Goal: Information Seeking & Learning: Learn about a topic

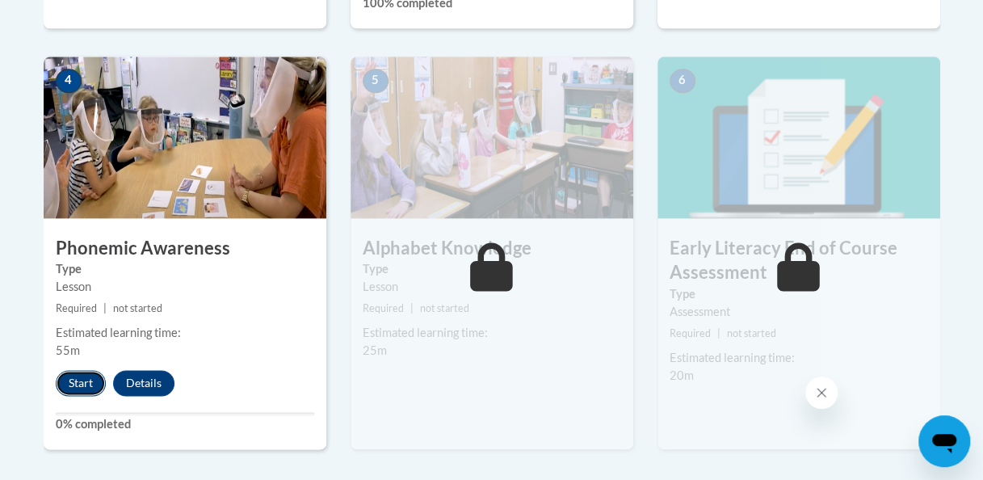
click at [68, 373] on button "Start" at bounding box center [81, 383] width 50 height 26
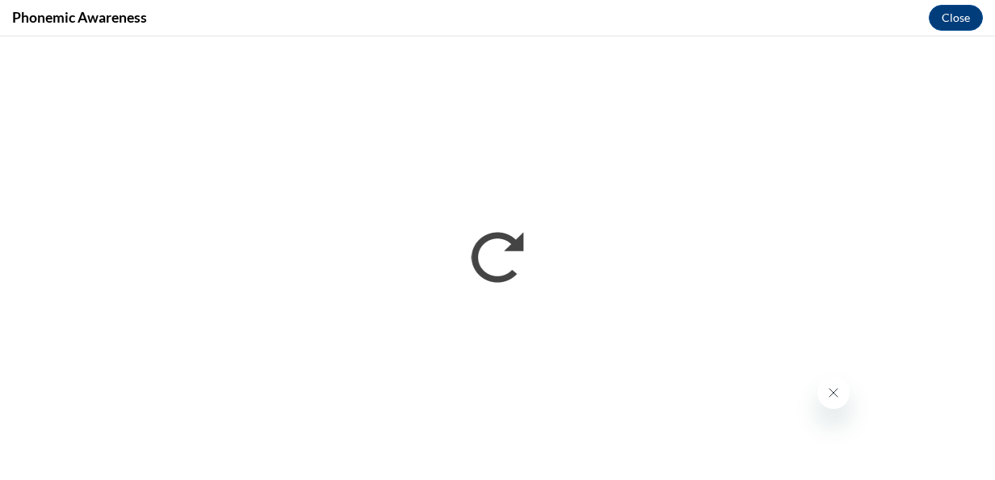
drag, startPoint x: 993, startPoint y: 168, endPoint x: 573, endPoint y: 29, distance: 443.2
click at [573, 29] on div "Phonemic Awareness Close" at bounding box center [497, 18] width 995 height 36
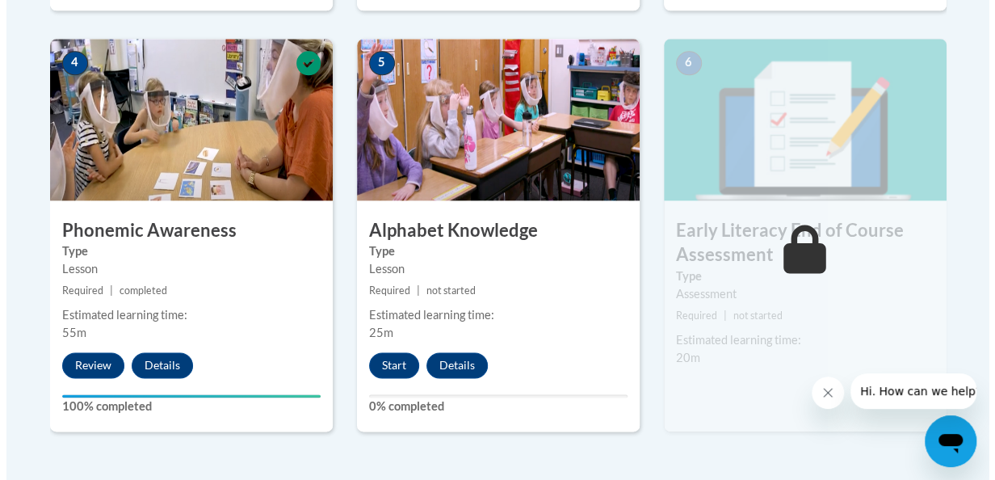
scroll to position [956, 0]
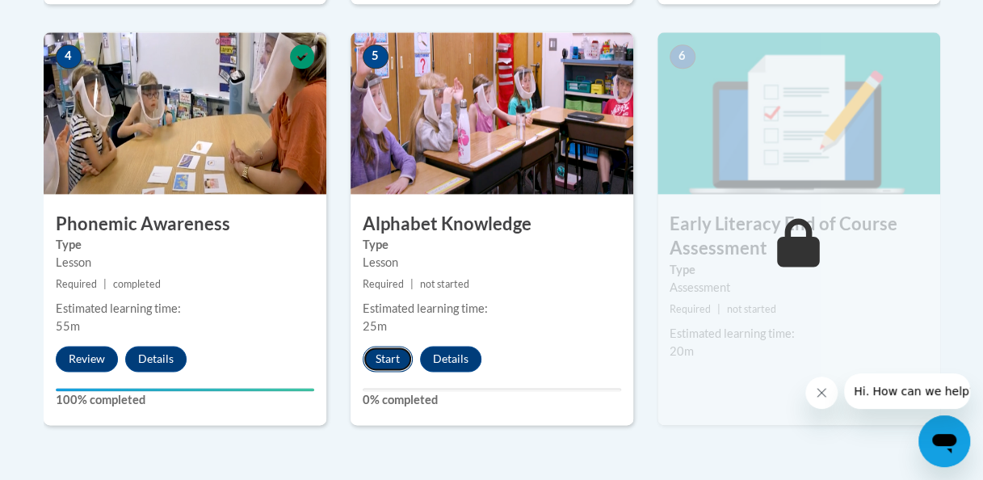
click at [386, 357] on button "Start" at bounding box center [388, 359] width 50 height 26
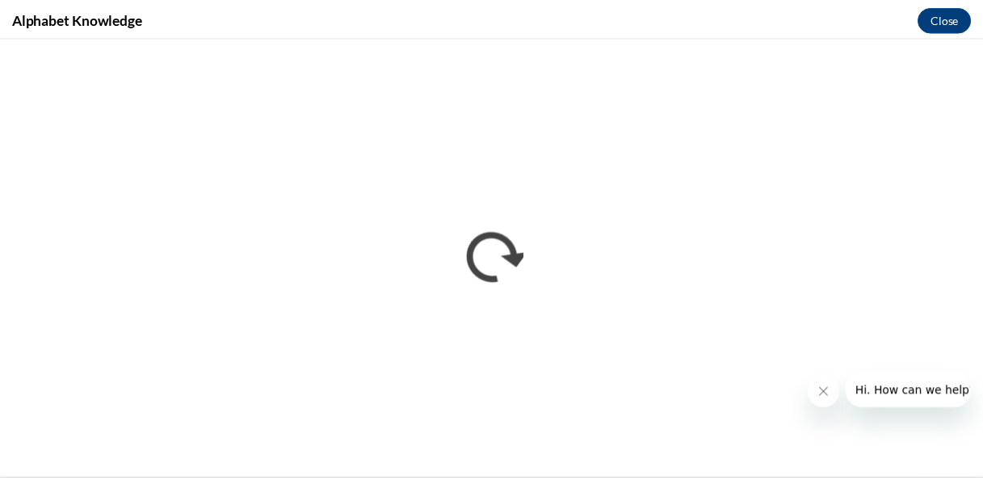
scroll to position [0, 0]
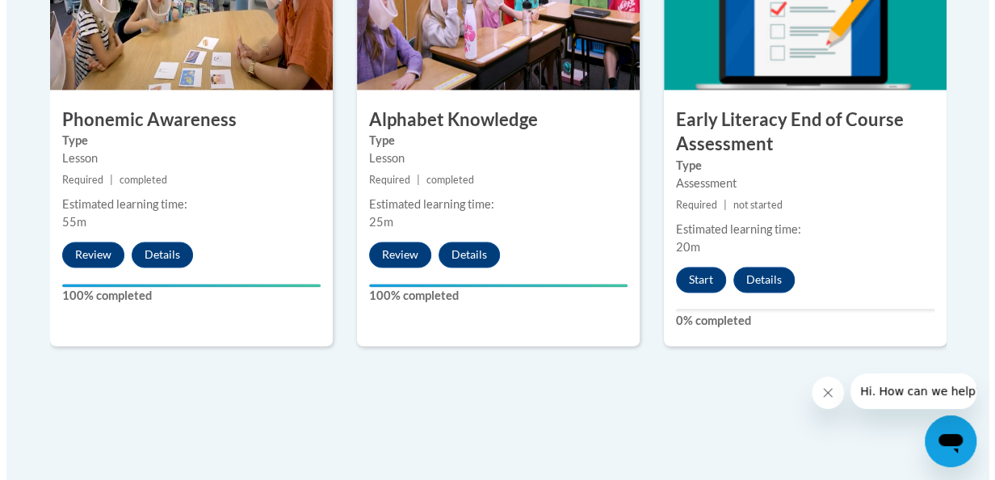
scroll to position [1058, 0]
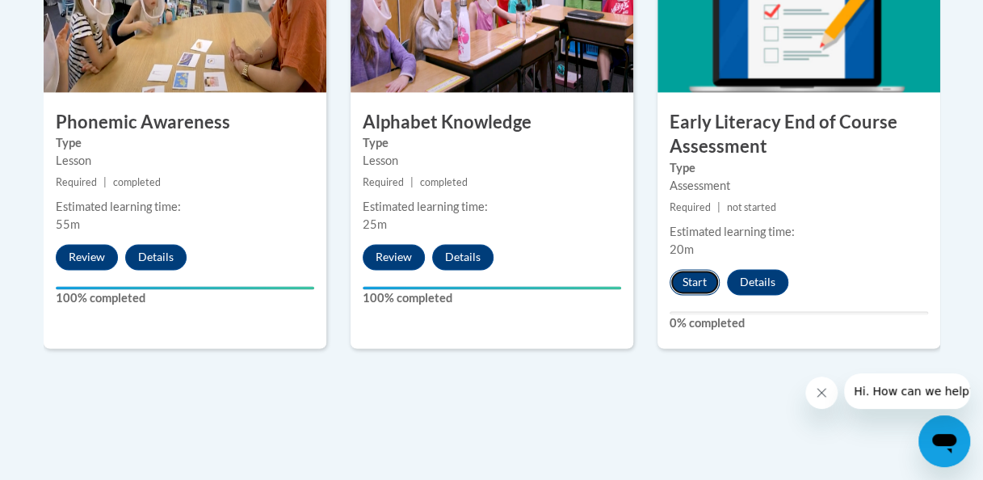
click at [704, 269] on button "Start" at bounding box center [695, 282] width 50 height 26
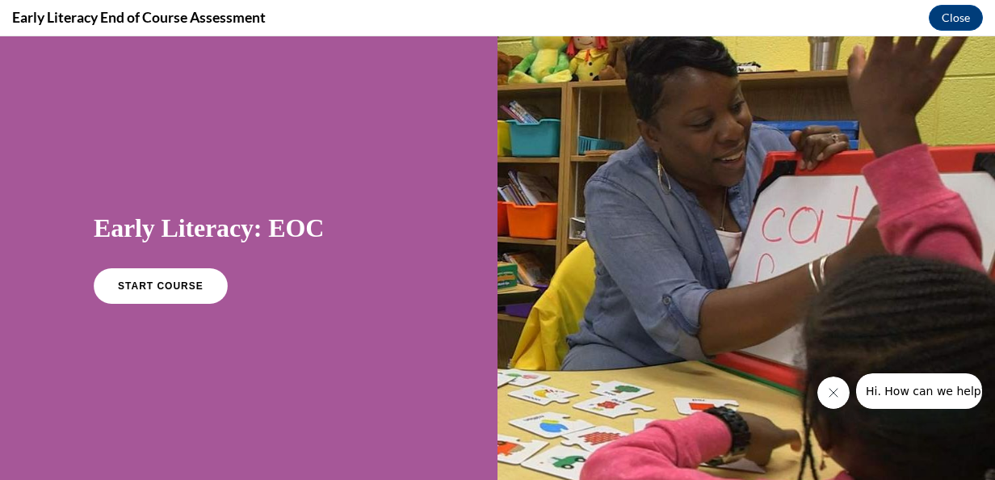
scroll to position [0, 0]
click at [187, 292] on link "START COURSE" at bounding box center [160, 285] width 141 height 37
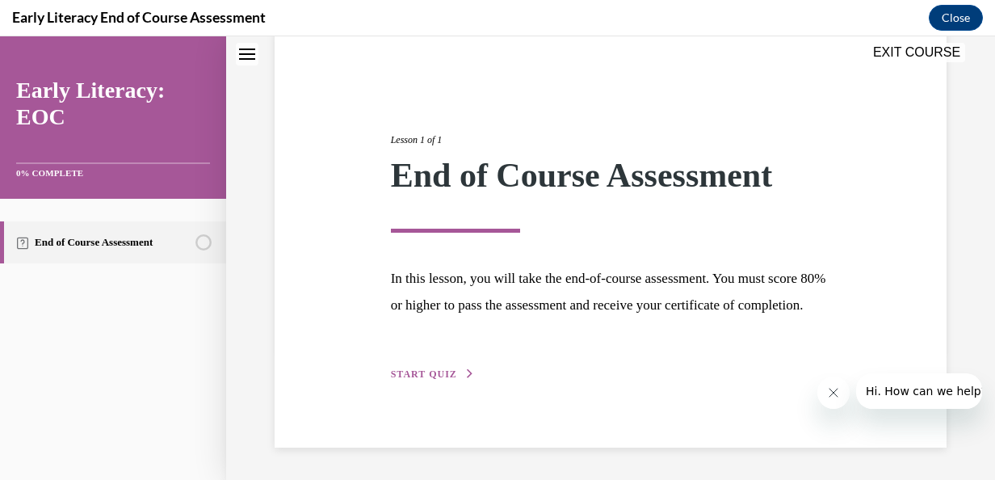
scroll to position [155, 0]
click at [443, 376] on span "START QUIZ" at bounding box center [424, 373] width 66 height 11
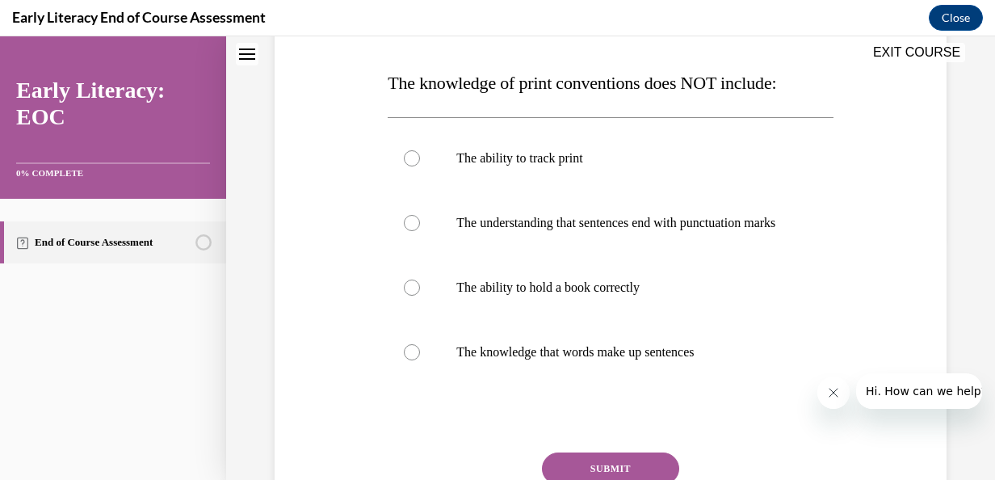
scroll to position [249, 0]
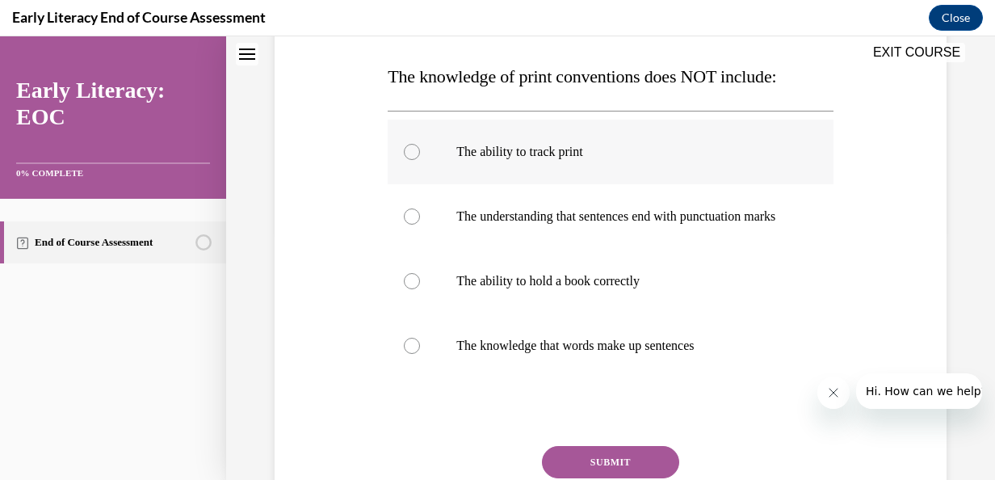
click at [407, 153] on div at bounding box center [412, 152] width 16 height 16
click at [619, 464] on button "SUBMIT" at bounding box center [610, 462] width 137 height 32
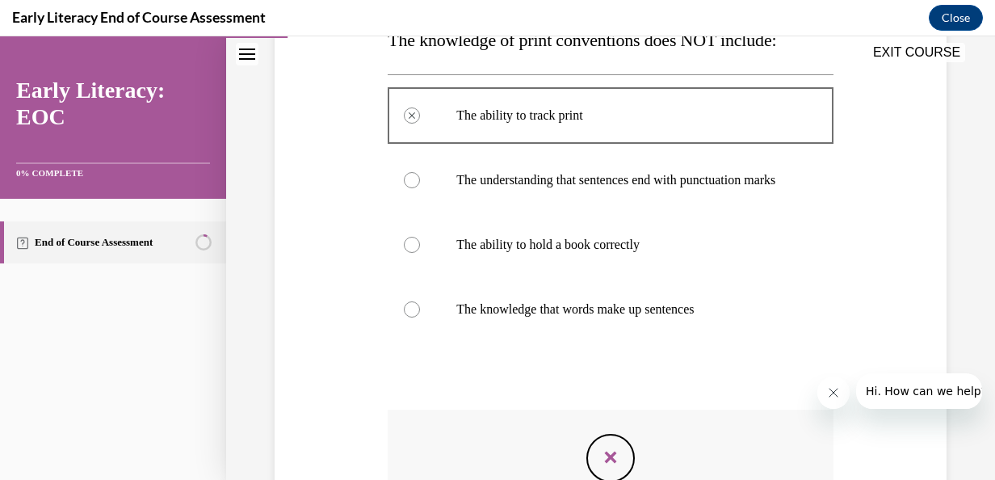
scroll to position [203, 0]
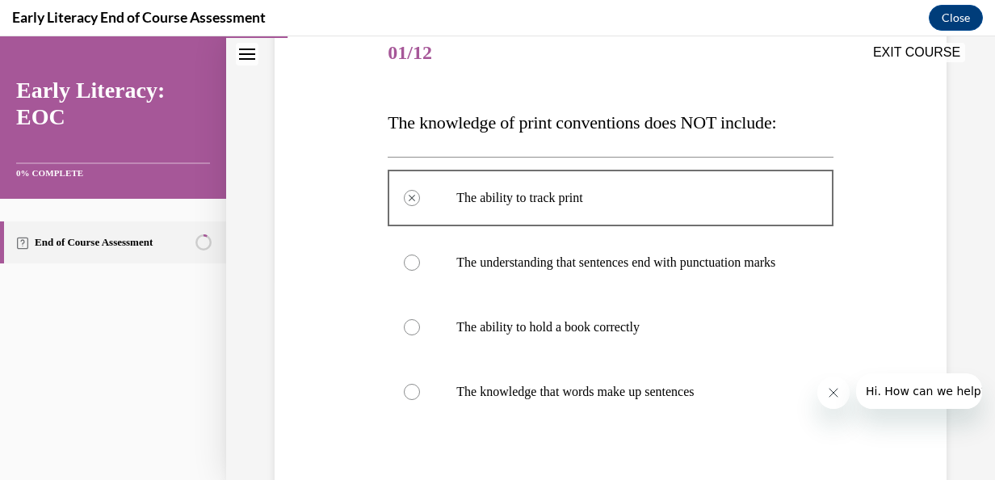
click at [414, 270] on div at bounding box center [412, 262] width 16 height 16
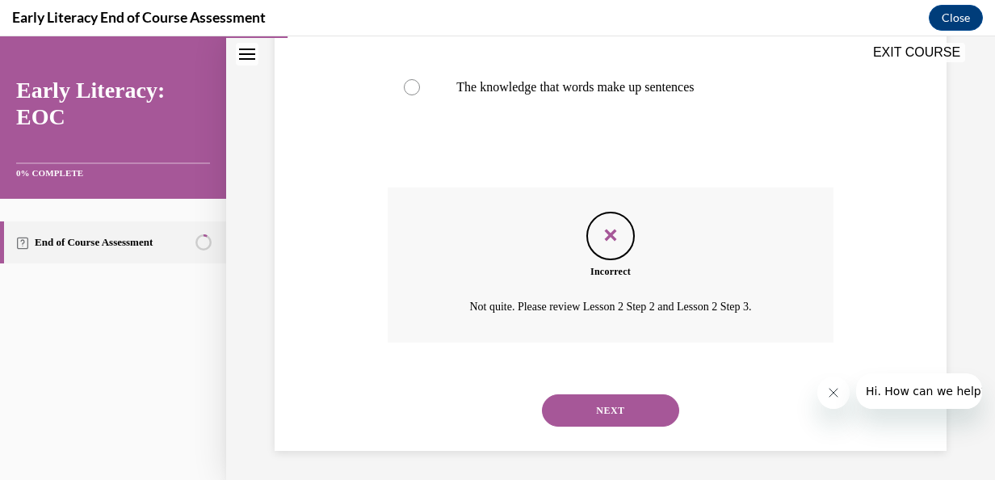
scroll to position [526, 0]
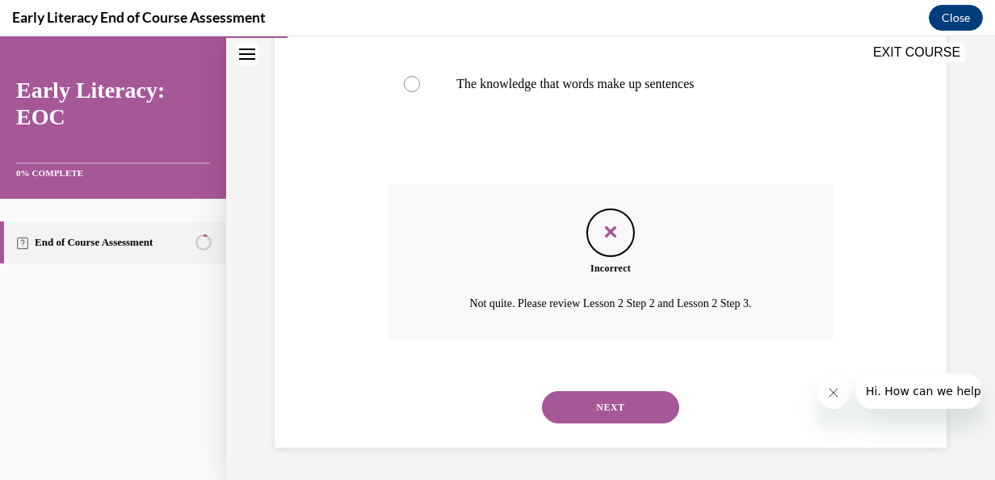
click at [633, 398] on button "NEXT" at bounding box center [610, 407] width 137 height 32
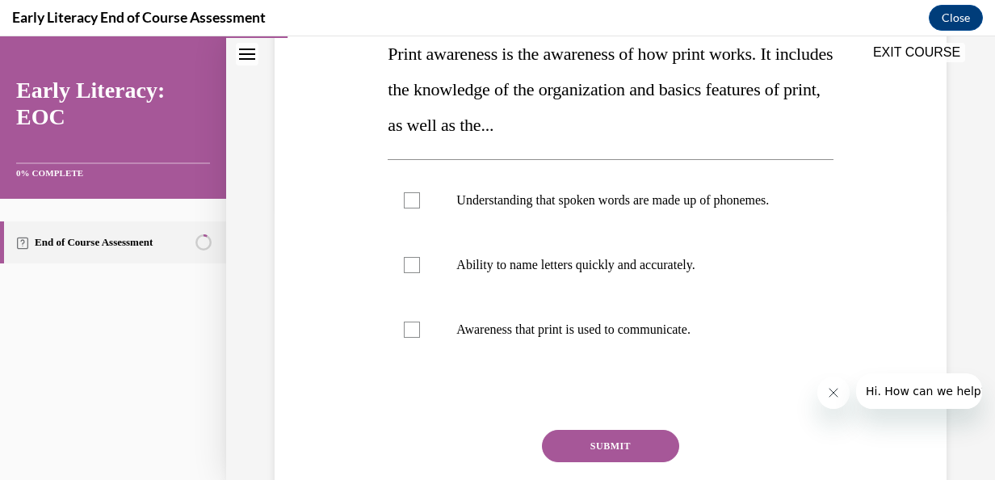
scroll to position [254, 0]
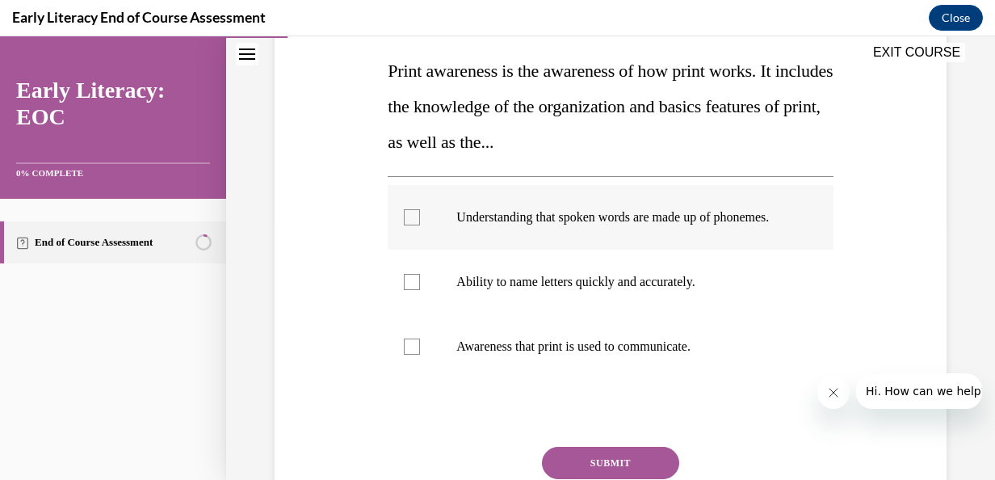
click at [412, 221] on div at bounding box center [412, 217] width 16 height 16
click at [610, 468] on button "SUBMIT" at bounding box center [610, 463] width 137 height 32
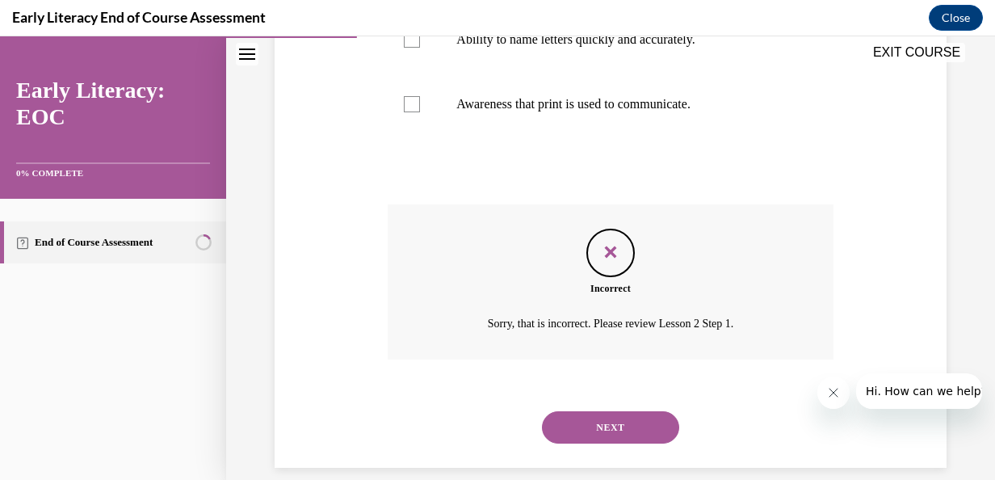
scroll to position [532, 0]
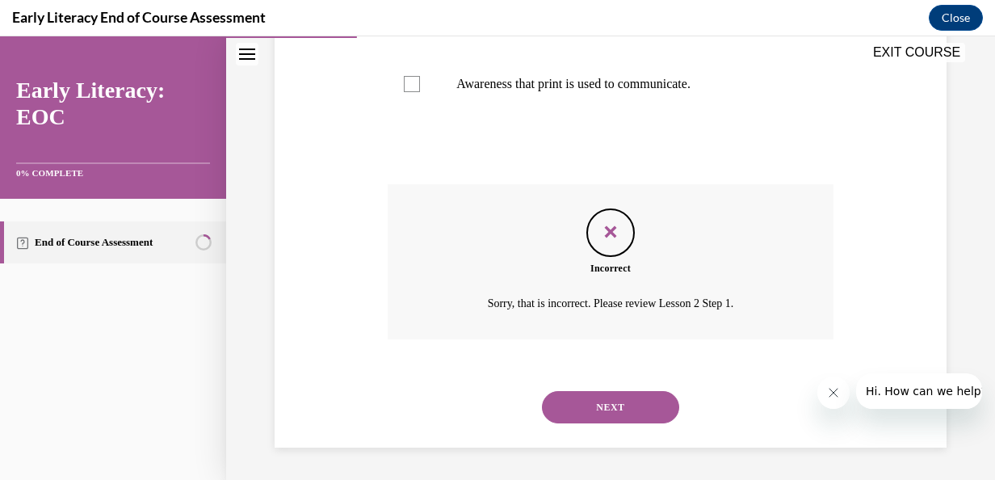
click at [606, 396] on button "NEXT" at bounding box center [610, 407] width 137 height 32
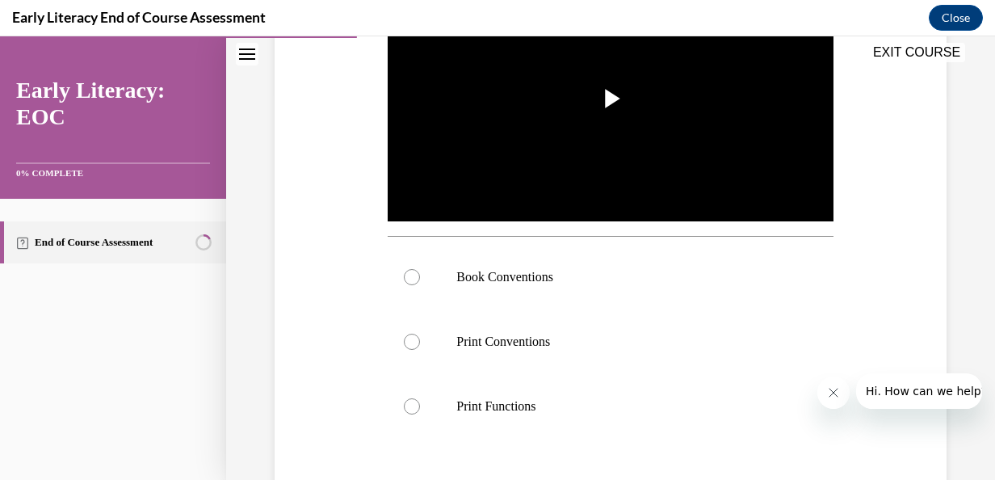
scroll to position [352, 0]
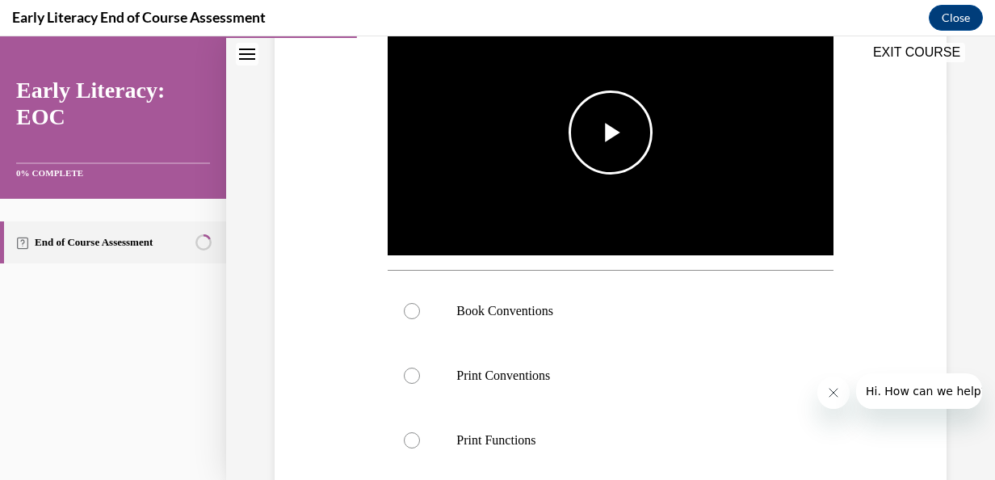
click at [611, 132] on span "Video player" at bounding box center [611, 132] width 0 height 0
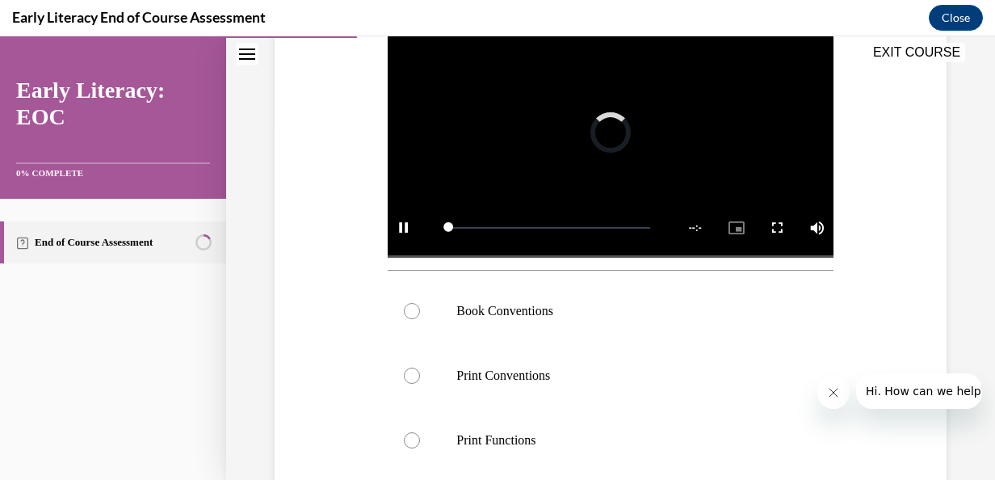
scroll to position [323, 0]
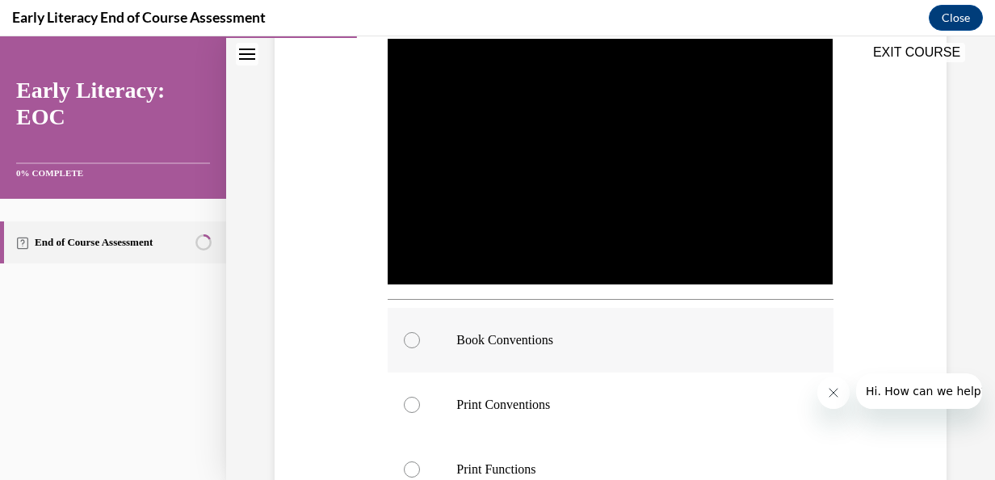
click at [410, 333] on div at bounding box center [412, 340] width 16 height 16
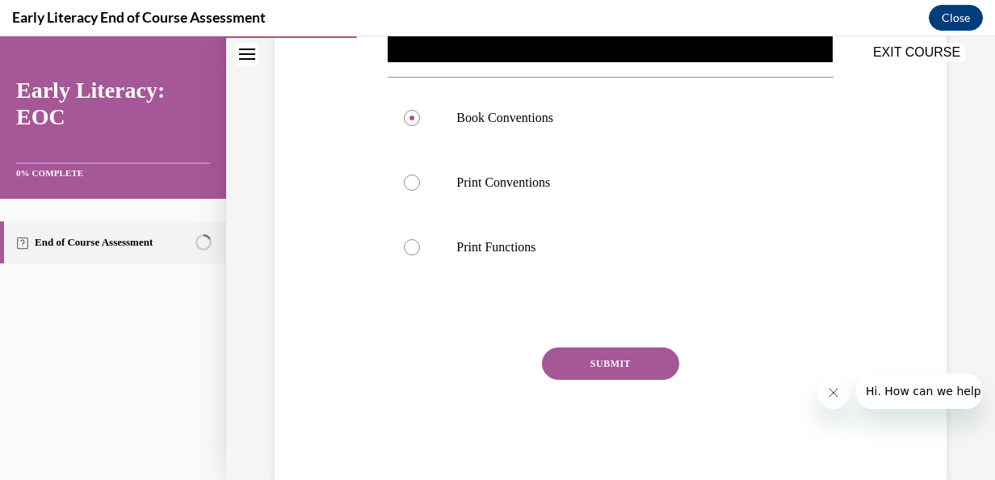
scroll to position [547, 0]
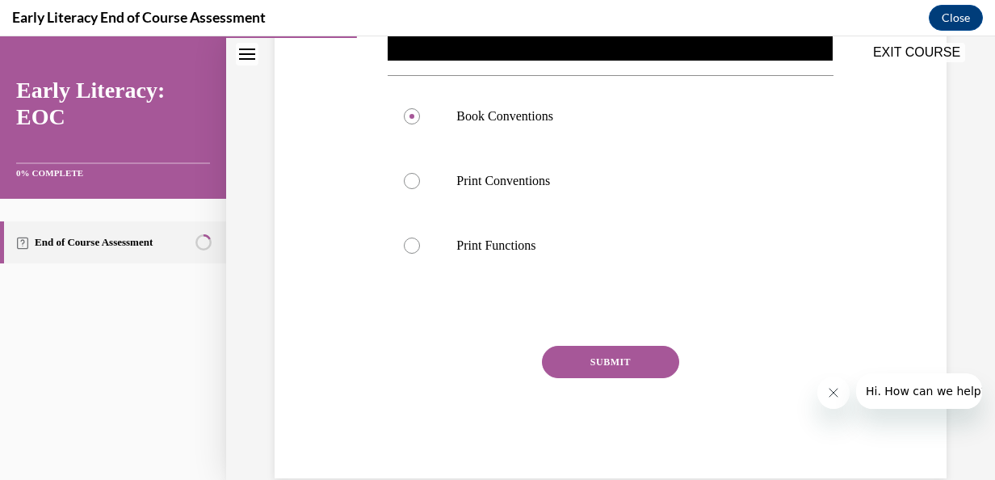
click at [586, 348] on button "SUBMIT" at bounding box center [610, 362] width 137 height 32
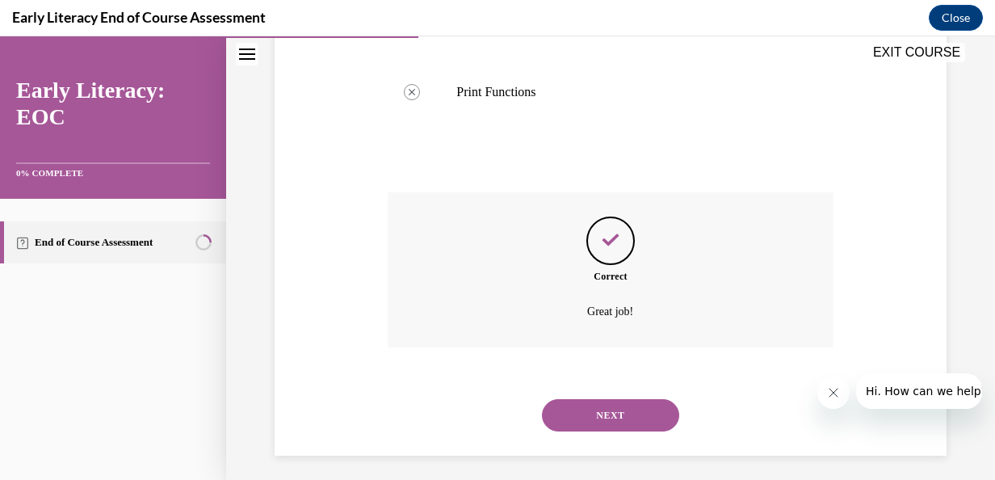
scroll to position [703, 0]
click at [635, 410] on button "NEXT" at bounding box center [610, 413] width 137 height 32
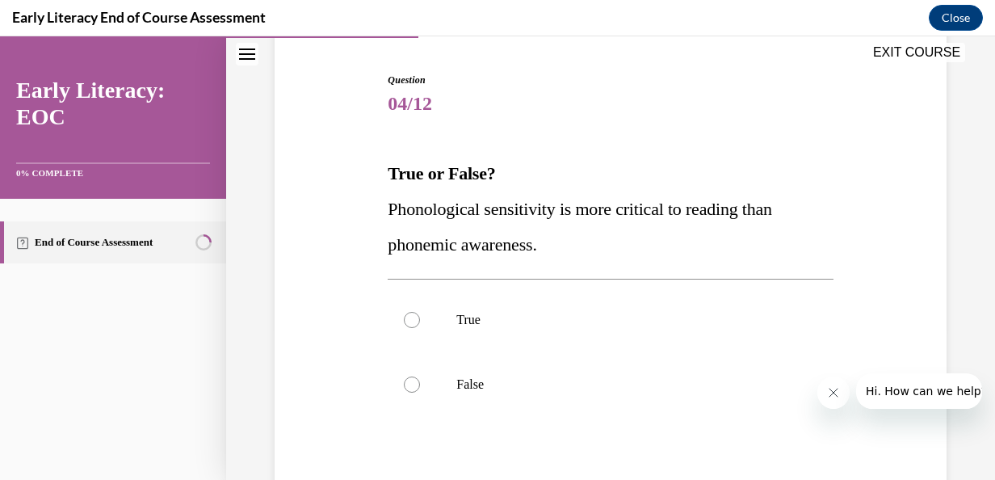
scroll to position [200, 0]
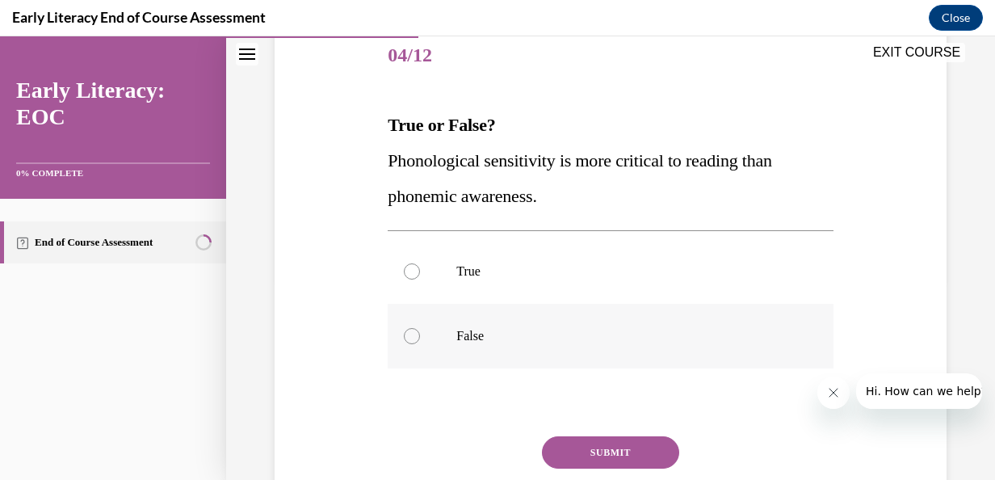
click at [405, 346] on div at bounding box center [610, 336] width 445 height 65
click at [583, 454] on button "SUBMIT" at bounding box center [610, 452] width 137 height 32
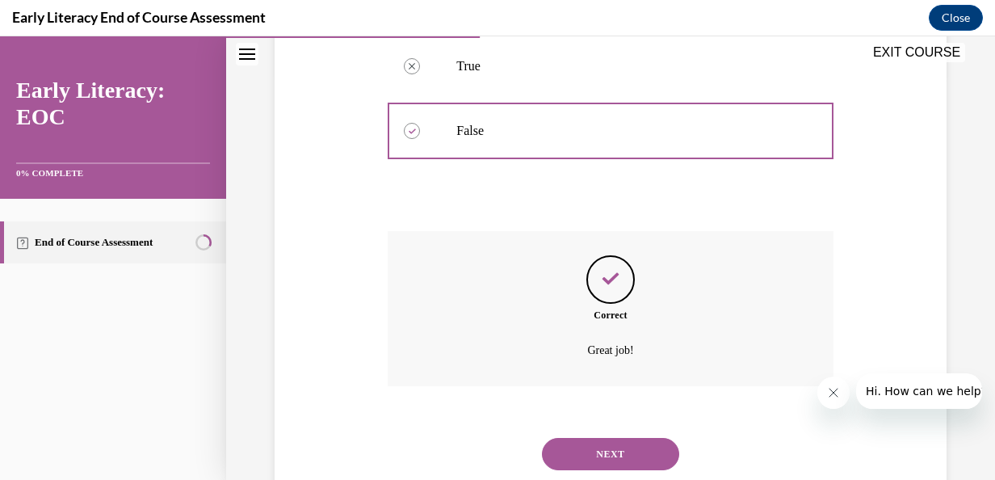
scroll to position [452, 0]
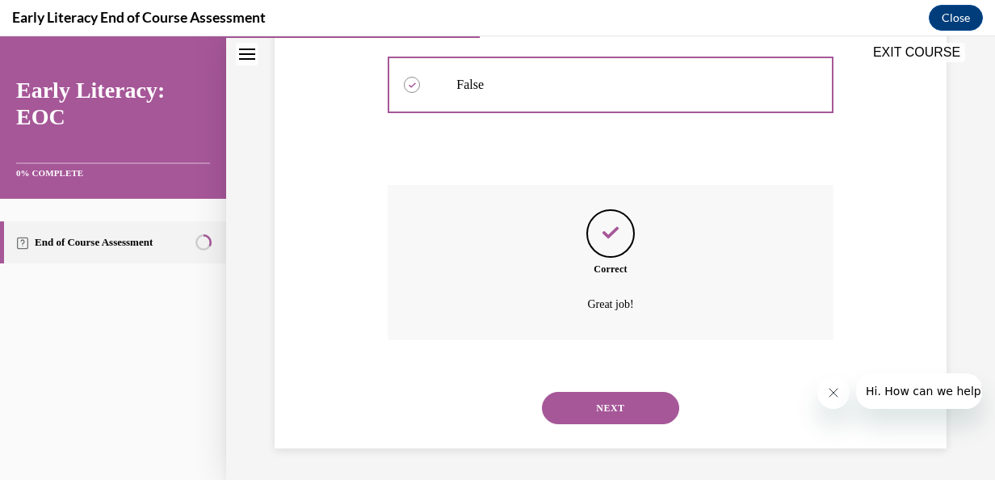
click at [597, 405] on button "NEXT" at bounding box center [610, 408] width 137 height 32
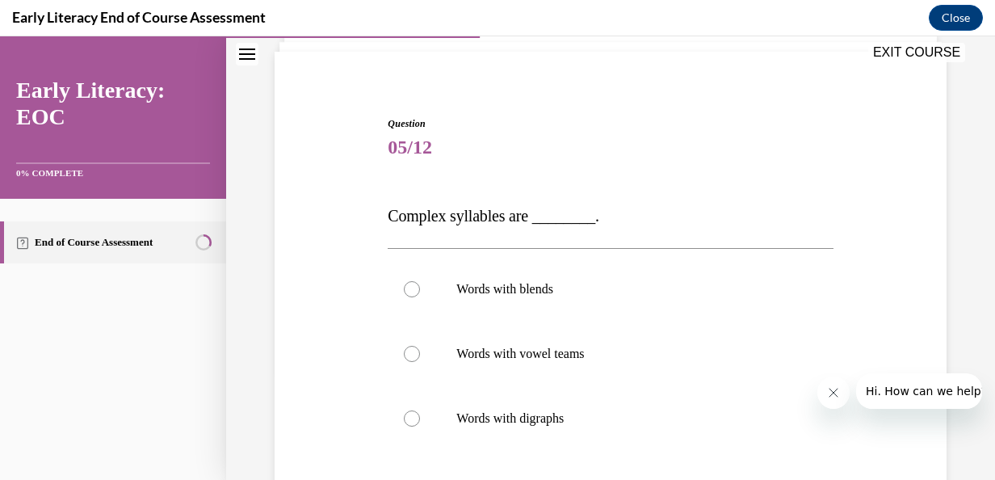
scroll to position [116, 0]
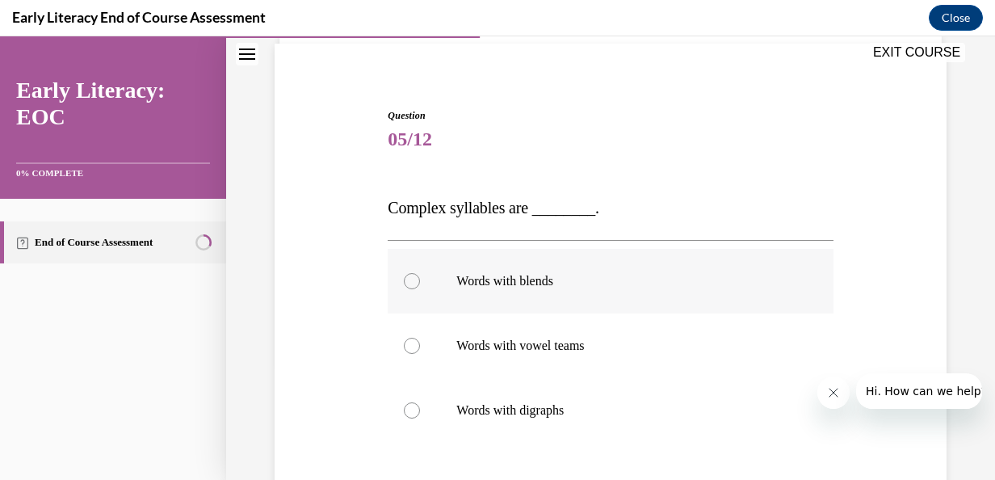
click at [407, 280] on div at bounding box center [412, 281] width 16 height 16
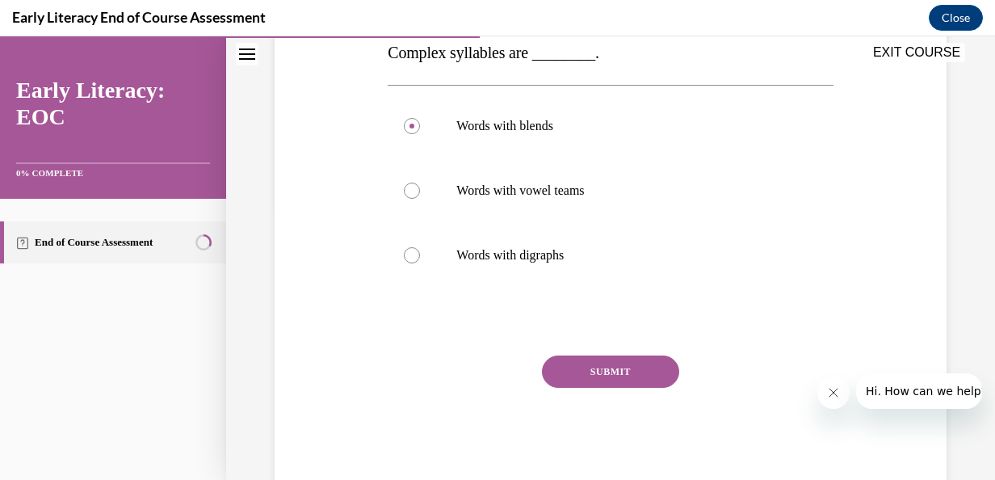
click at [635, 370] on button "SUBMIT" at bounding box center [610, 371] width 137 height 32
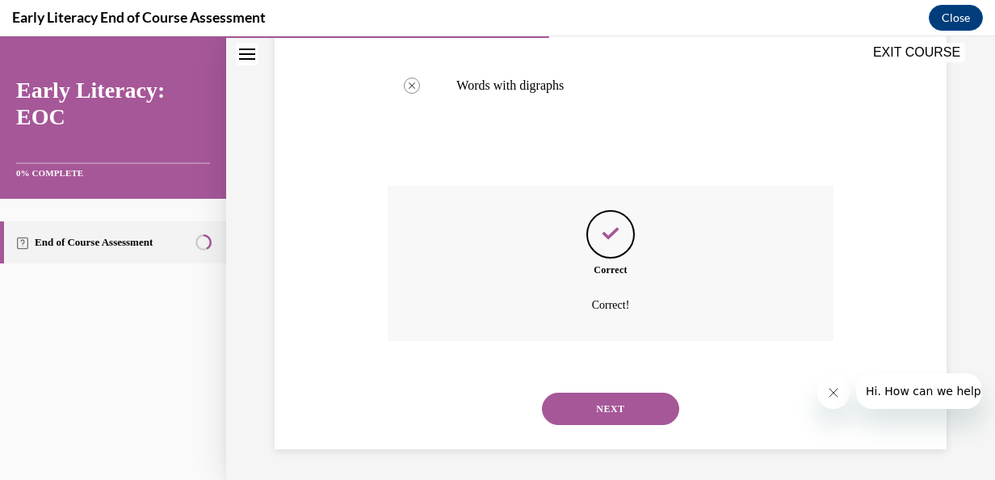
scroll to position [442, 0]
click at [619, 404] on button "NEXT" at bounding box center [610, 408] width 137 height 32
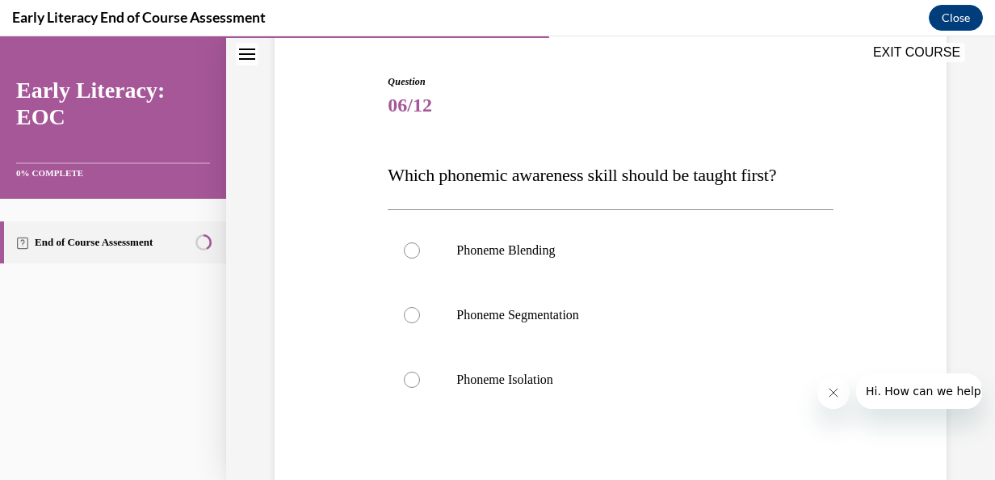
scroll to position [153, 0]
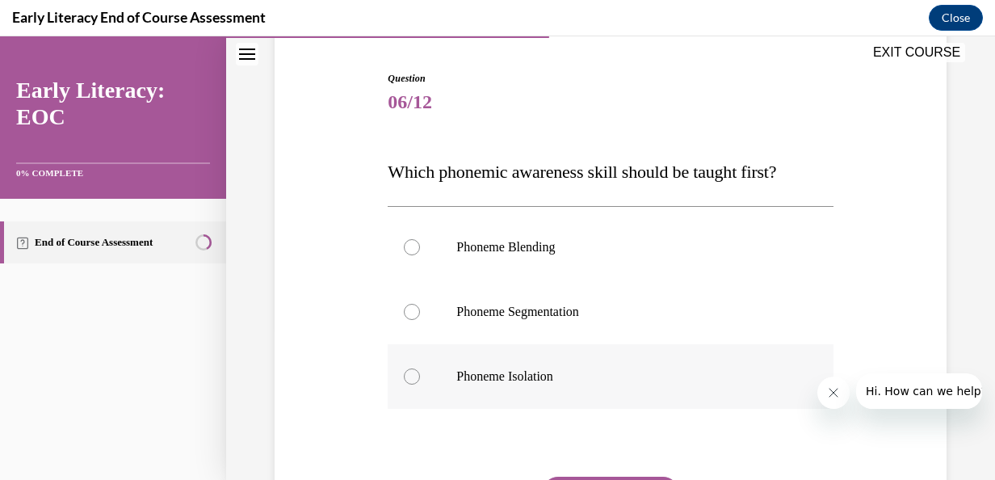
click at [425, 372] on div at bounding box center [610, 376] width 445 height 65
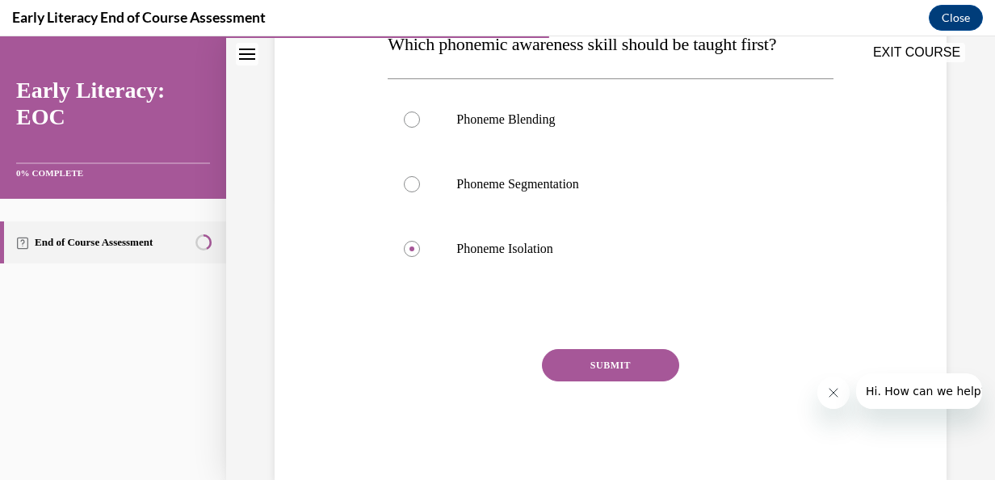
scroll to position [284, 0]
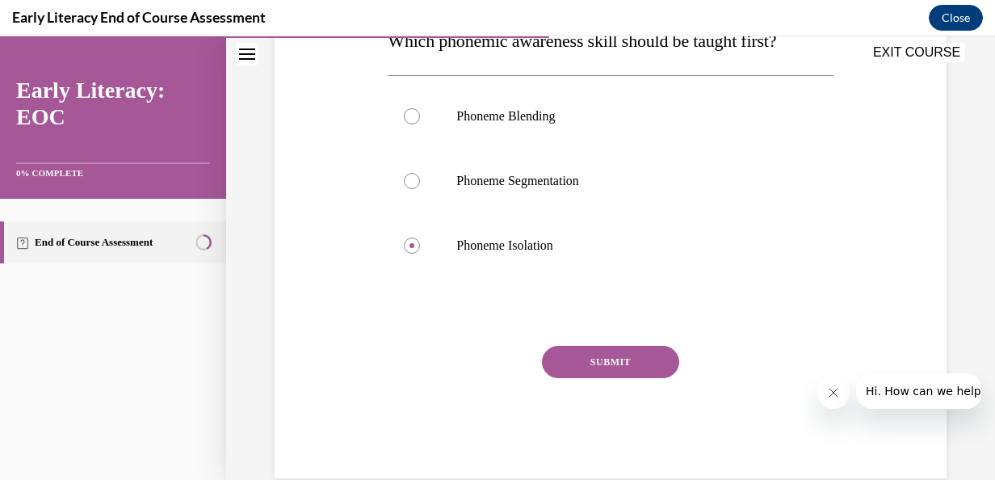
click at [645, 359] on button "SUBMIT" at bounding box center [610, 362] width 137 height 32
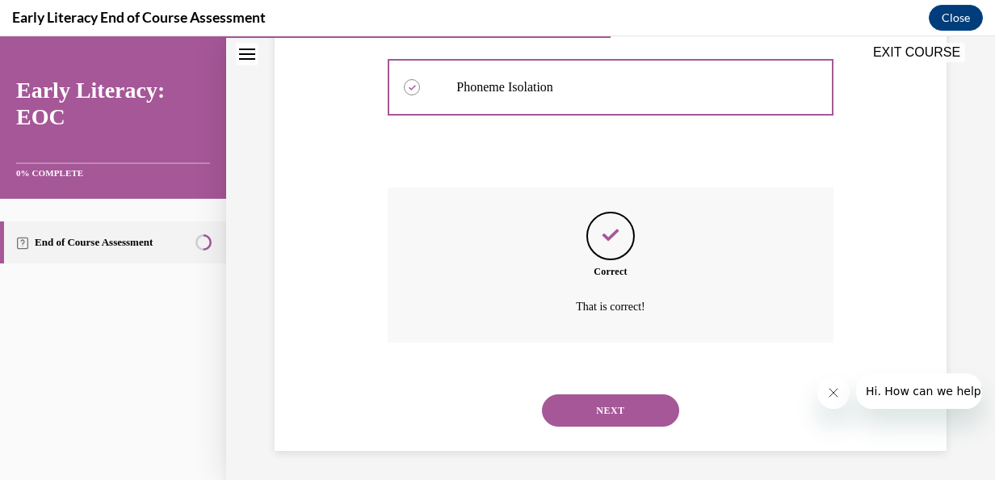
scroll to position [445, 0]
click at [620, 410] on button "NEXT" at bounding box center [610, 408] width 137 height 32
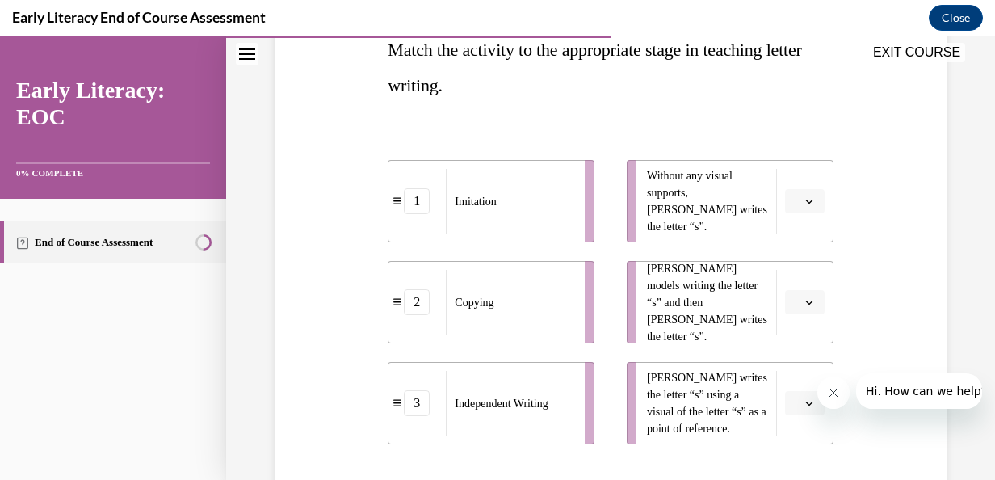
scroll to position [243, 0]
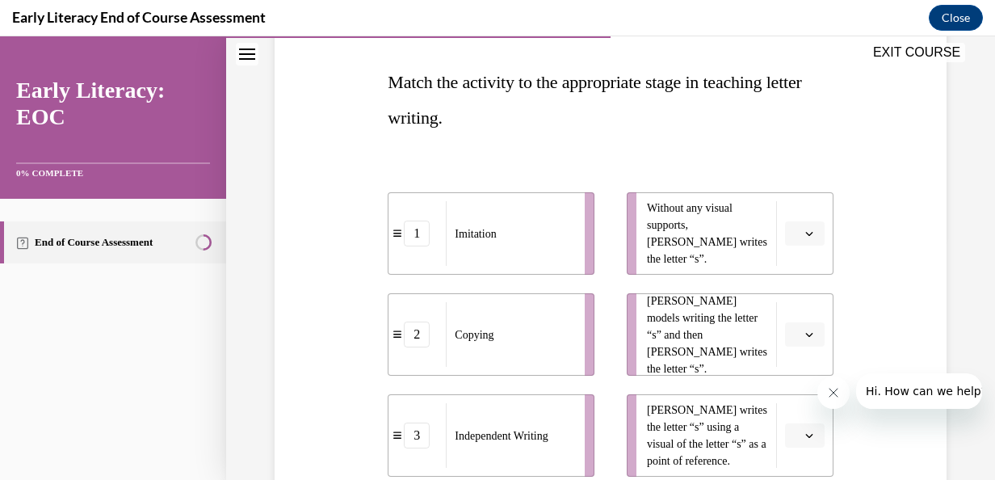
click at [795, 237] on span "Please select an option" at bounding box center [798, 233] width 6 height 16
click at [786, 299] on span "1" at bounding box center [788, 301] width 6 height 13
click at [804, 336] on span "button" at bounding box center [809, 334] width 11 height 11
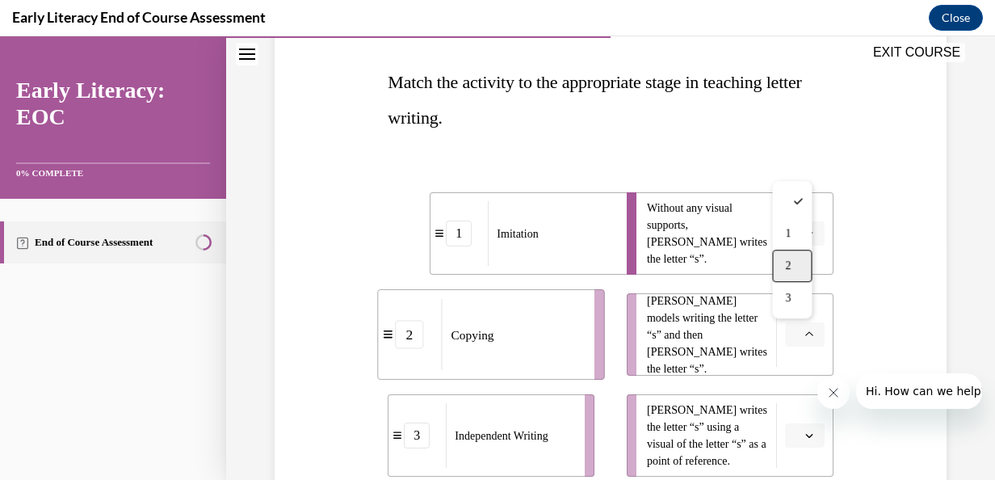
click at [795, 258] on div "2" at bounding box center [792, 266] width 40 height 32
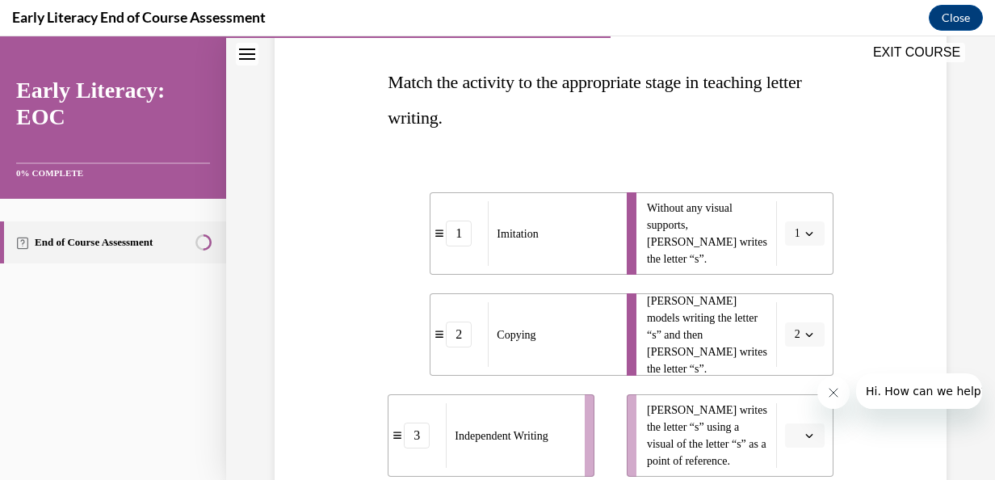
click at [805, 437] on icon "button" at bounding box center [809, 435] width 8 height 8
click at [795, 393] on div "3" at bounding box center [792, 399] width 40 height 32
click at [804, 237] on span "button" at bounding box center [809, 233] width 11 height 11
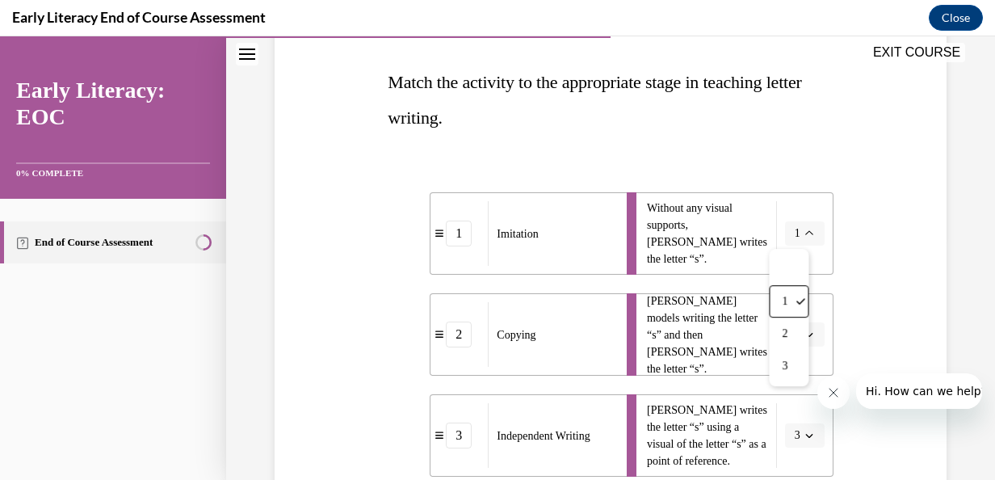
click at [887, 241] on div "Question 07/12 Match the activity to the appropriate stage in teaching letter w…" at bounding box center [611, 305] width 680 height 744
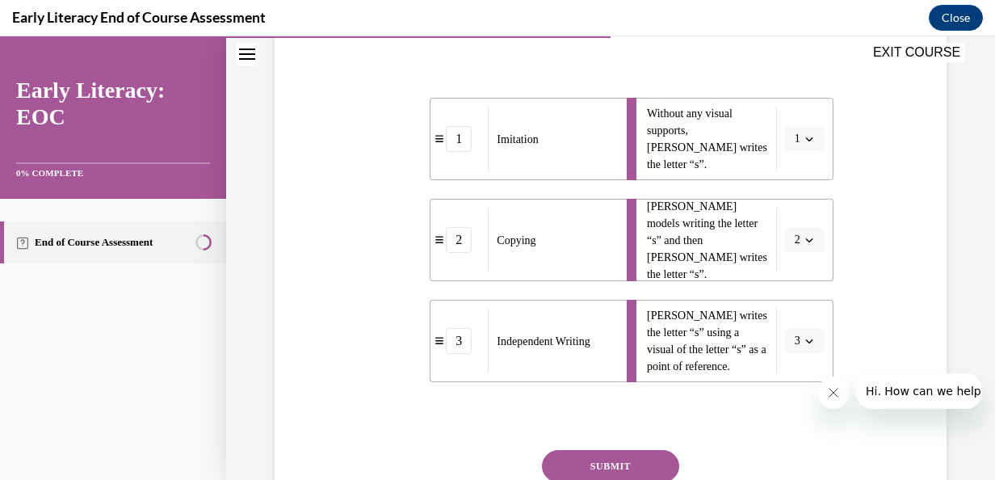
scroll to position [472, 0]
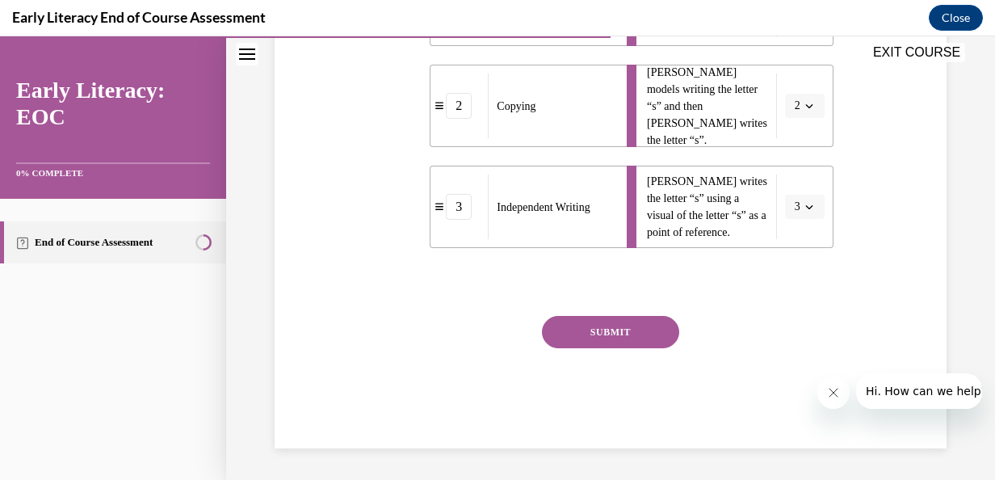
click at [632, 338] on button "SUBMIT" at bounding box center [610, 332] width 137 height 32
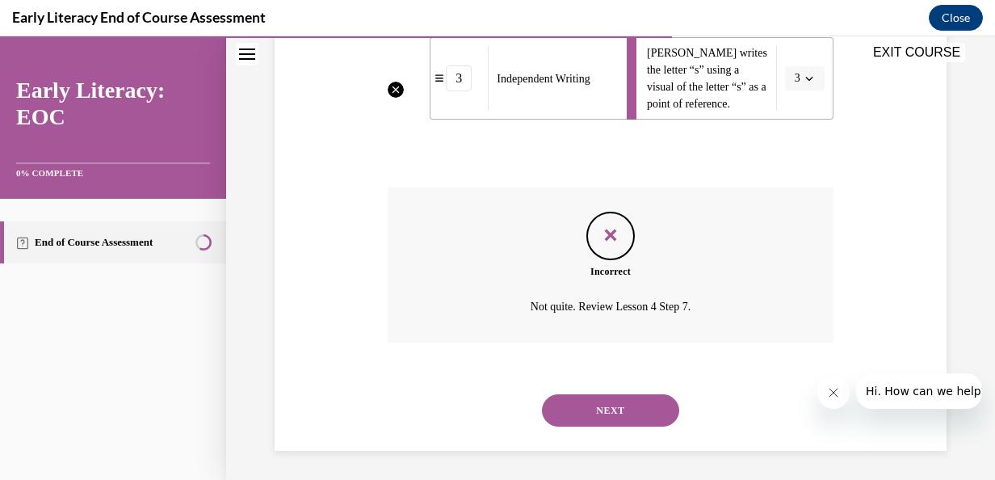
scroll to position [603, 0]
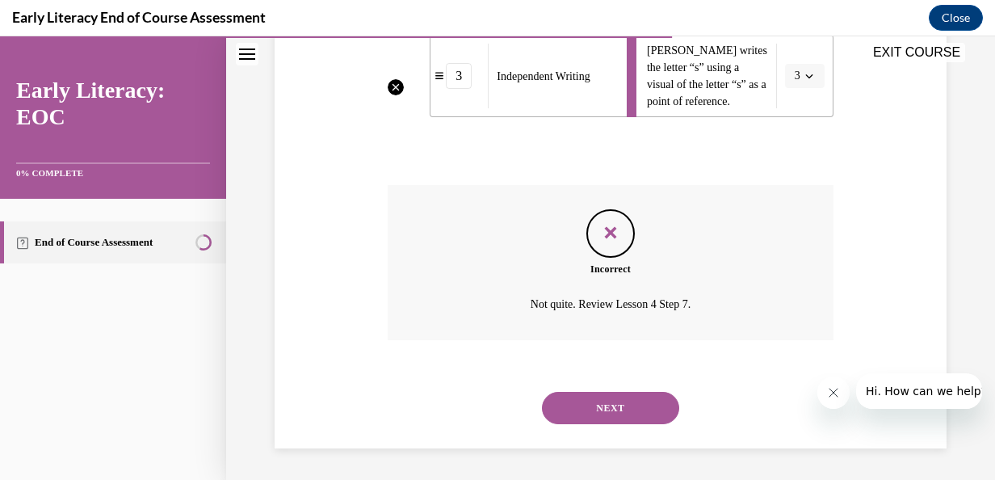
click at [621, 411] on button "NEXT" at bounding box center [610, 408] width 137 height 32
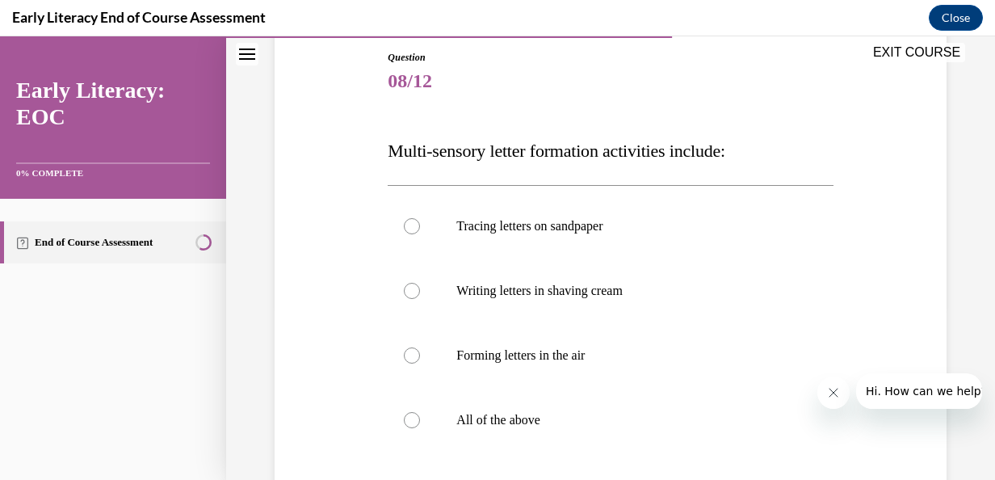
scroll to position [177, 0]
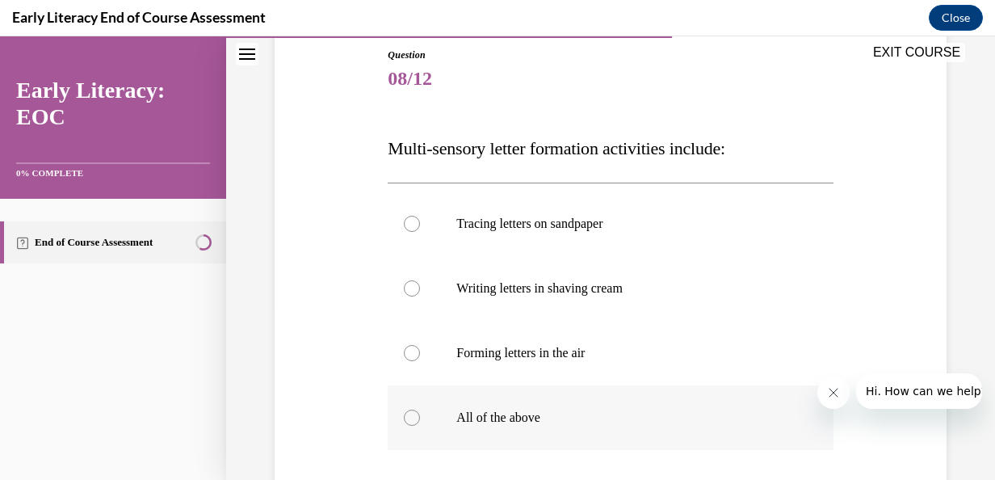
click at [411, 418] on div at bounding box center [412, 418] width 16 height 16
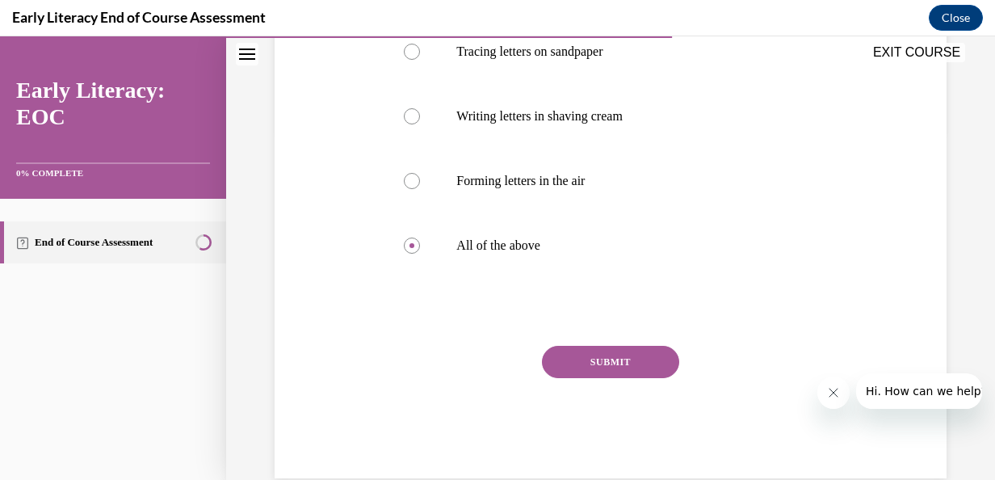
scroll to position [373, 0]
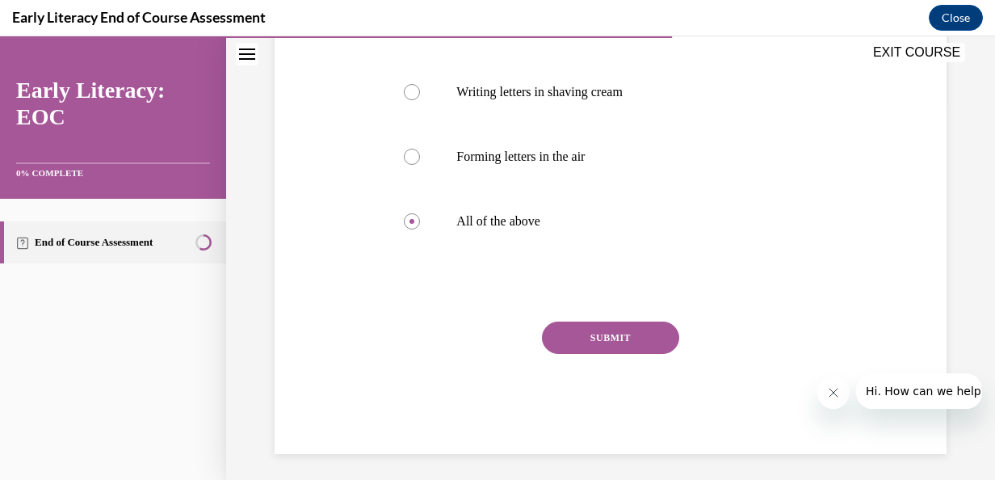
click at [622, 334] on button "SUBMIT" at bounding box center [610, 337] width 137 height 32
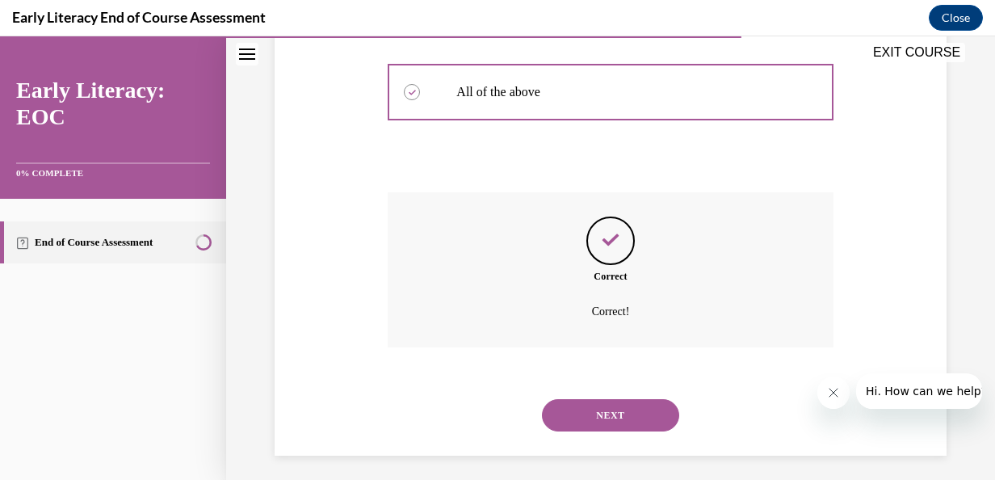
scroll to position [510, 0]
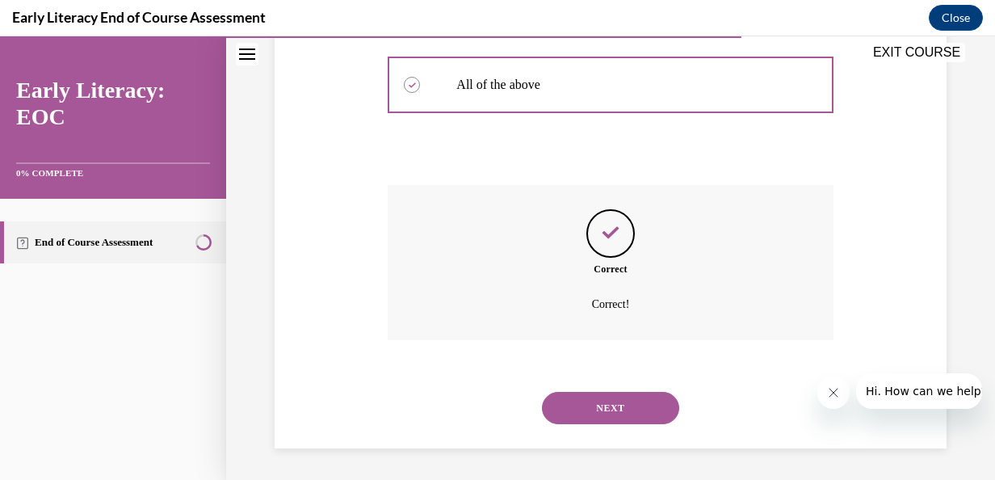
click at [622, 401] on button "NEXT" at bounding box center [610, 408] width 137 height 32
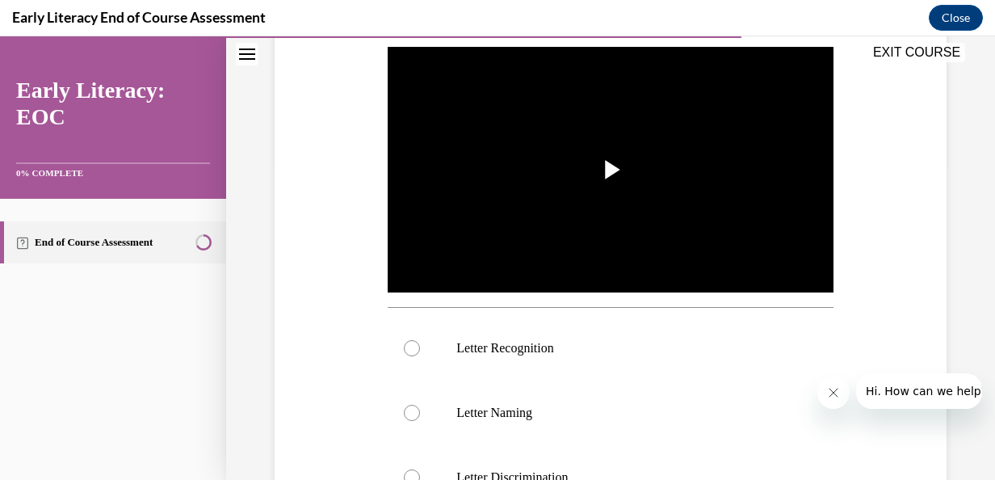
scroll to position [317, 0]
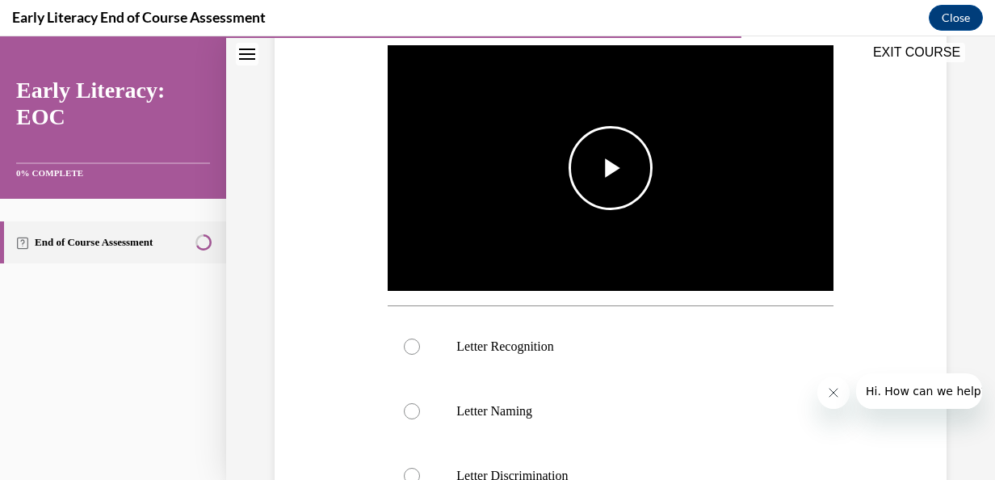
click at [611, 168] on span "Video player" at bounding box center [611, 168] width 0 height 0
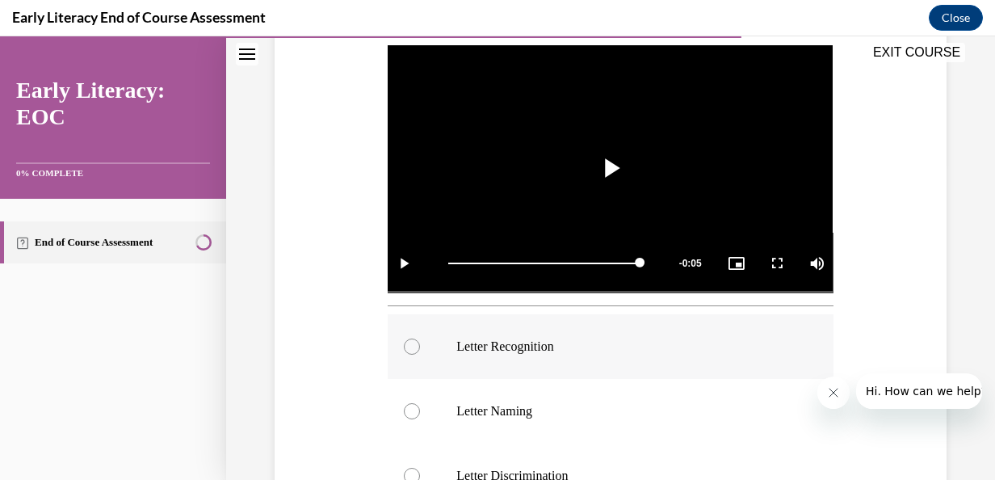
click at [410, 341] on div at bounding box center [412, 346] width 16 height 16
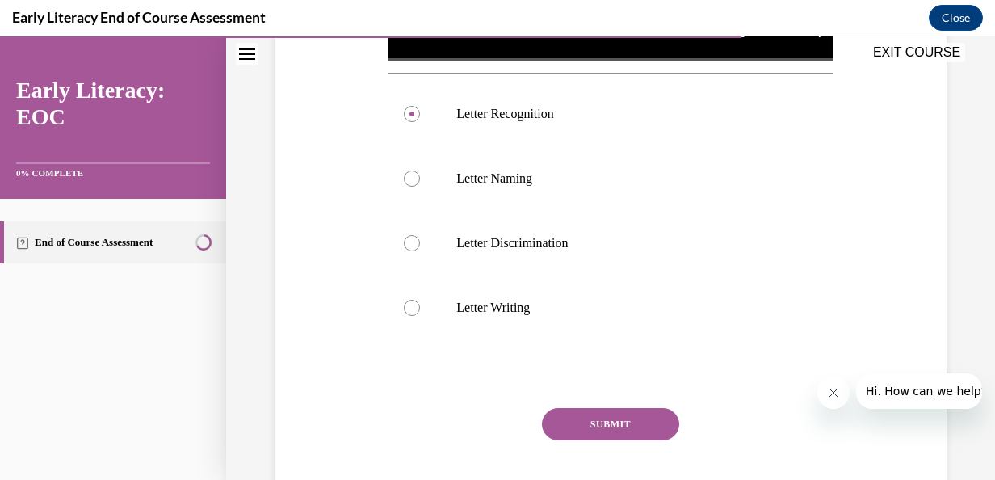
scroll to position [636, 0]
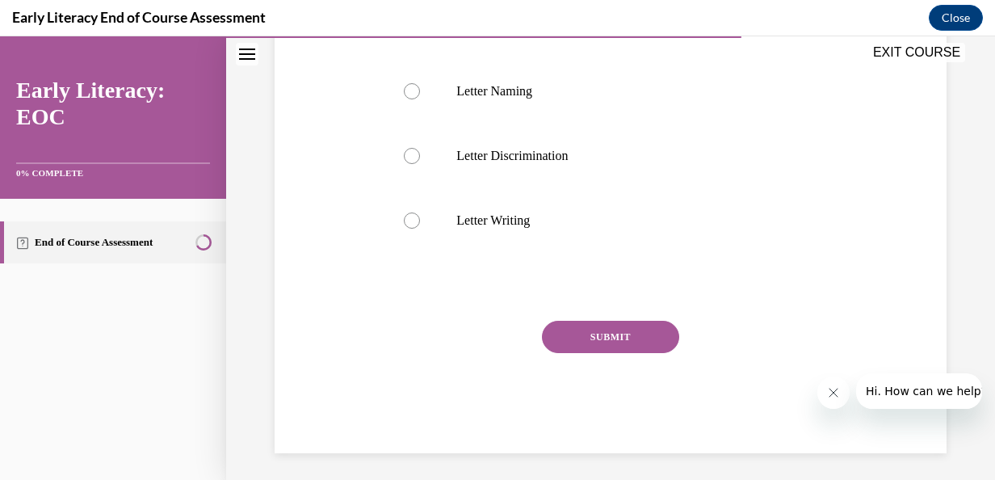
click at [656, 339] on button "SUBMIT" at bounding box center [610, 337] width 137 height 32
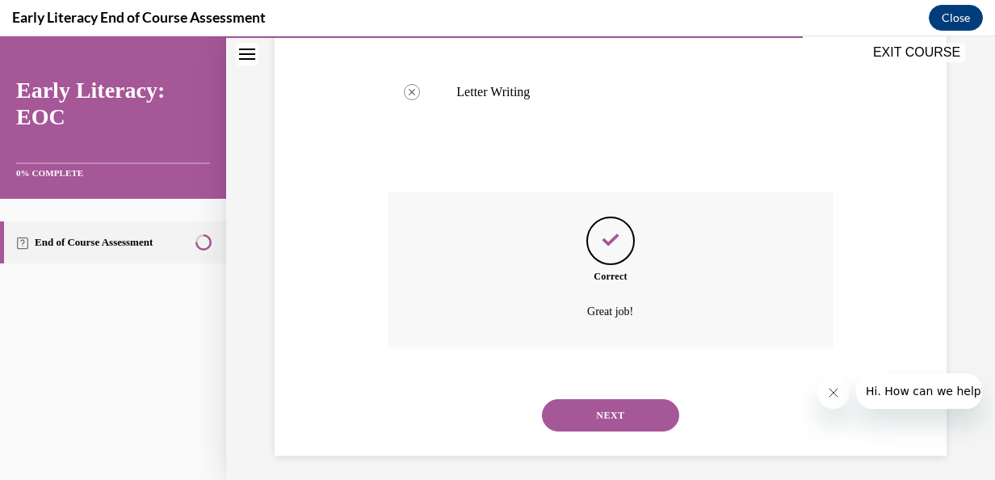
scroll to position [767, 0]
click at [612, 401] on button "NEXT" at bounding box center [610, 413] width 137 height 32
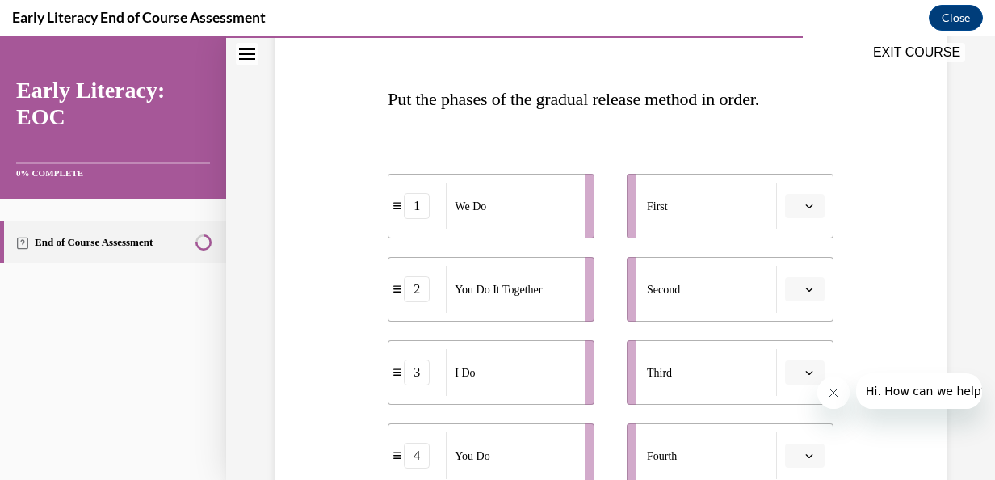
scroll to position [229, 0]
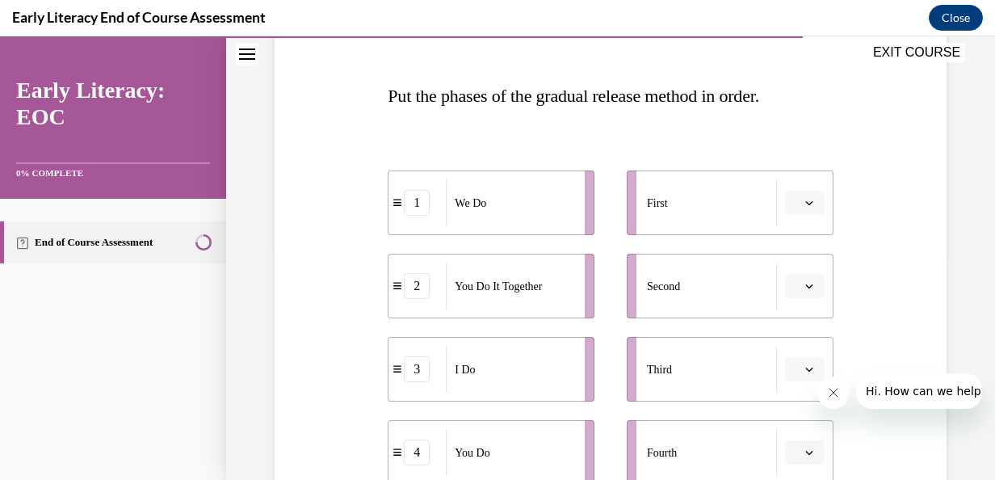
click at [799, 208] on button "button" at bounding box center [805, 203] width 40 height 24
click at [794, 323] on div "3" at bounding box center [792, 335] width 40 height 32
click at [805, 456] on icon "button" at bounding box center [809, 452] width 8 height 8
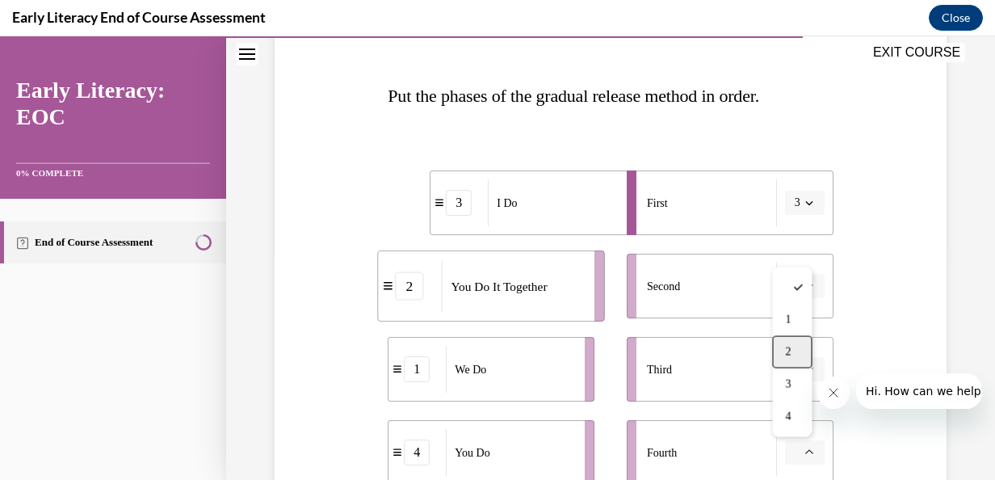
click at [781, 351] on div "2" at bounding box center [792, 352] width 40 height 32
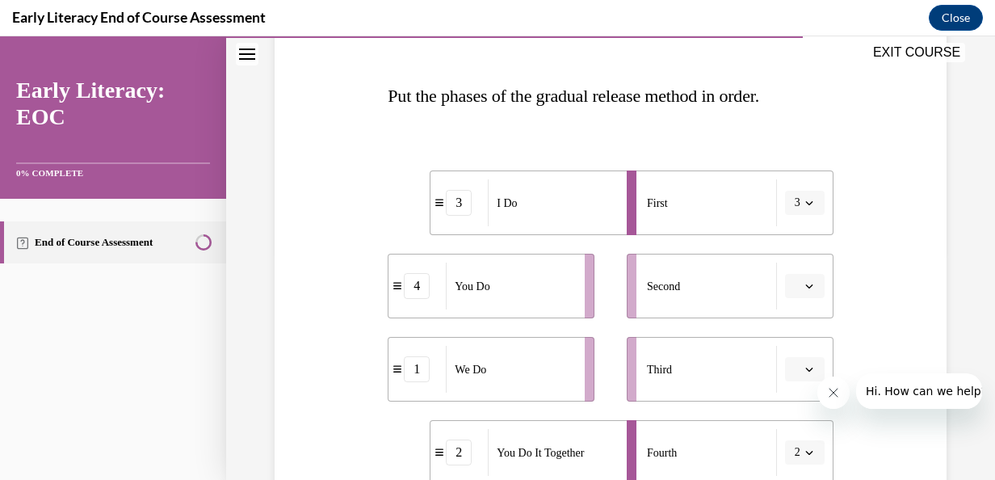
click at [805, 455] on icon "button" at bounding box center [809, 452] width 8 height 8
click at [788, 384] on span "3" at bounding box center [785, 384] width 6 height 13
click at [805, 205] on icon "button" at bounding box center [809, 203] width 8 height 8
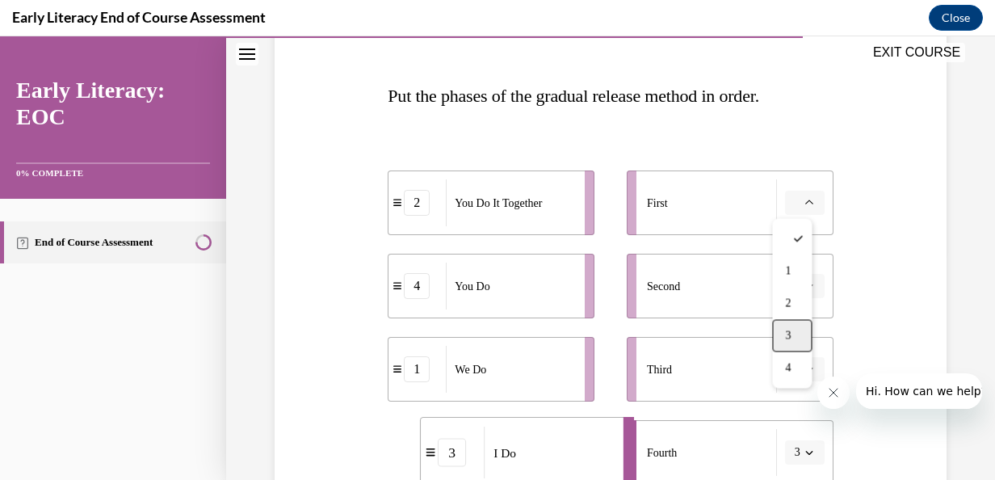
click at [792, 327] on div "3" at bounding box center [792, 335] width 40 height 32
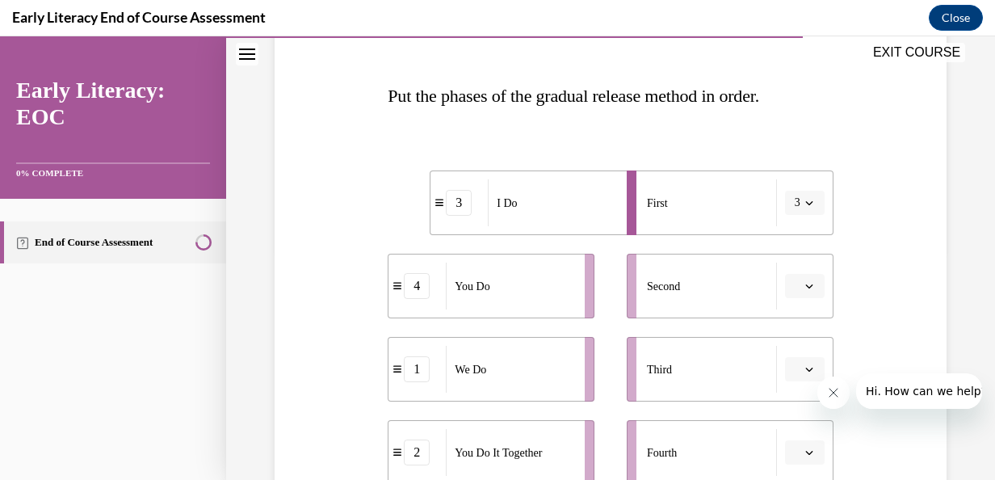
click at [805, 282] on icon "button" at bounding box center [809, 286] width 8 height 8
click at [792, 381] on div "2" at bounding box center [792, 386] width 40 height 32
click at [805, 453] on icon "button" at bounding box center [809, 452] width 8 height 8
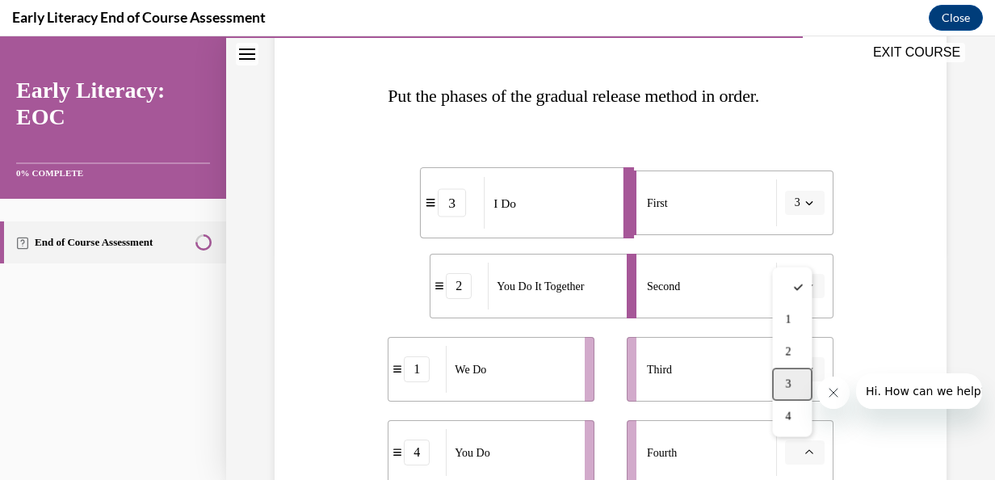
click at [797, 380] on div "3" at bounding box center [792, 384] width 40 height 32
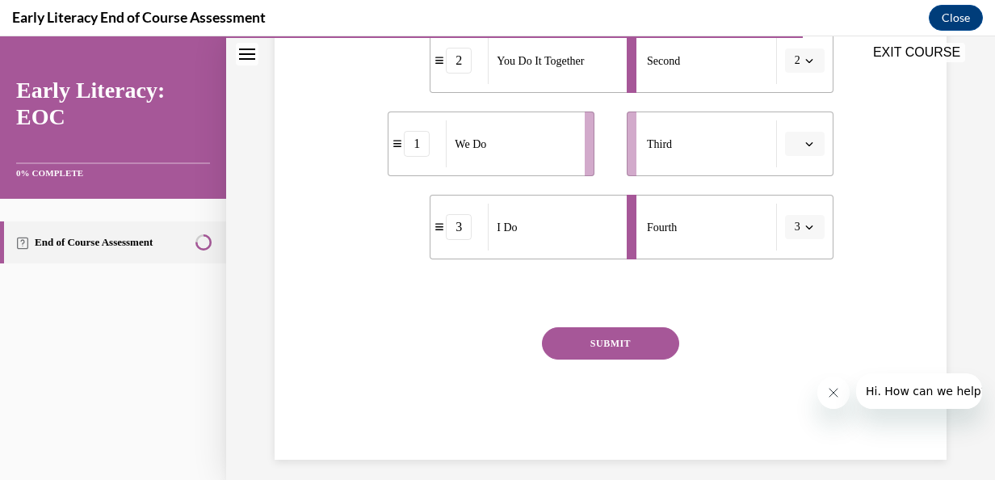
scroll to position [467, 0]
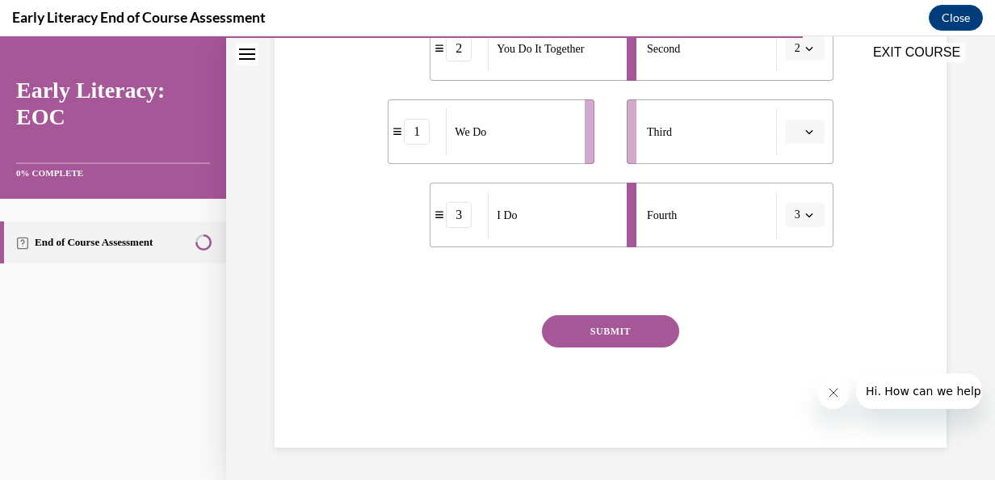
click at [627, 333] on button "SUBMIT" at bounding box center [610, 331] width 137 height 32
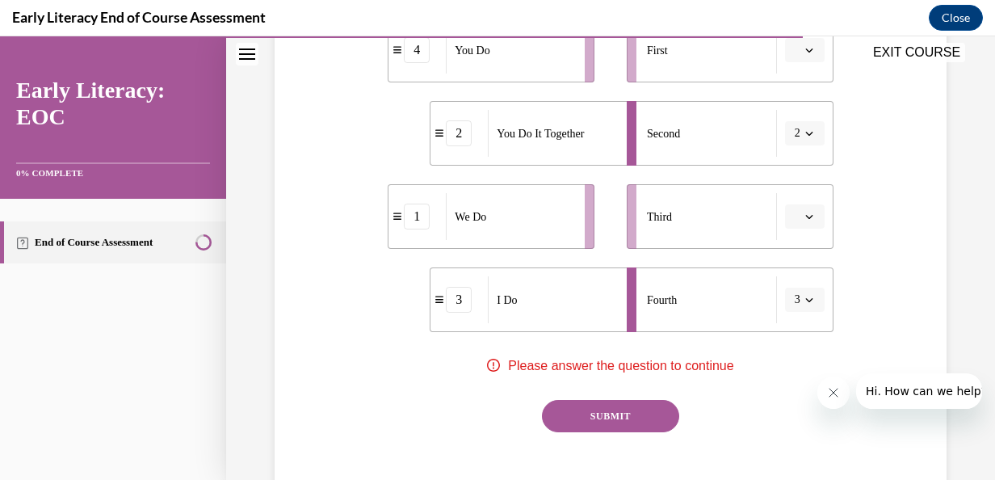
scroll to position [369, 0]
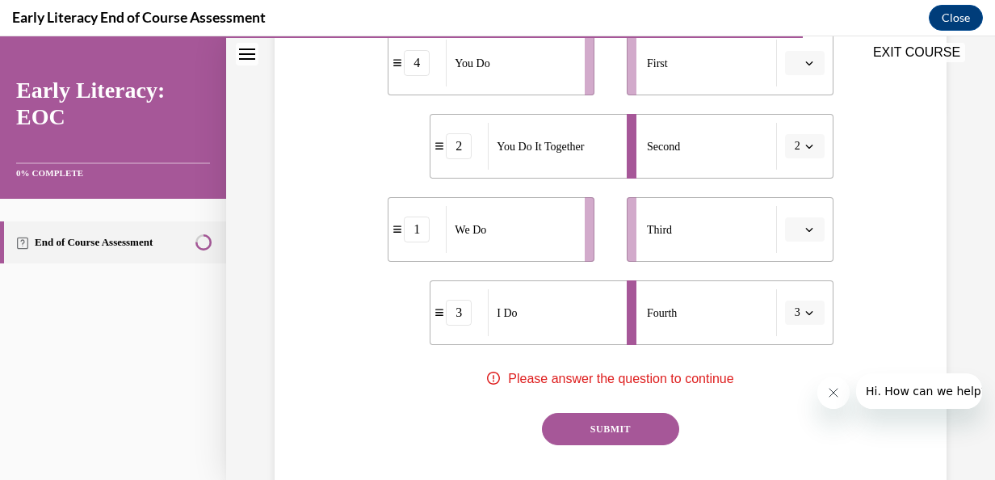
click at [795, 225] on span "Please select an option" at bounding box center [798, 229] width 6 height 16
click at [798, 294] on div "1" at bounding box center [792, 297] width 40 height 32
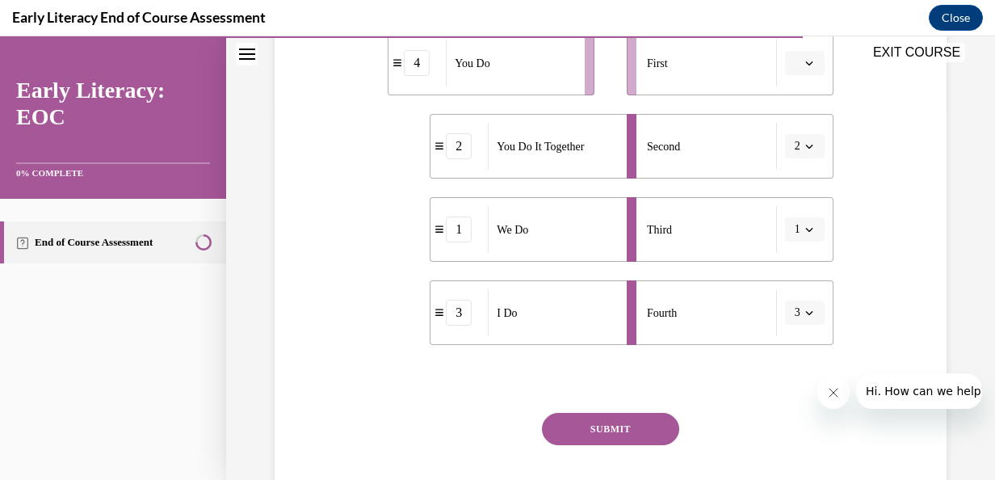
click at [620, 430] on button "SUBMIT" at bounding box center [610, 429] width 137 height 32
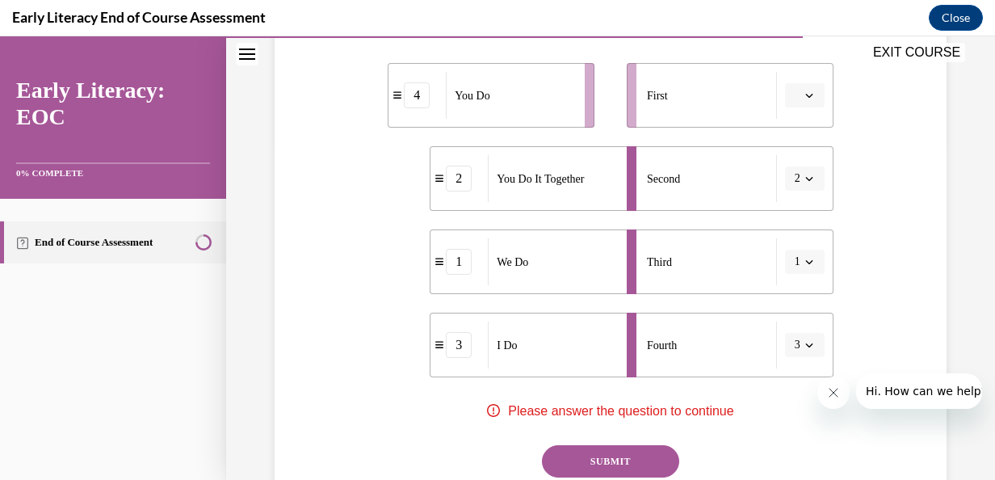
scroll to position [305, 0]
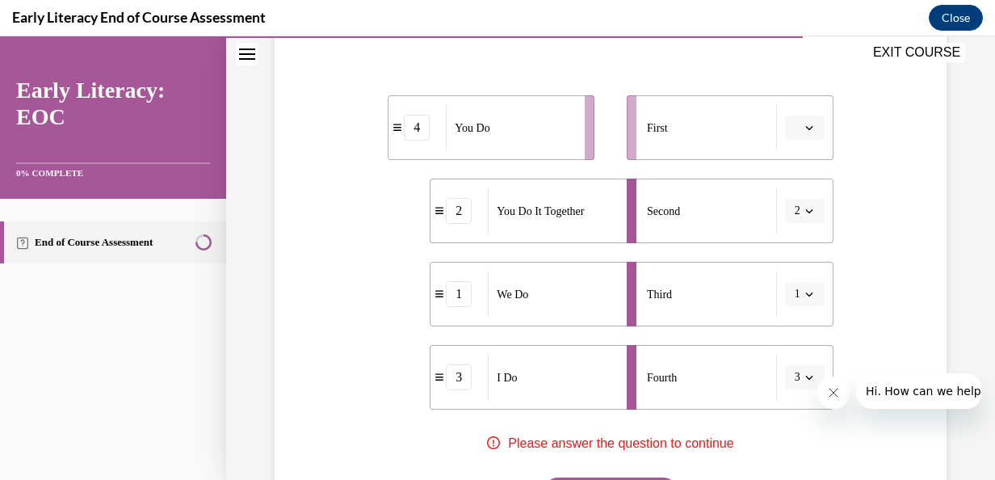
click at [800, 133] on button "button" at bounding box center [805, 128] width 40 height 24
click at [795, 281] on div "4" at bounding box center [792, 292] width 40 height 32
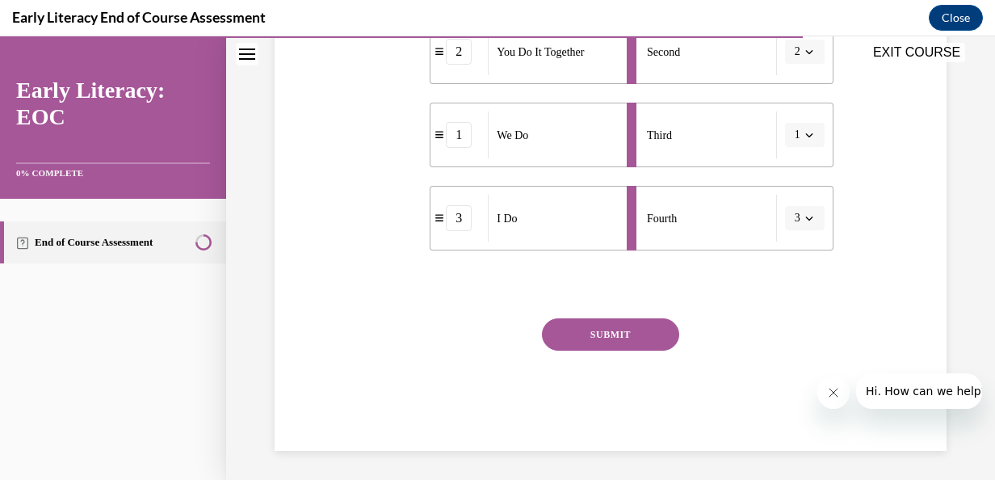
scroll to position [467, 0]
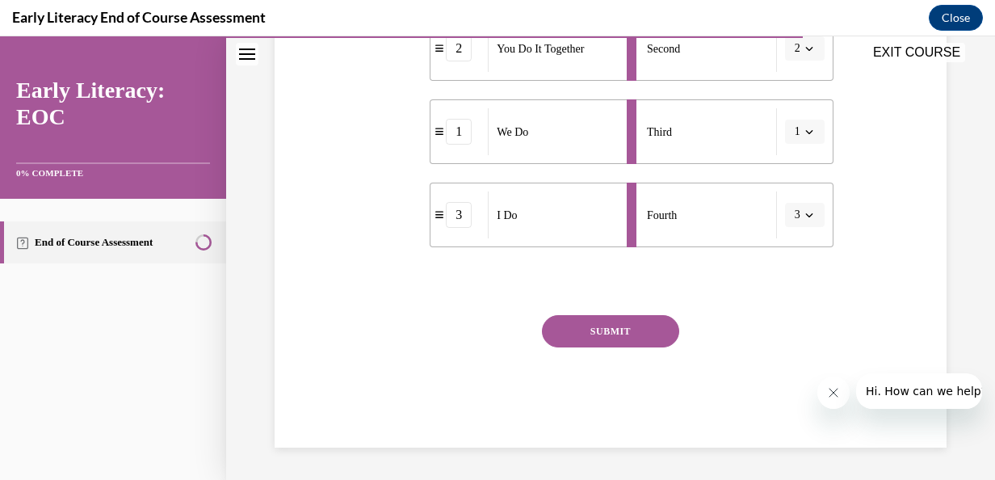
click at [620, 305] on div "Question 10/12 Put the phases of the gradual release method in order. 4 You Do …" at bounding box center [610, 103] width 445 height 690
click at [616, 338] on button "SUBMIT" at bounding box center [610, 331] width 137 height 32
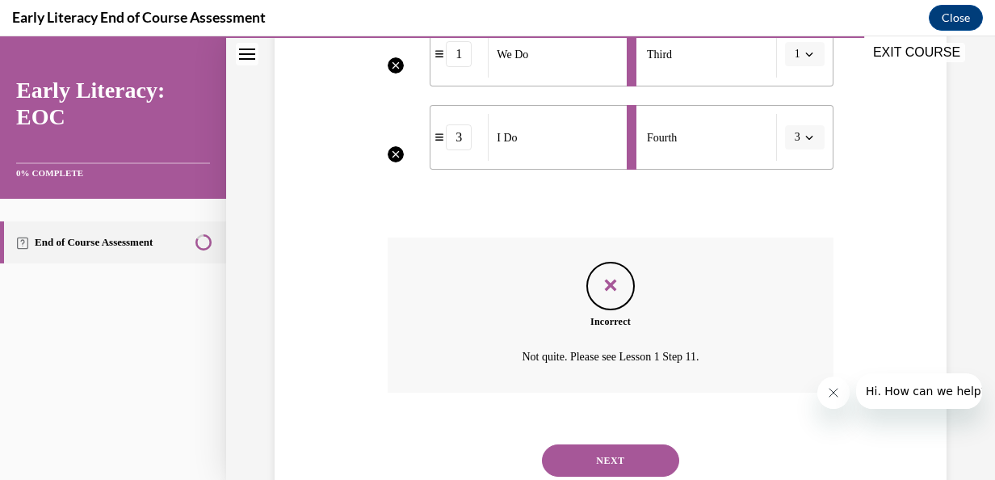
scroll to position [597, 0]
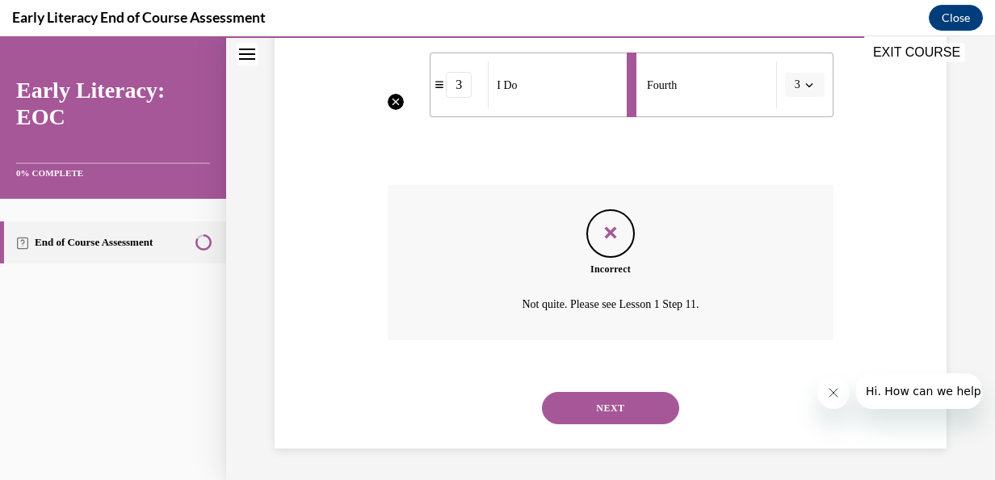
click at [614, 403] on button "NEXT" at bounding box center [610, 408] width 137 height 32
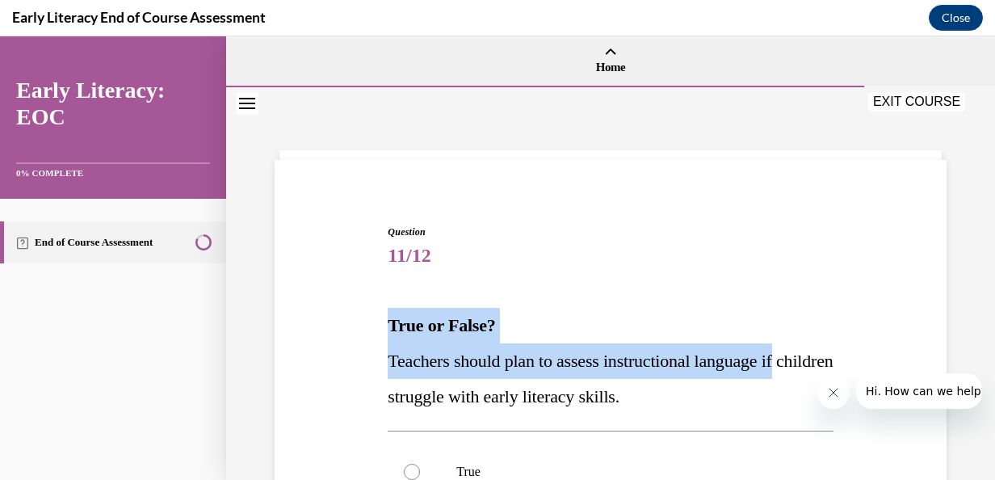
drag, startPoint x: 982, startPoint y: 268, endPoint x: 982, endPoint y: 354, distance: 85.6
click at [982, 354] on div "Question 11/12 True or False? Teachers should plan to assess instructional lang…" at bounding box center [610, 444] width 769 height 714
drag, startPoint x: 982, startPoint y: 354, endPoint x: 815, endPoint y: 260, distance: 191.7
click at [815, 260] on span "11/12" at bounding box center [610, 255] width 445 height 32
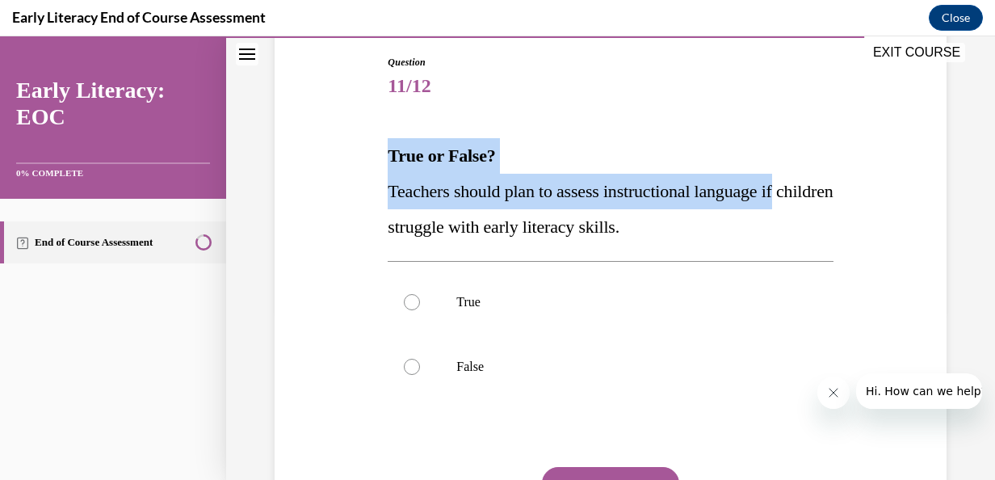
scroll to position [171, 0]
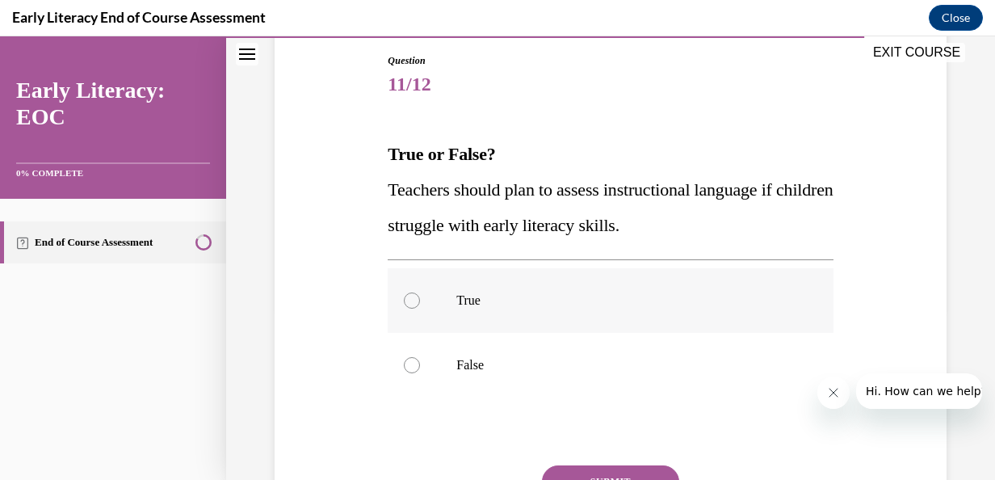
click at [409, 299] on div at bounding box center [412, 300] width 16 height 16
click at [586, 473] on button "SUBMIT" at bounding box center [610, 481] width 137 height 32
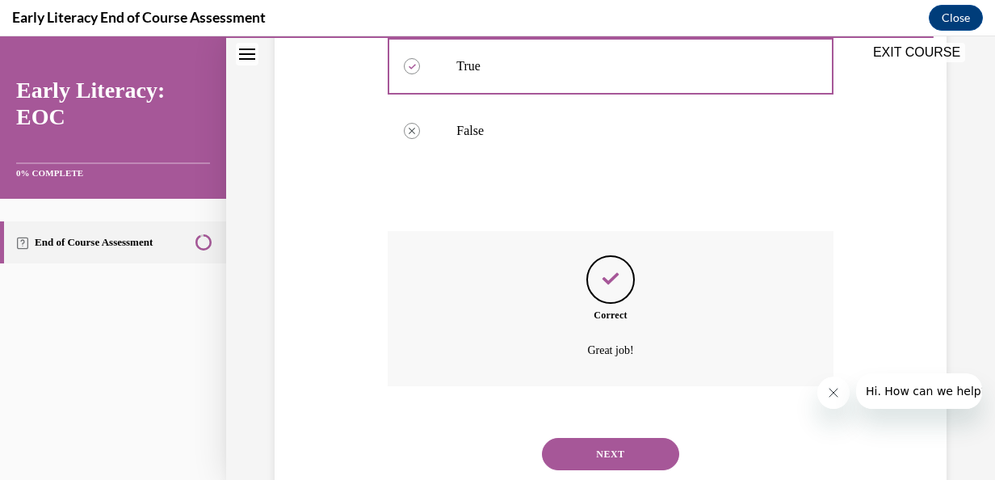
scroll to position [452, 0]
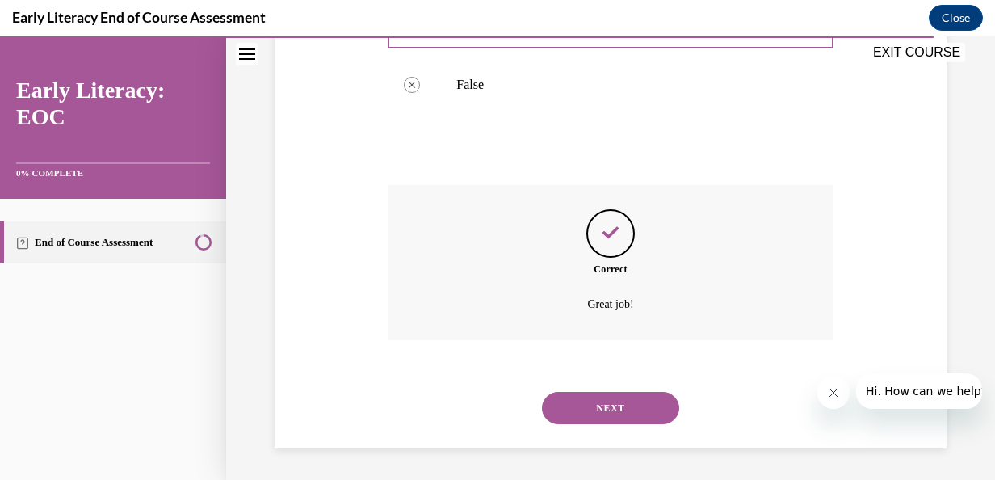
click at [636, 404] on button "NEXT" at bounding box center [610, 408] width 137 height 32
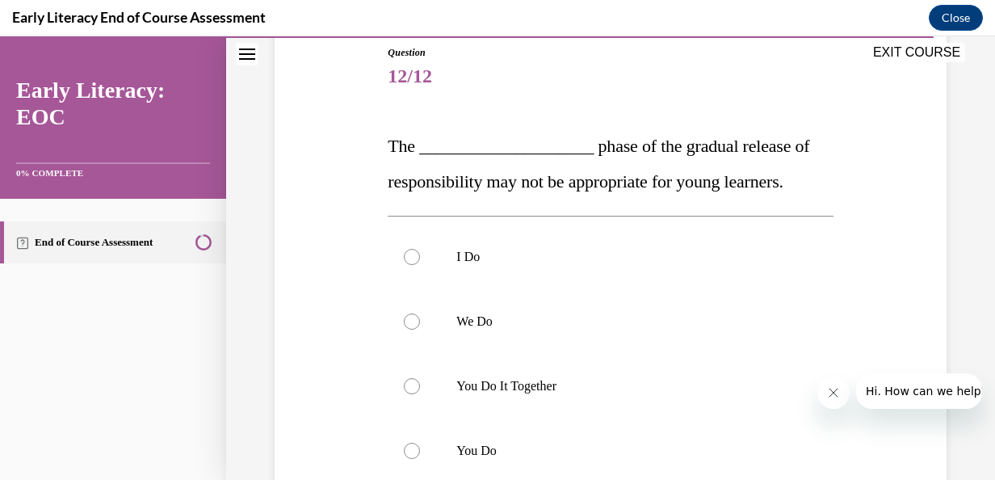
scroll to position [182, 0]
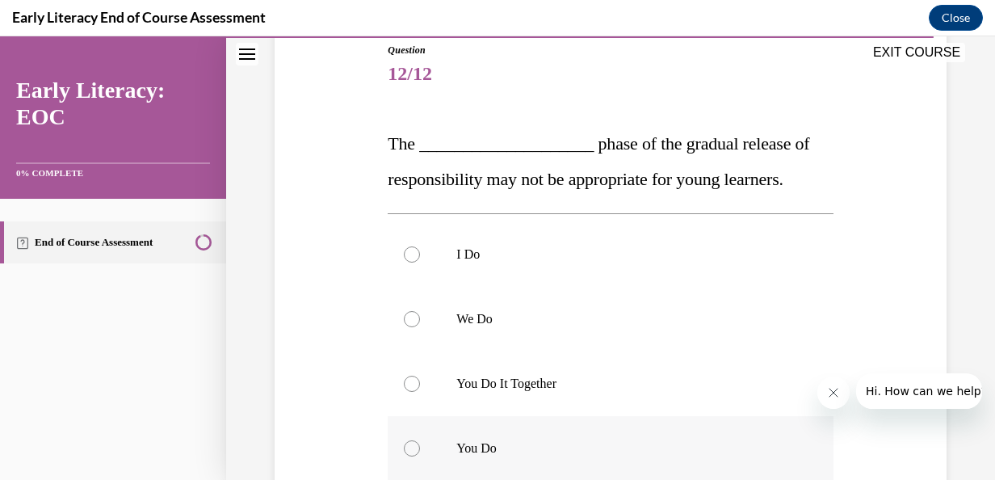
click at [422, 443] on div at bounding box center [610, 448] width 445 height 65
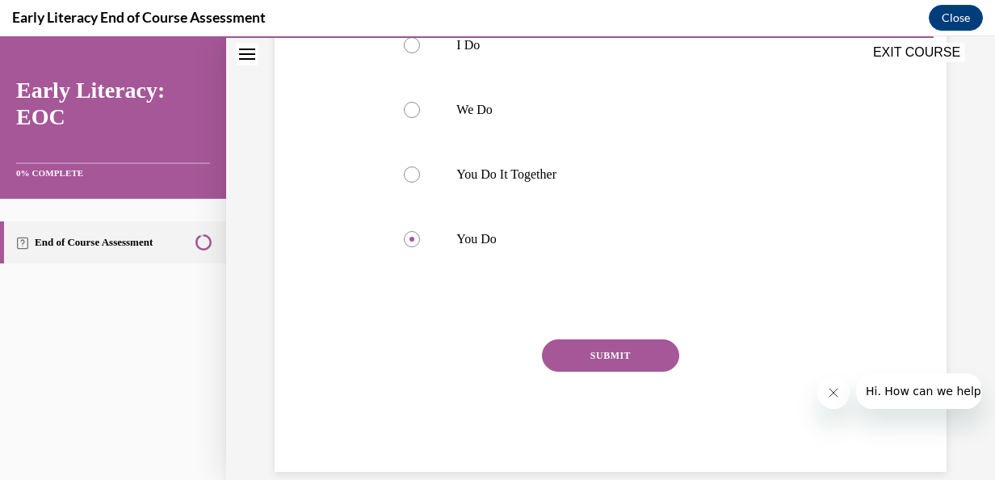
scroll to position [412, 0]
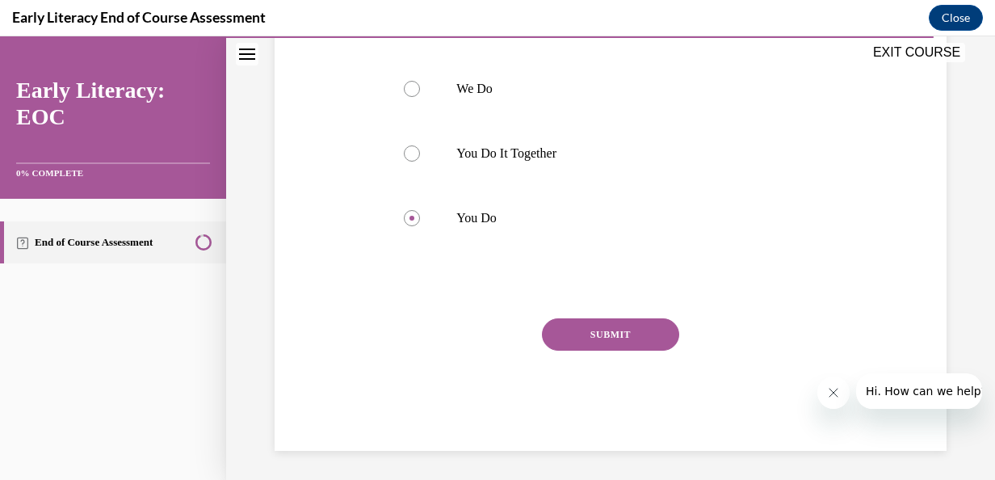
click at [640, 331] on button "SUBMIT" at bounding box center [610, 334] width 137 height 32
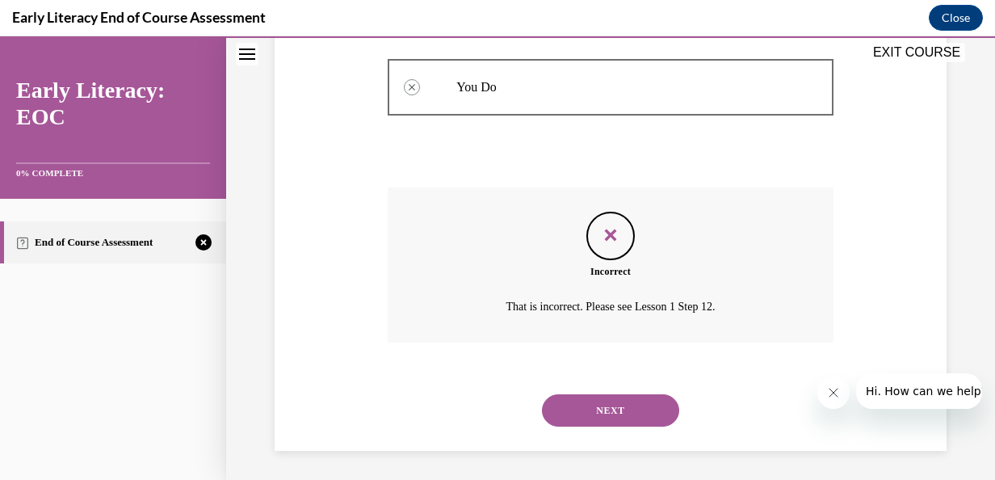
scroll to position [545, 0]
click at [628, 402] on button "NEXT" at bounding box center [610, 408] width 137 height 32
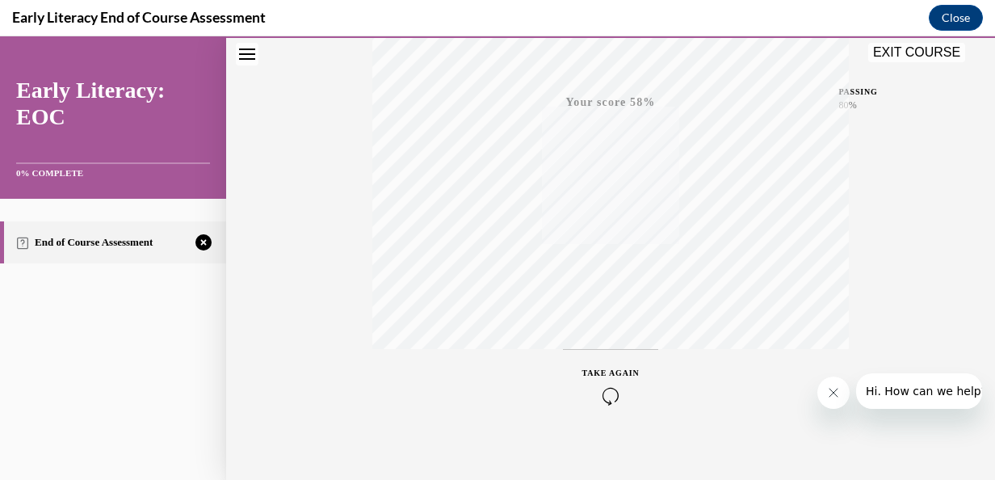
scroll to position [384, 0]
click at [588, 378] on icon "button" at bounding box center [610, 382] width 57 height 18
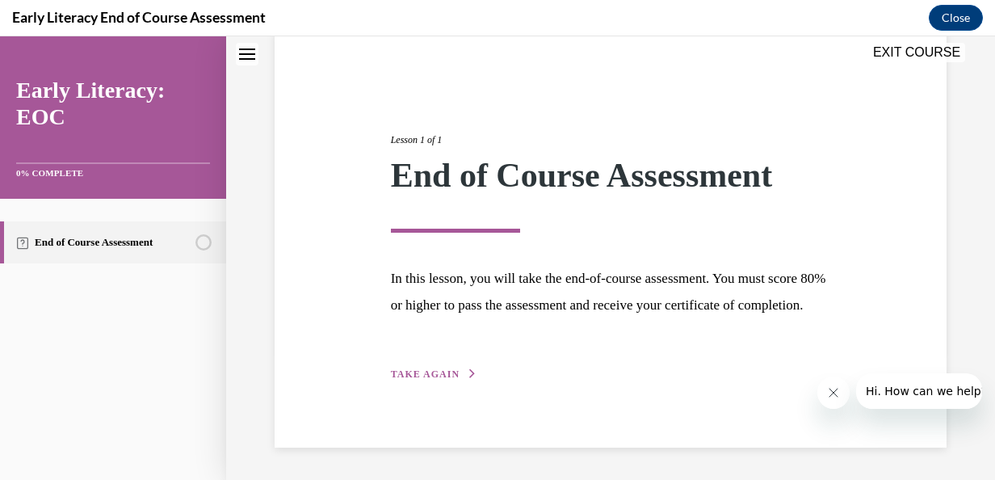
scroll to position [155, 0]
click at [446, 372] on span "TAKE AGAIN" at bounding box center [425, 373] width 69 height 11
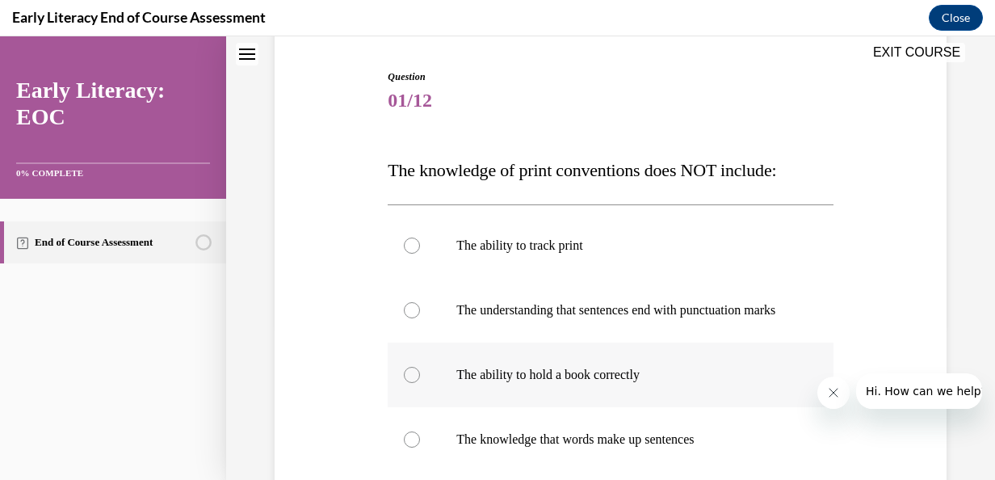
click at [405, 383] on div at bounding box center [412, 375] width 16 height 16
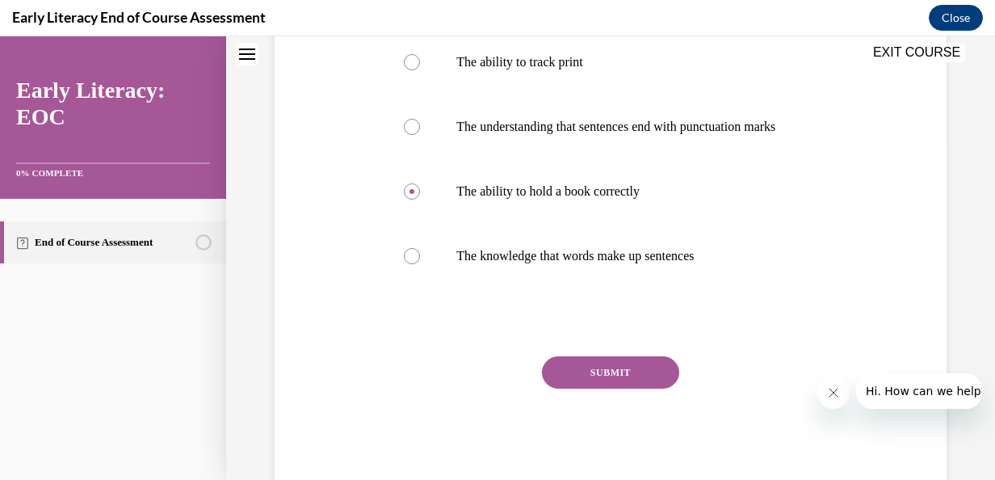
scroll to position [365, 0]
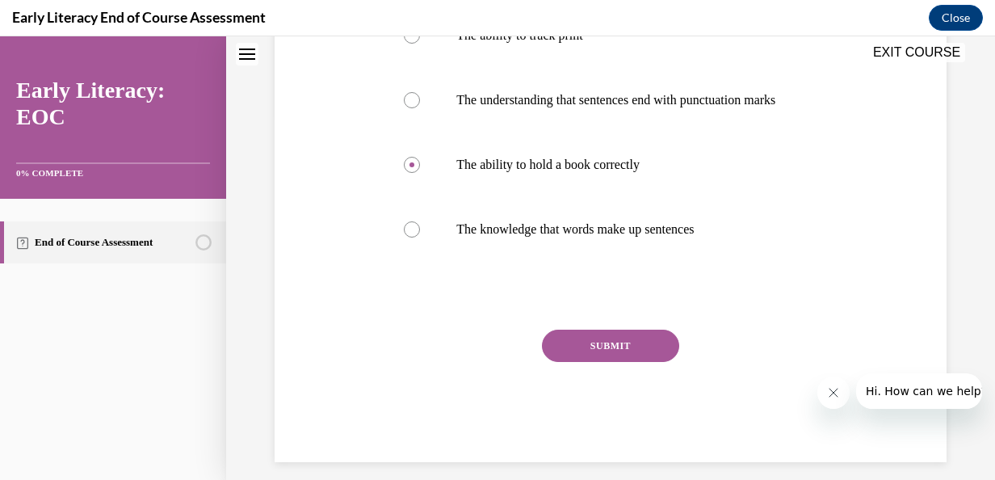
click at [657, 358] on button "SUBMIT" at bounding box center [610, 346] width 137 height 32
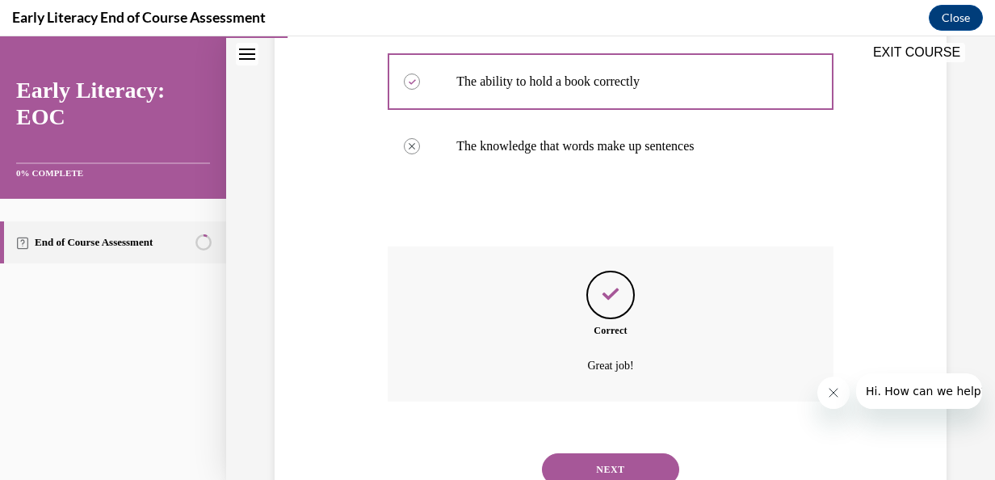
scroll to position [481, 0]
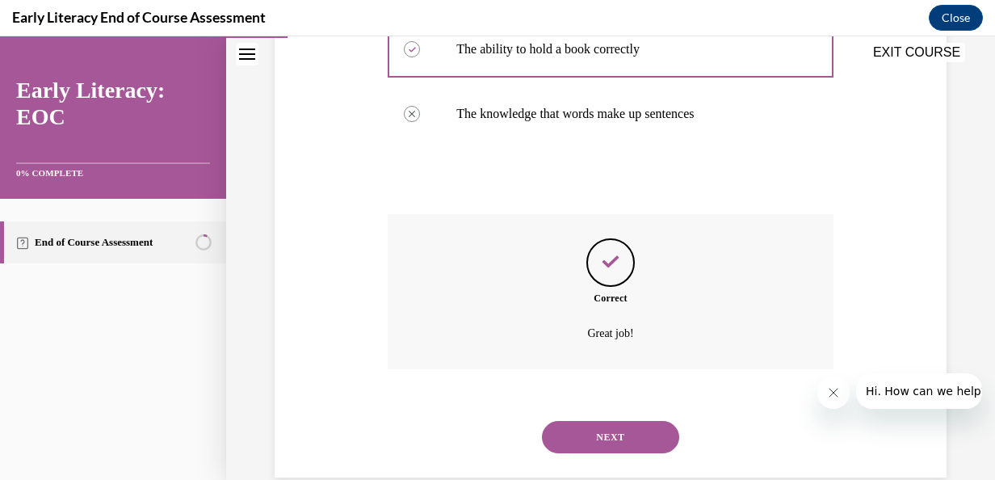
click at [607, 451] on button "NEXT" at bounding box center [610, 437] width 137 height 32
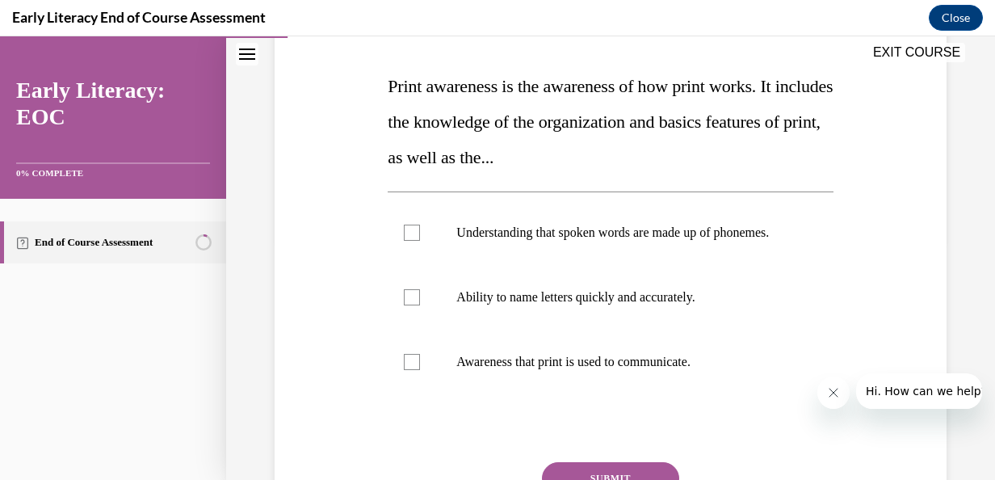
scroll to position [234, 0]
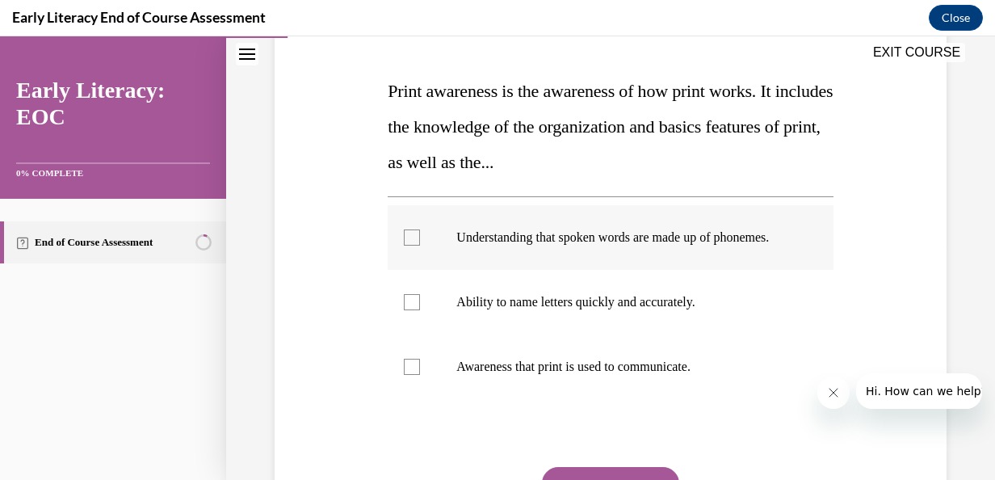
click at [407, 254] on div at bounding box center [610, 237] width 445 height 65
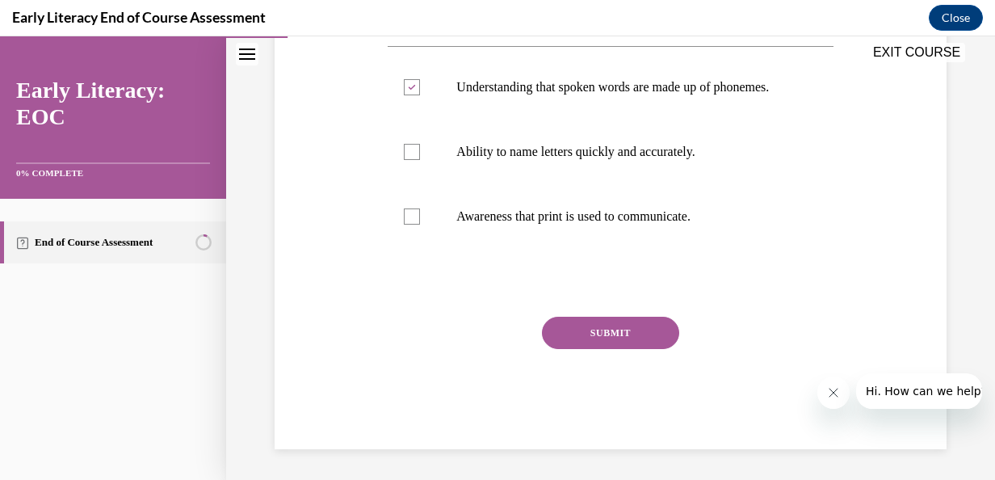
scroll to position [391, 0]
click at [653, 347] on button "SUBMIT" at bounding box center [610, 331] width 137 height 32
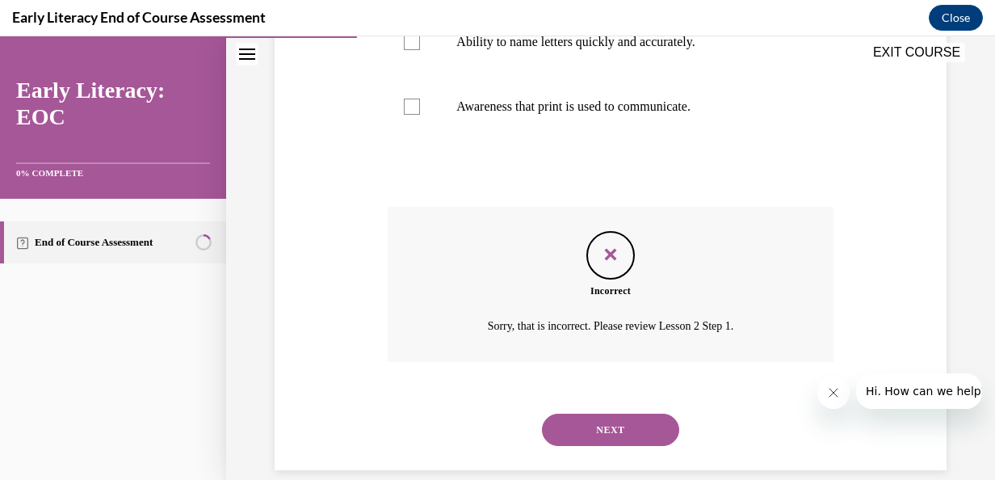
scroll to position [532, 0]
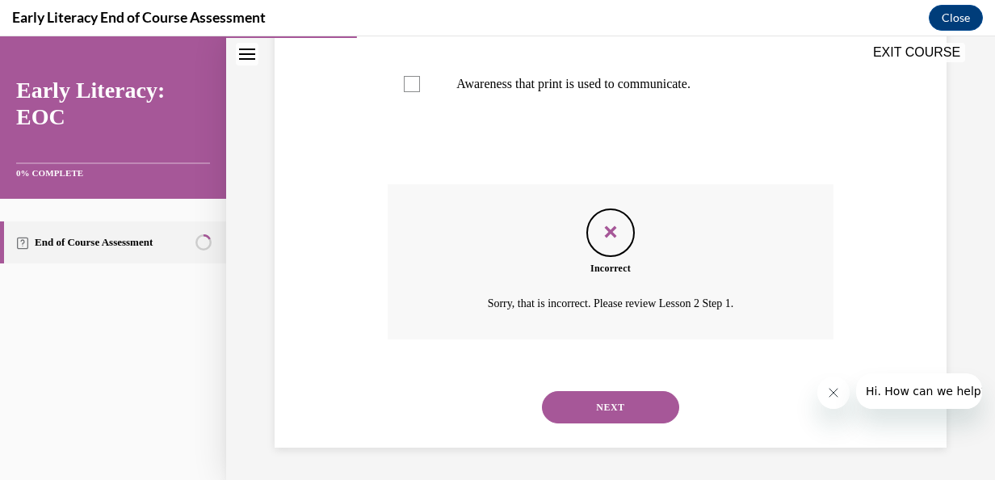
click at [599, 405] on button "NEXT" at bounding box center [610, 407] width 137 height 32
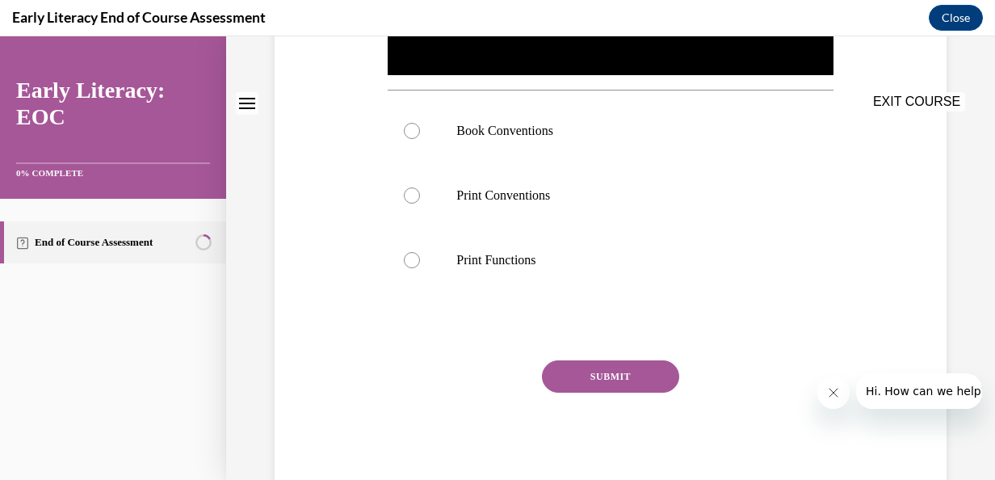
scroll to position [0, 0]
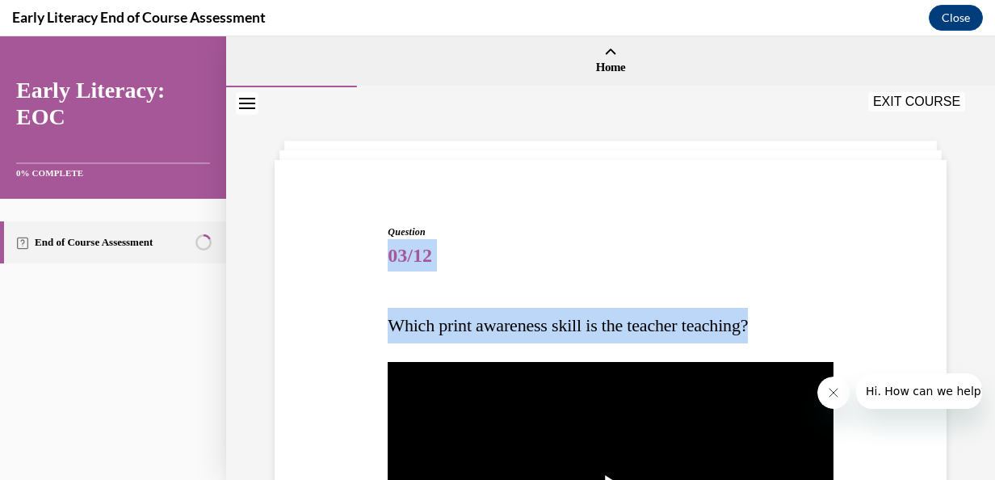
drag, startPoint x: 981, startPoint y: 218, endPoint x: 980, endPoint y: 324, distance: 105.8
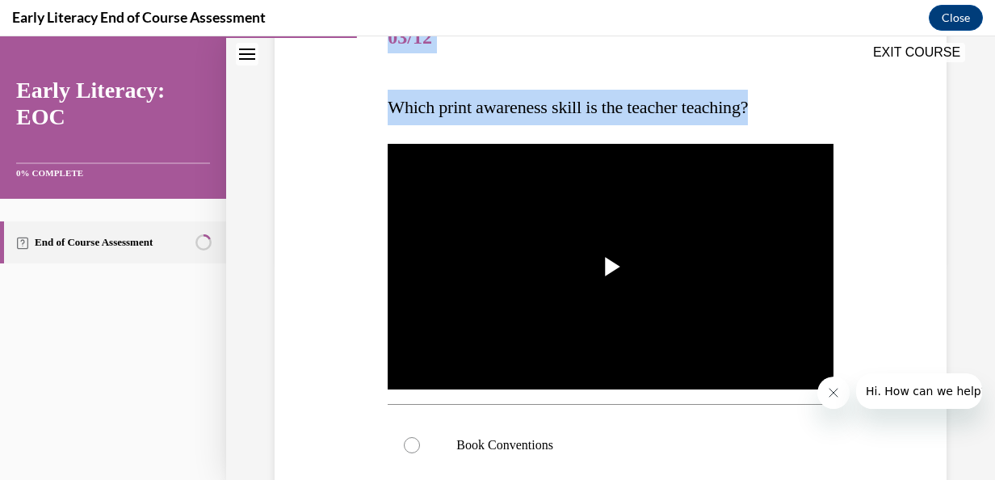
scroll to position [279, 0]
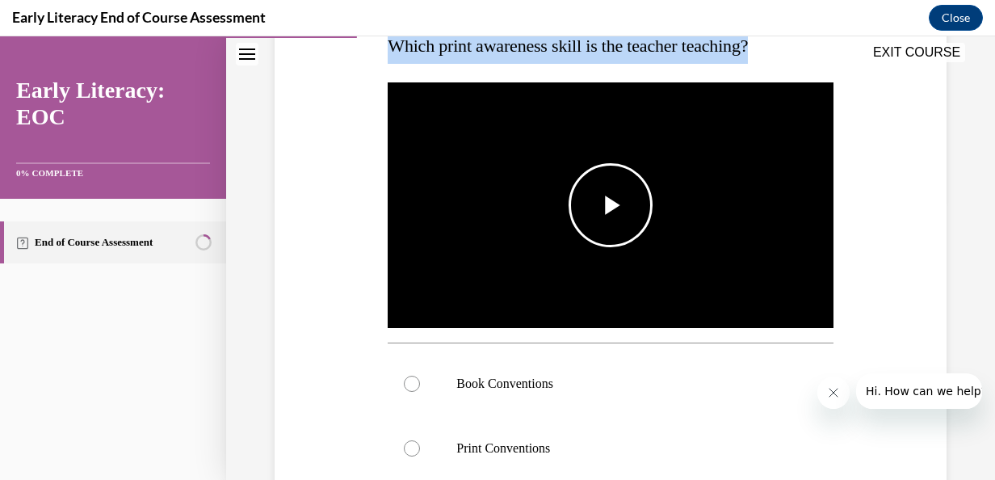
click at [611, 205] on span "Video player" at bounding box center [611, 205] width 0 height 0
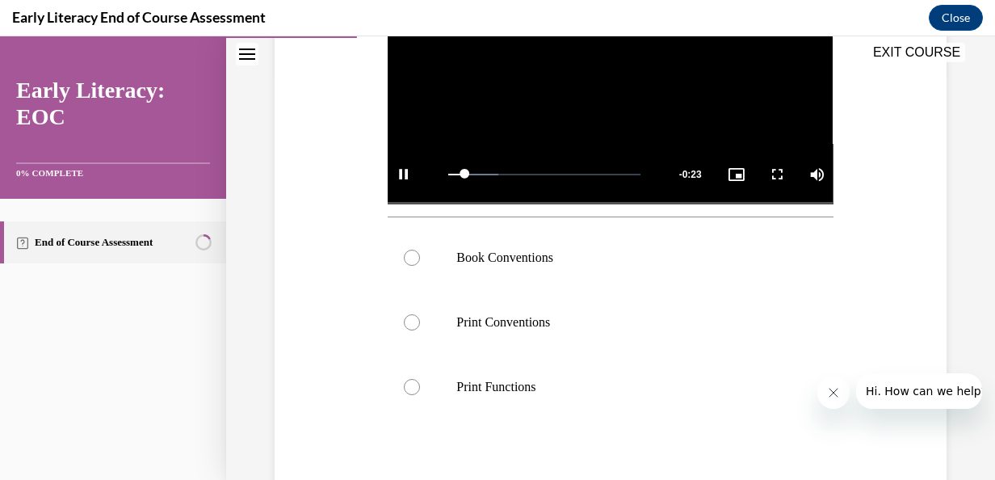
scroll to position [408, 0]
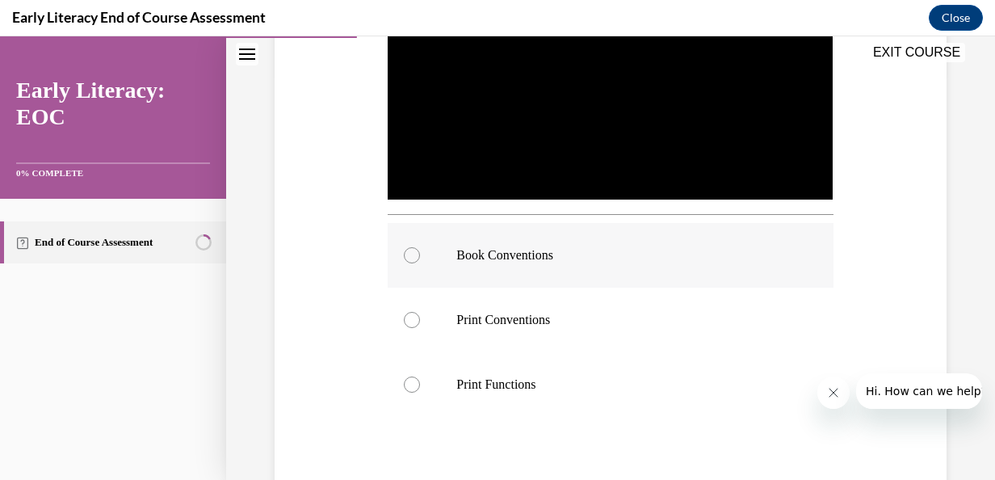
click at [405, 241] on div at bounding box center [610, 255] width 445 height 65
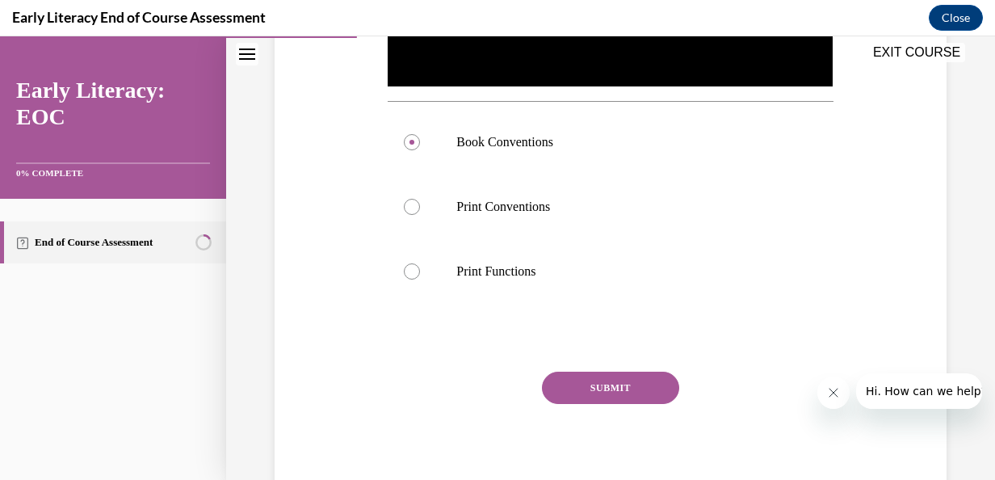
scroll to position [572, 0]
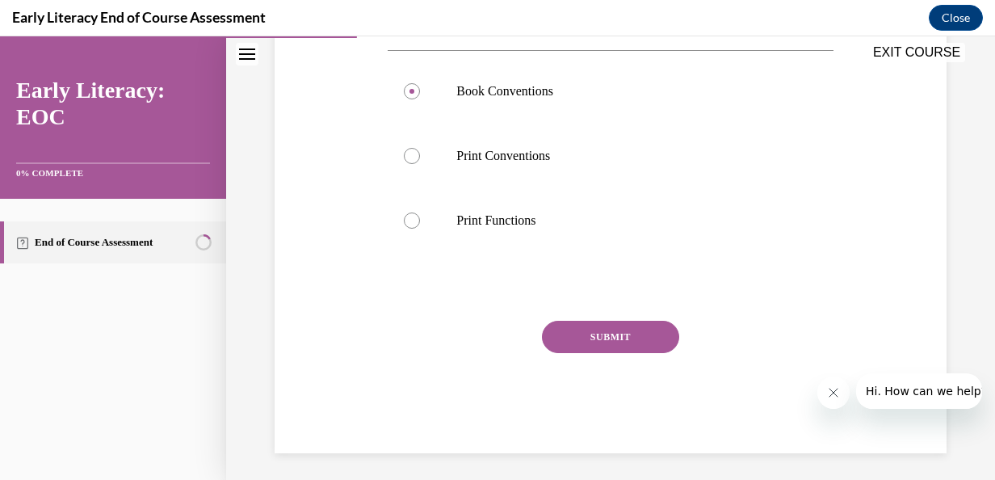
click at [650, 325] on button "SUBMIT" at bounding box center [610, 337] width 137 height 32
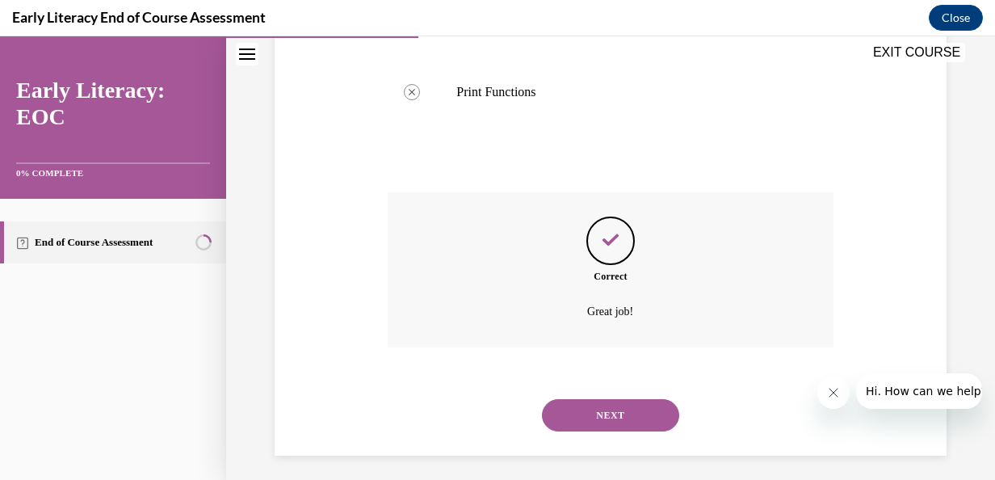
scroll to position [703, 0]
click at [598, 405] on button "NEXT" at bounding box center [610, 413] width 137 height 32
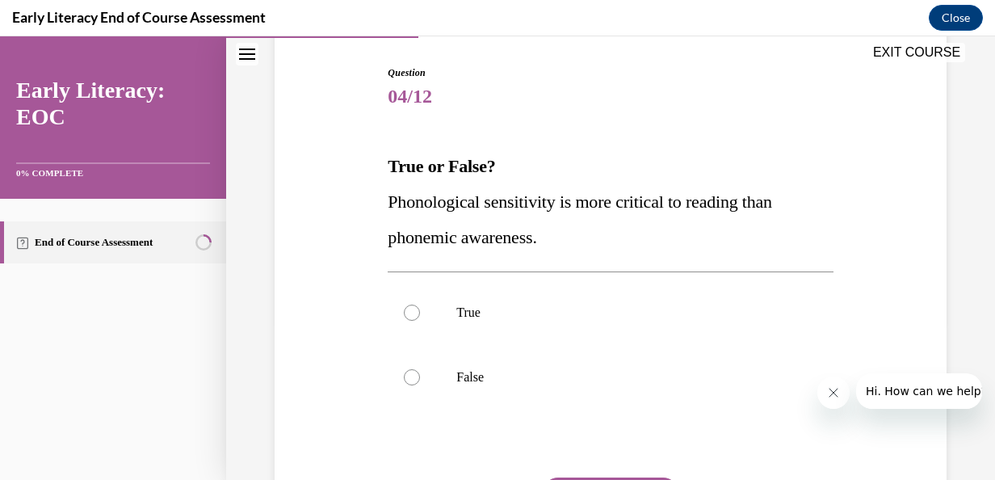
scroll to position [160, 0]
click at [409, 309] on div at bounding box center [412, 312] width 16 height 16
click at [611, 475] on div "Question 04/12 True or False? Phonological sensitivity is more critical to read…" at bounding box center [610, 337] width 445 height 544
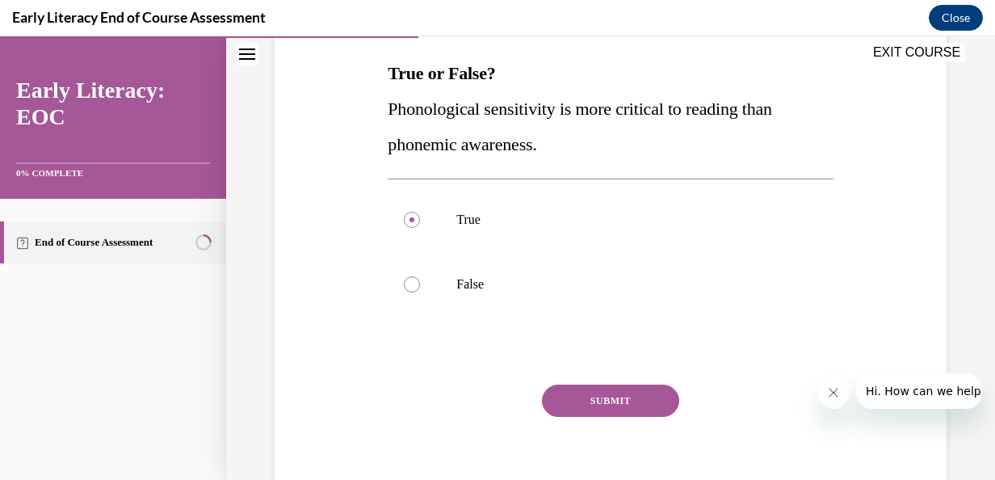
scroll to position [257, 0]
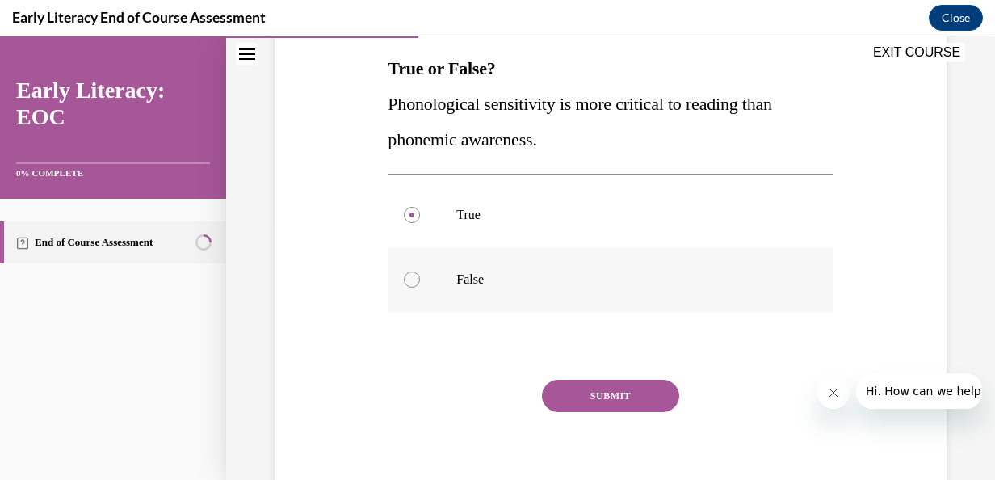
click at [406, 269] on div at bounding box center [610, 279] width 445 height 65
click at [583, 386] on button "SUBMIT" at bounding box center [610, 396] width 137 height 32
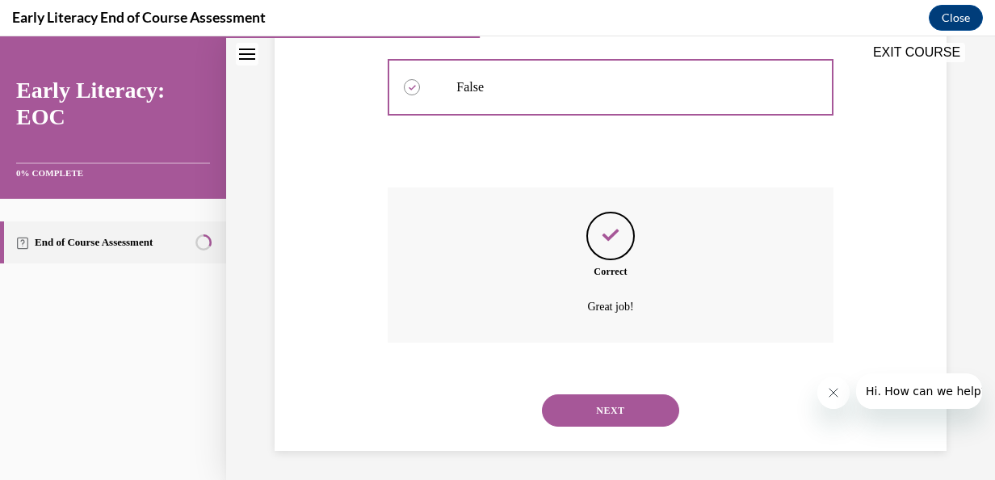
scroll to position [452, 0]
click at [578, 413] on button "NEXT" at bounding box center [610, 408] width 137 height 32
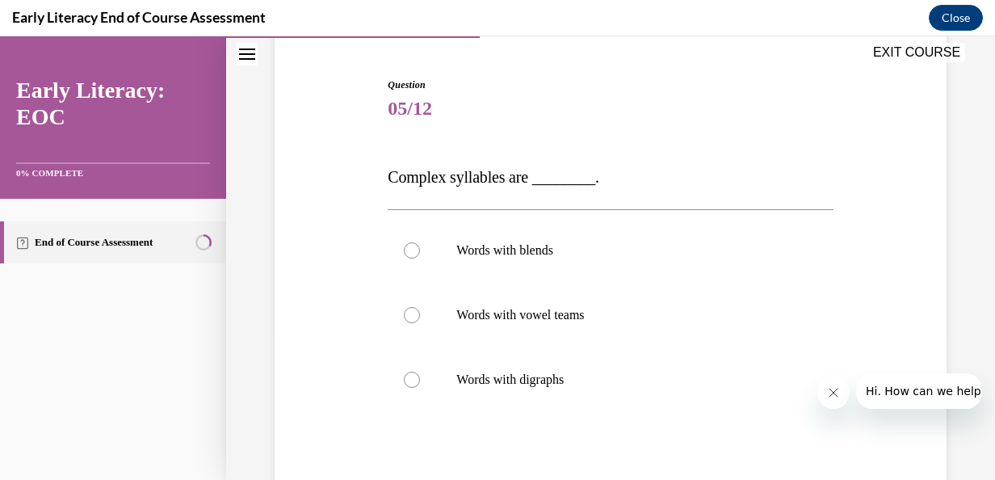
scroll to position [148, 0]
click at [578, 310] on p "Words with vowel teams" at bounding box center [624, 314] width 336 height 16
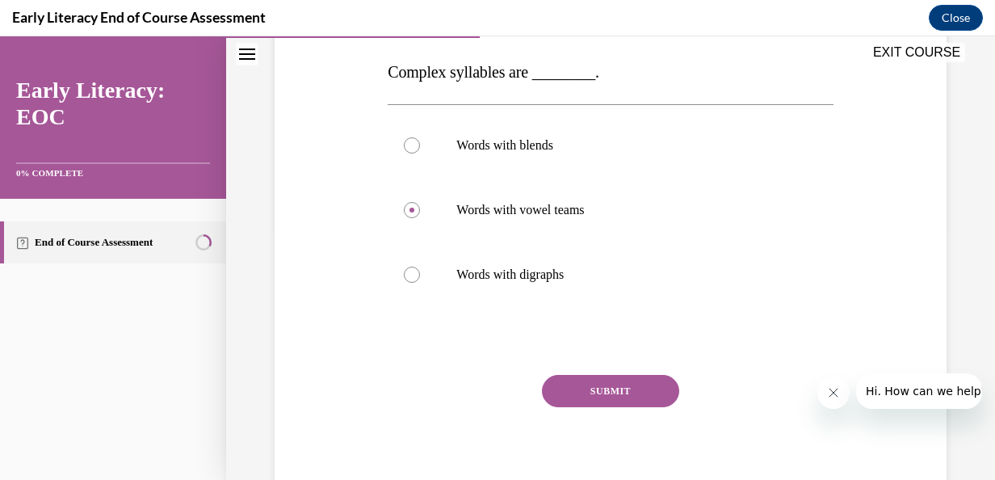
scroll to position [268, 0]
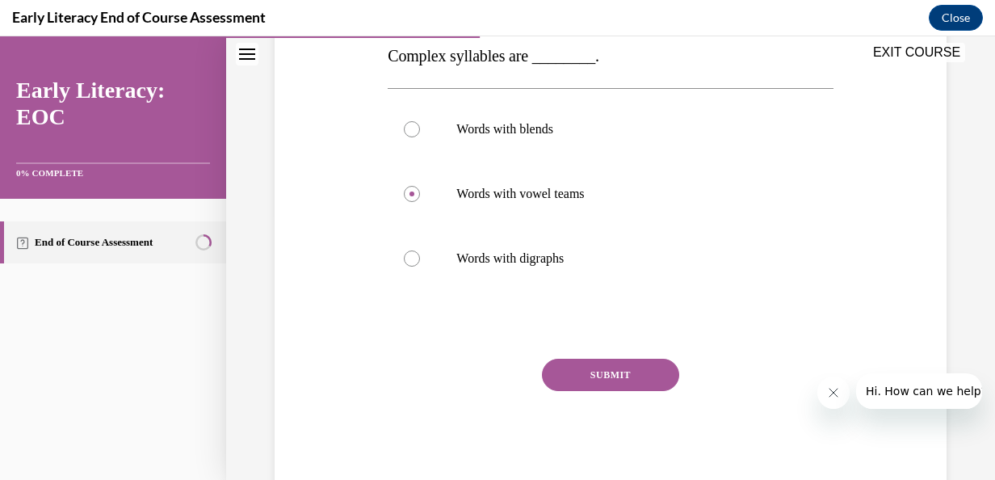
click at [620, 375] on button "SUBMIT" at bounding box center [610, 375] width 137 height 32
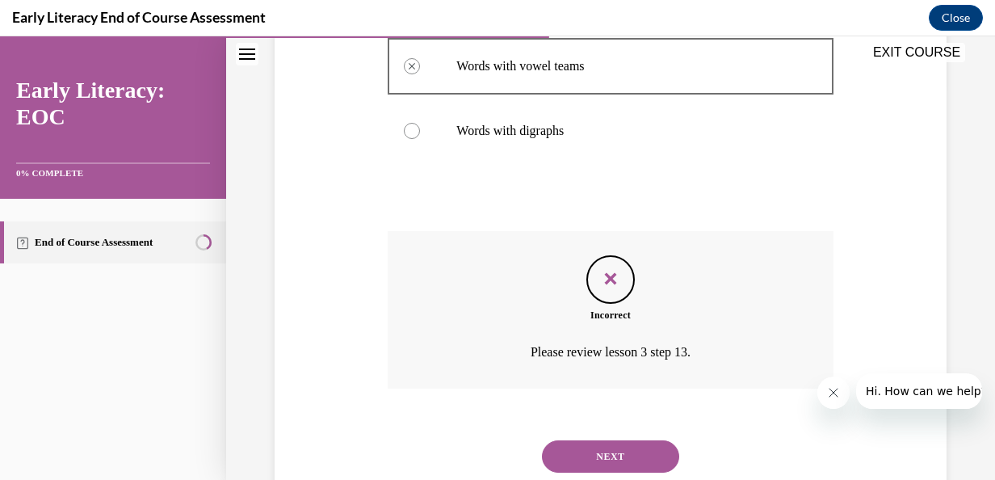
scroll to position [444, 0]
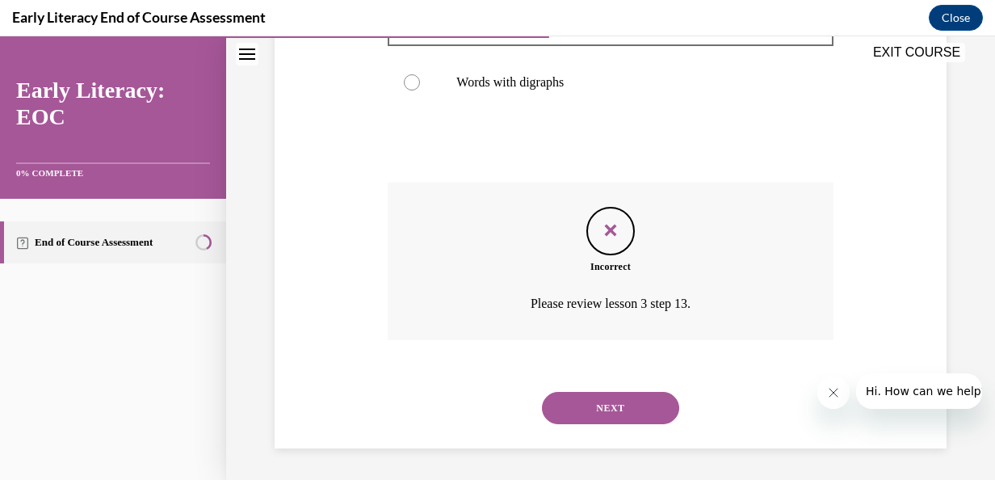
click at [615, 407] on button "NEXT" at bounding box center [610, 408] width 137 height 32
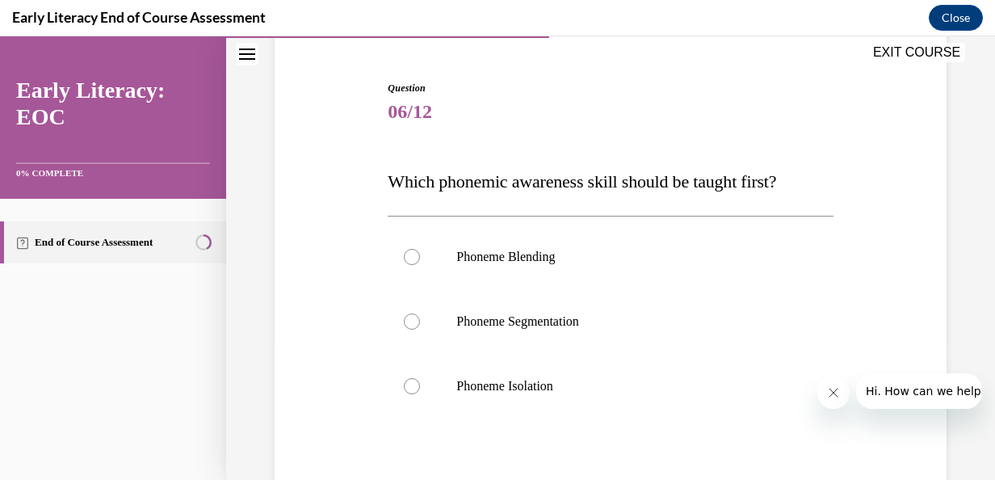
scroll to position [161, 0]
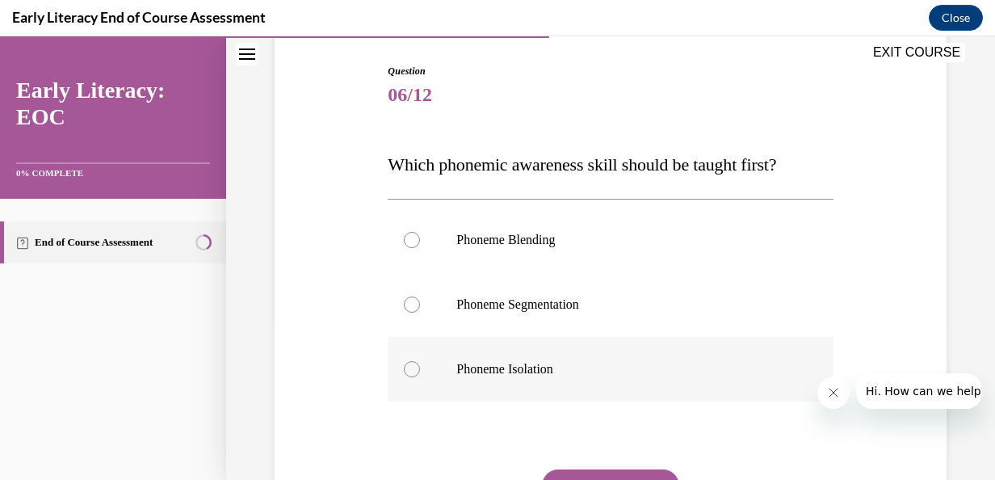
click at [410, 373] on div at bounding box center [412, 369] width 16 height 16
click at [591, 469] on button "SUBMIT" at bounding box center [610, 485] width 137 height 32
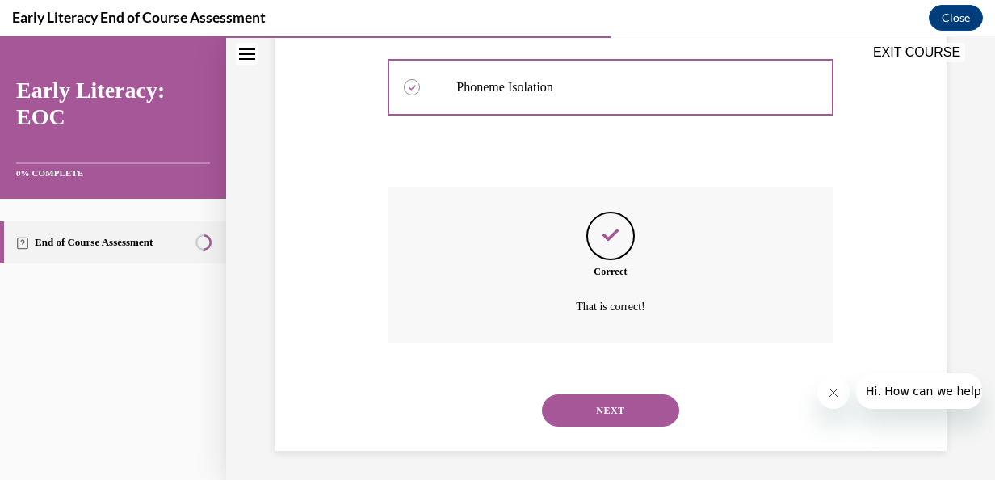
scroll to position [445, 0]
click at [591, 404] on button "NEXT" at bounding box center [610, 408] width 137 height 32
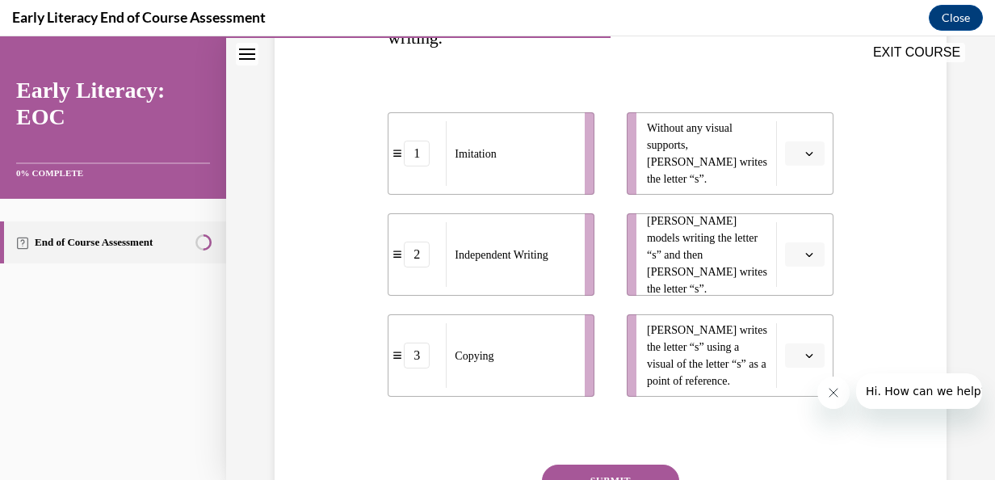
scroll to position [360, 0]
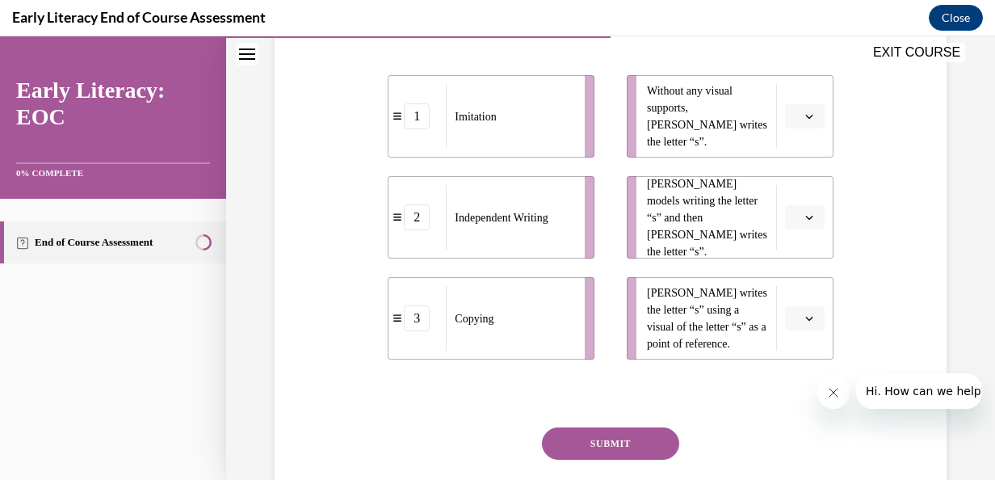
click at [805, 314] on icon "button" at bounding box center [809, 318] width 8 height 8
click at [792, 393] on div "1" at bounding box center [792, 386] width 40 height 32
click at [804, 120] on span "button" at bounding box center [809, 116] width 11 height 11
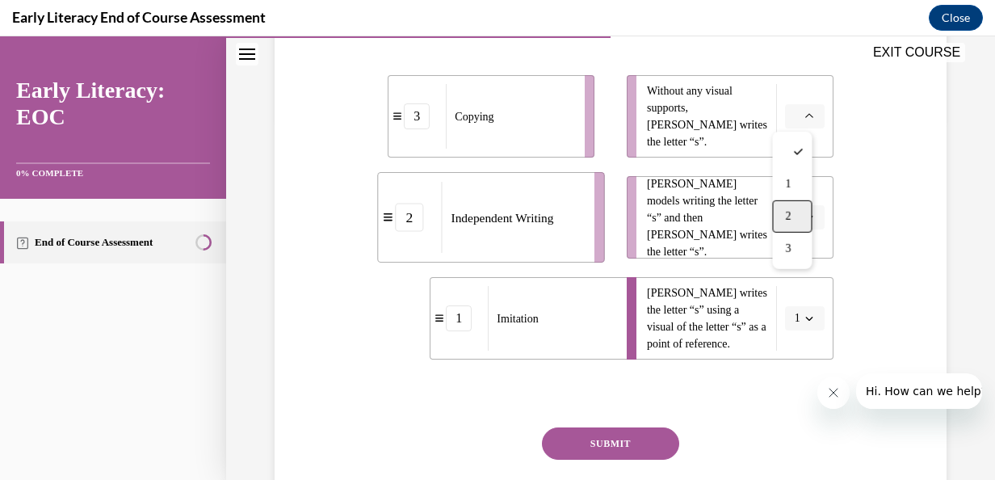
click at [794, 207] on div "2" at bounding box center [792, 216] width 40 height 32
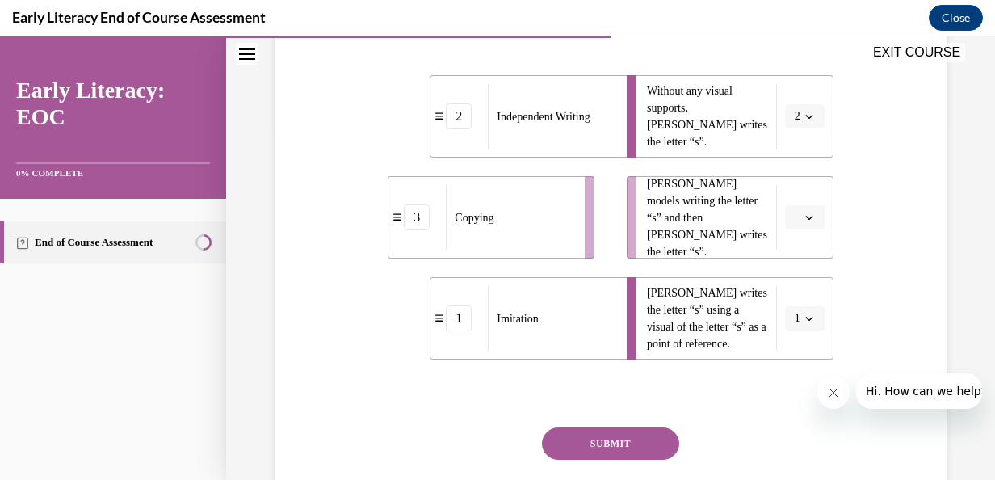
click at [795, 219] on span "Please select an option" at bounding box center [798, 217] width 6 height 16
click at [787, 357] on div "3" at bounding box center [792, 350] width 40 height 32
click at [615, 433] on button "SUBMIT" at bounding box center [610, 443] width 137 height 32
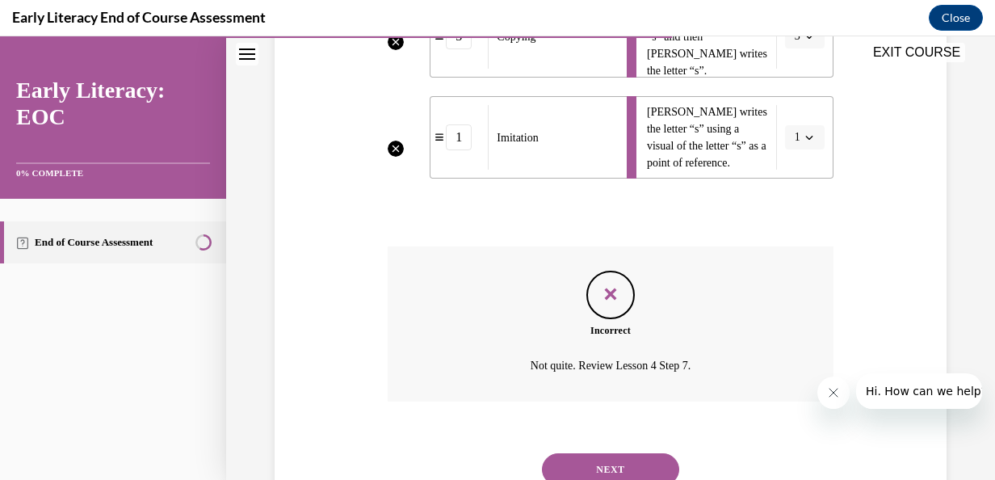
scroll to position [603, 0]
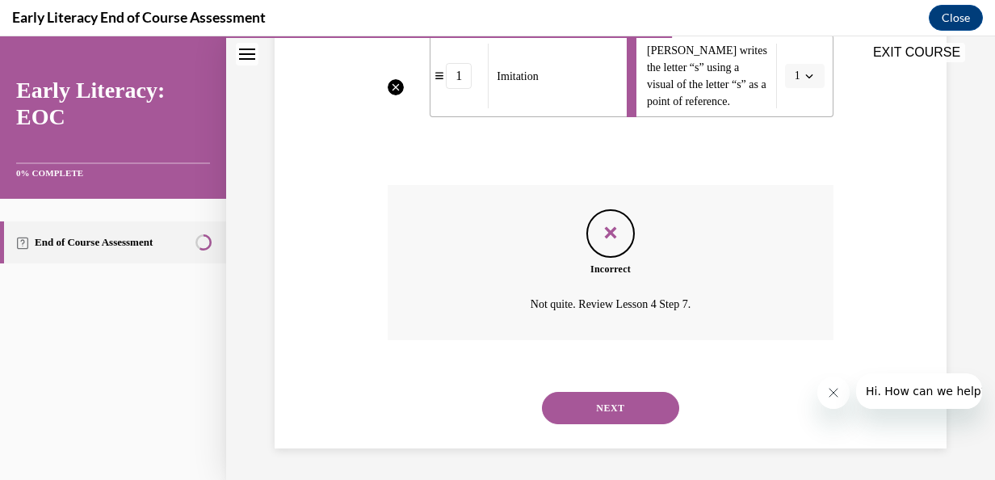
click at [640, 397] on button "NEXT" at bounding box center [610, 408] width 137 height 32
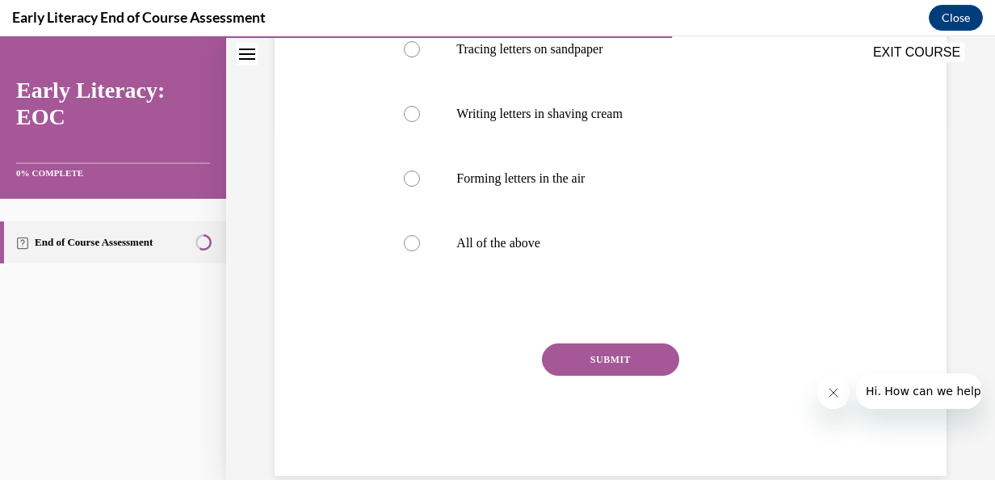
scroll to position [342, 0]
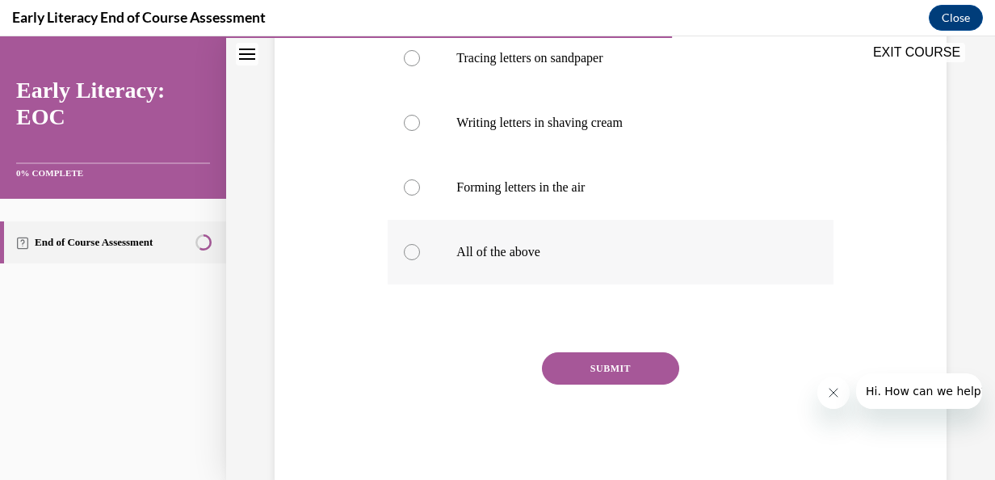
click at [404, 255] on div at bounding box center [412, 252] width 16 height 16
click at [576, 366] on button "SUBMIT" at bounding box center [610, 368] width 137 height 32
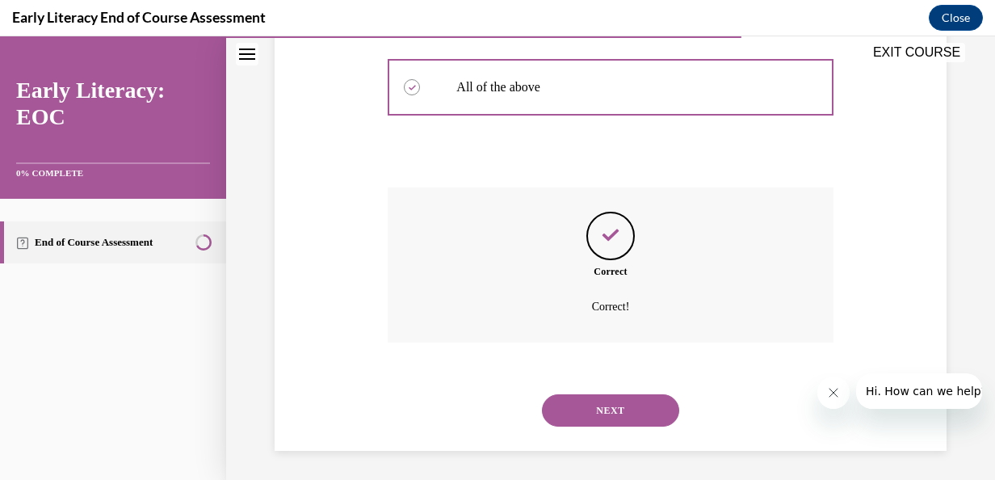
scroll to position [510, 0]
click at [633, 405] on button "NEXT" at bounding box center [610, 408] width 137 height 32
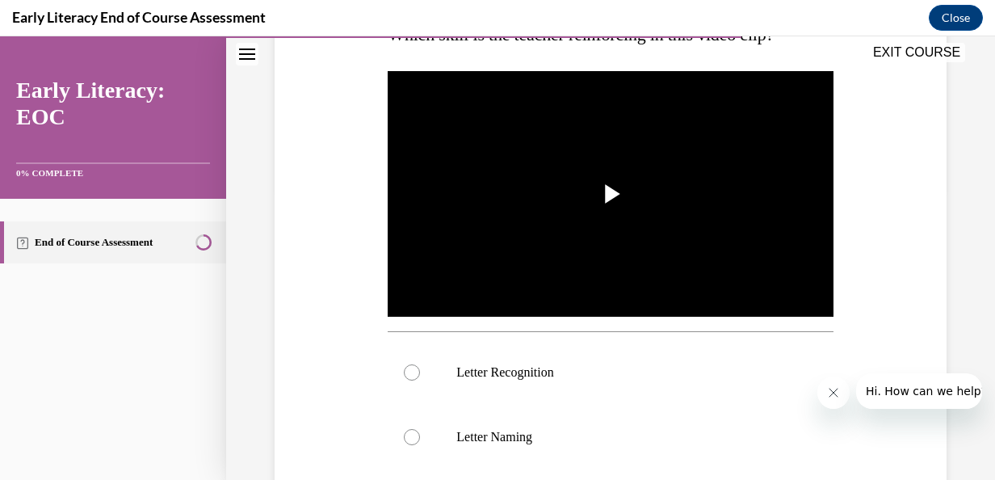
scroll to position [300, 0]
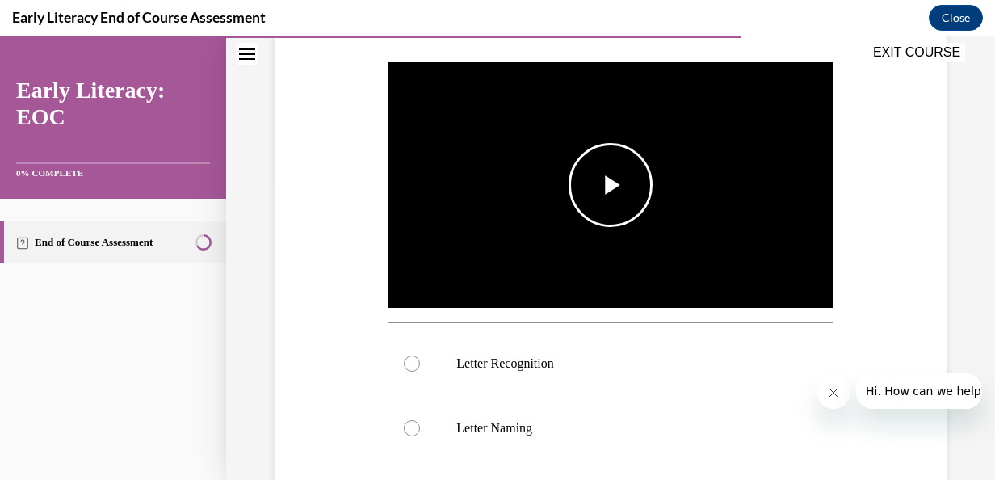
click at [611, 185] on span "Video player" at bounding box center [611, 185] width 0 height 0
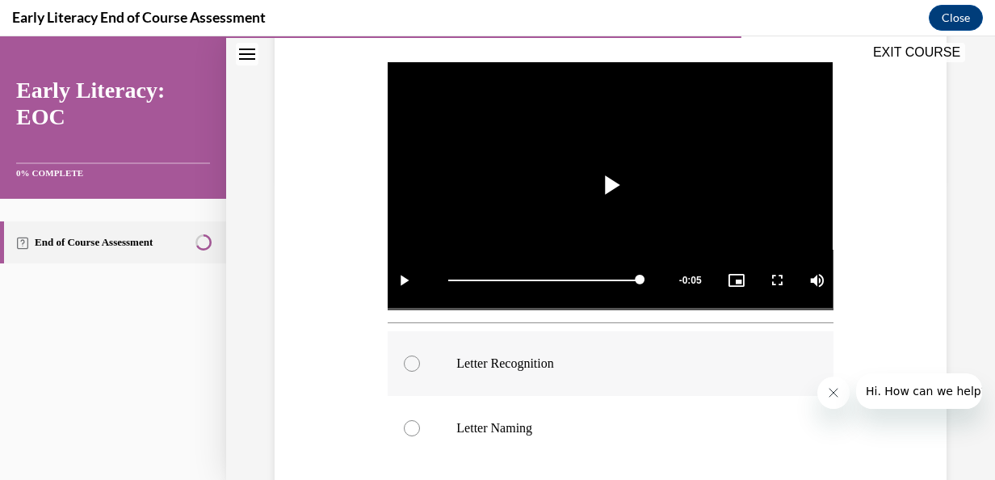
click at [407, 357] on div at bounding box center [412, 363] width 16 height 16
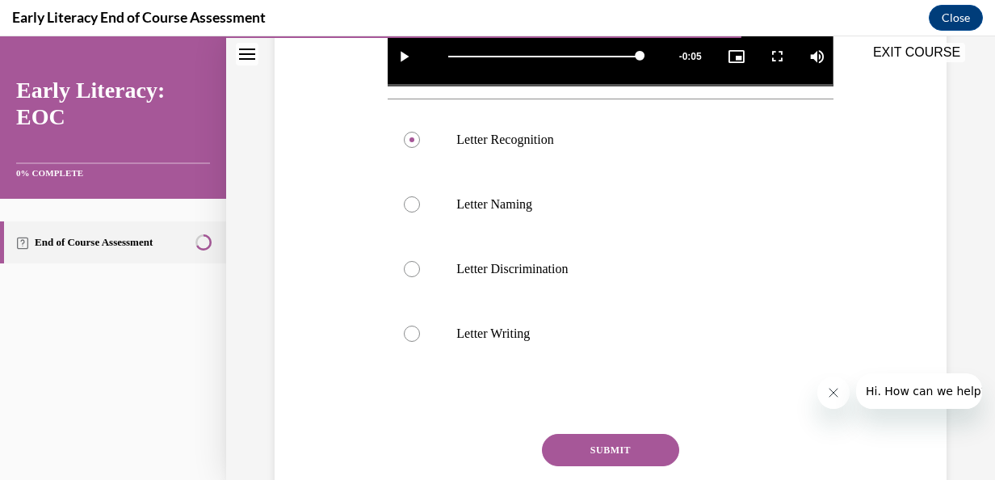
scroll to position [538, 0]
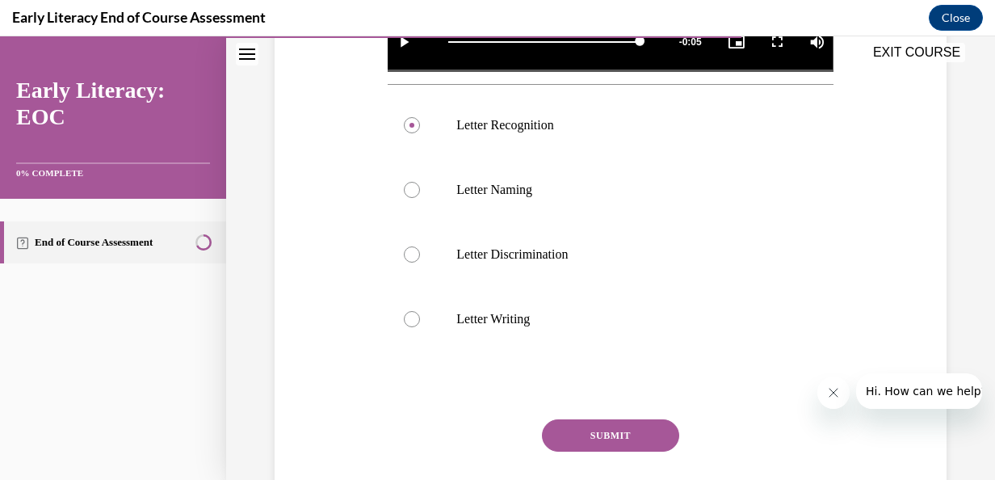
click at [624, 432] on button "SUBMIT" at bounding box center [610, 435] width 137 height 32
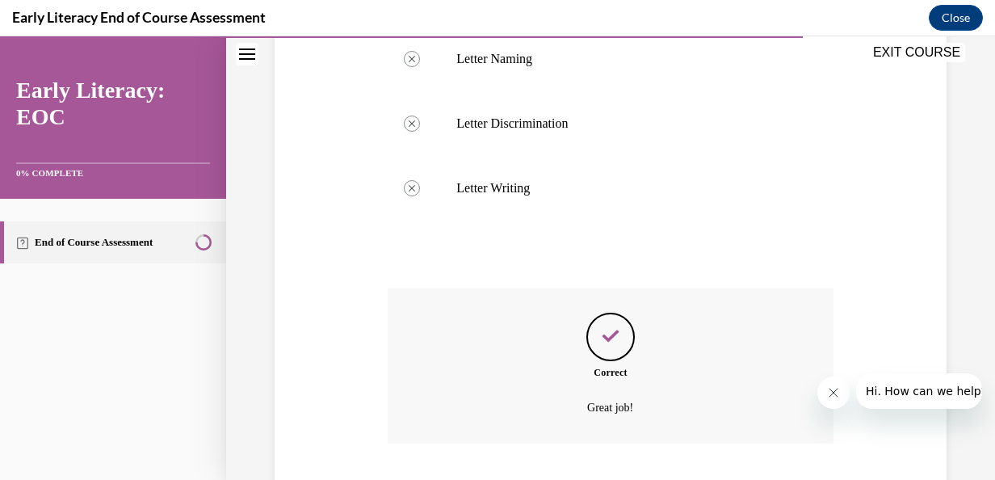
scroll to position [767, 0]
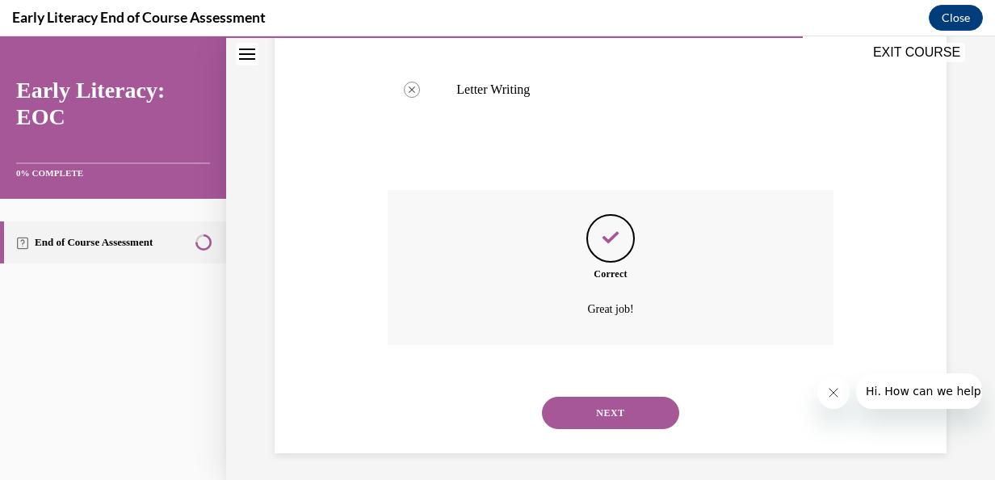
click at [635, 399] on button "NEXT" at bounding box center [610, 413] width 137 height 32
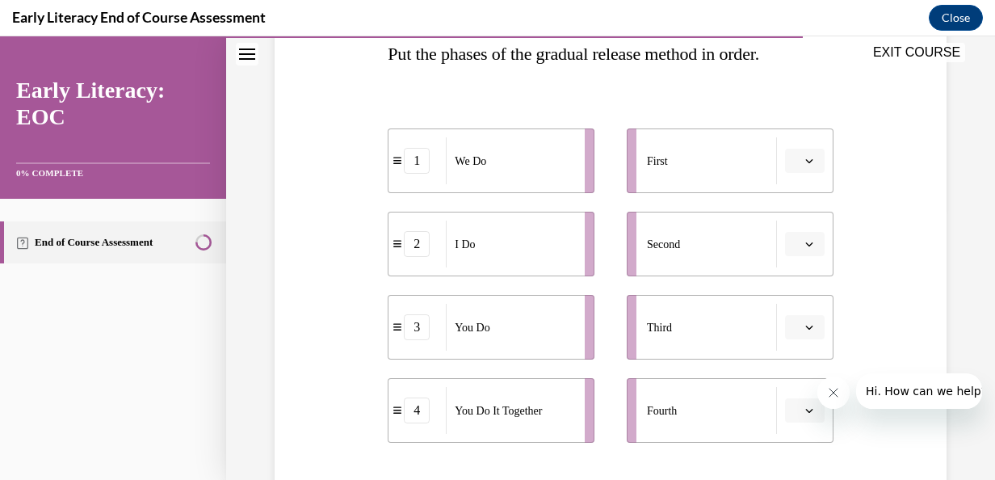
scroll to position [294, 0]
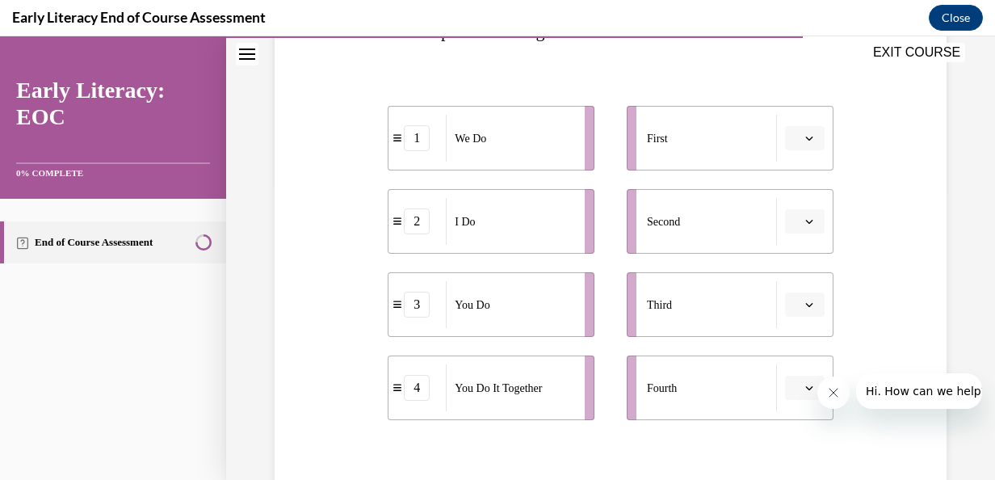
click at [804, 213] on button "button" at bounding box center [805, 221] width 40 height 24
click at [784, 284] on div "1" at bounding box center [792, 289] width 40 height 32
click at [805, 139] on icon "button" at bounding box center [809, 138] width 8 height 8
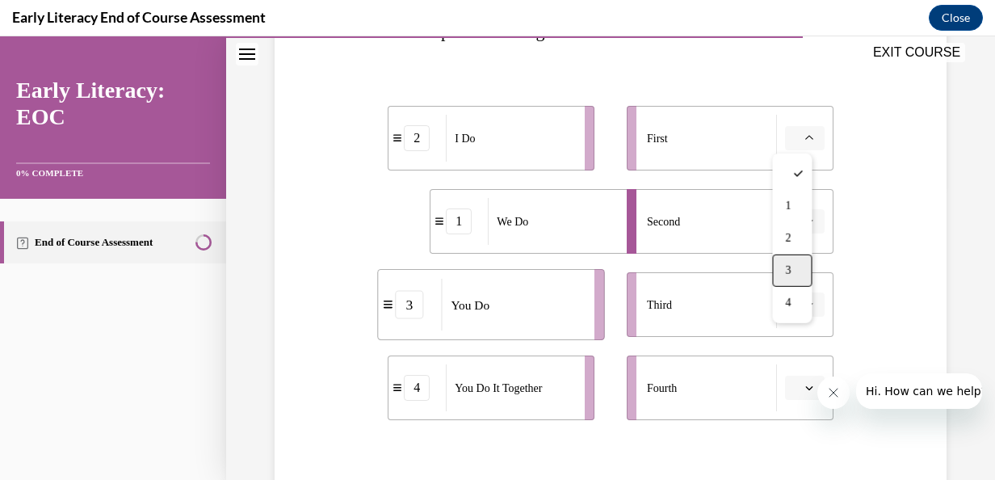
click at [788, 268] on span "3" at bounding box center [788, 270] width 6 height 13
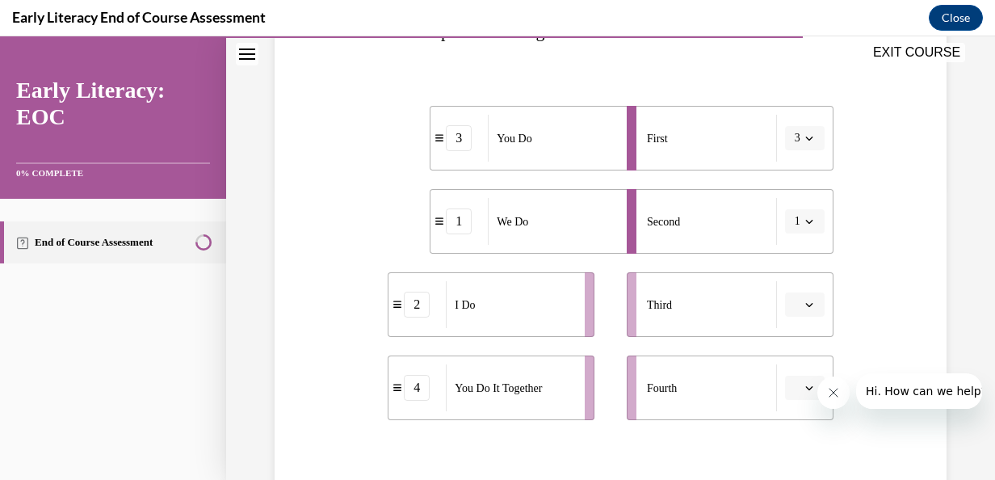
click at [804, 307] on span "button" at bounding box center [809, 304] width 11 height 11
click at [793, 199] on div "2" at bounding box center [792, 203] width 40 height 32
click at [795, 386] on span "Please select an option" at bounding box center [798, 388] width 6 height 16
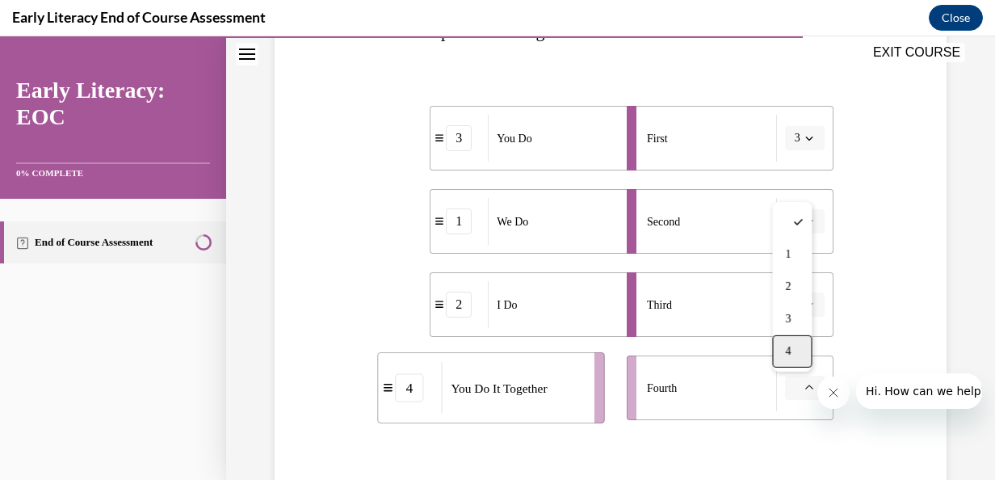
click at [783, 351] on div "4" at bounding box center [792, 351] width 40 height 32
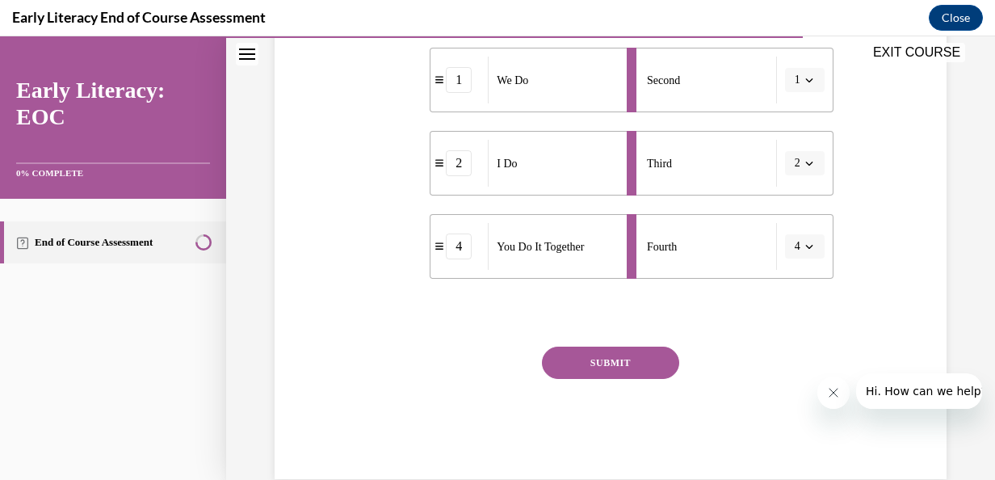
scroll to position [467, 0]
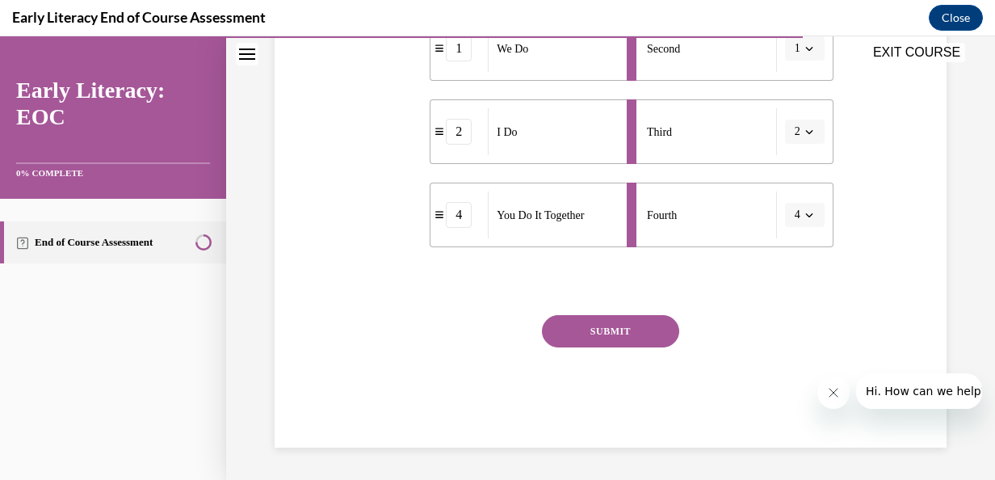
click at [616, 335] on button "SUBMIT" at bounding box center [610, 331] width 137 height 32
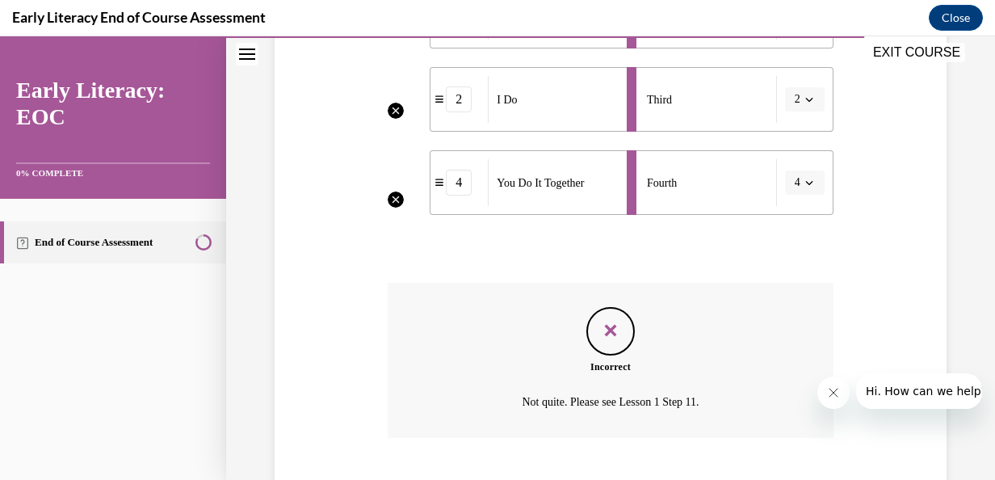
scroll to position [542, 0]
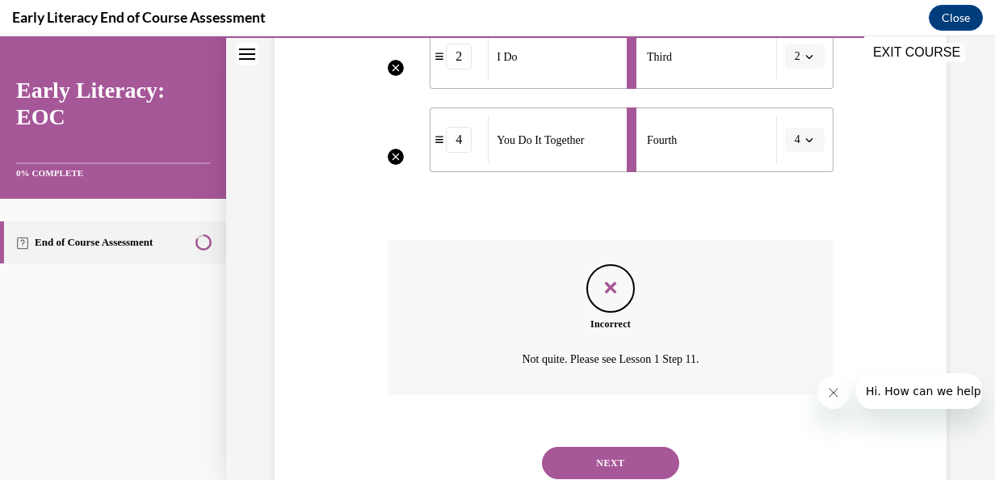
click at [653, 460] on button "NEXT" at bounding box center [610, 463] width 137 height 32
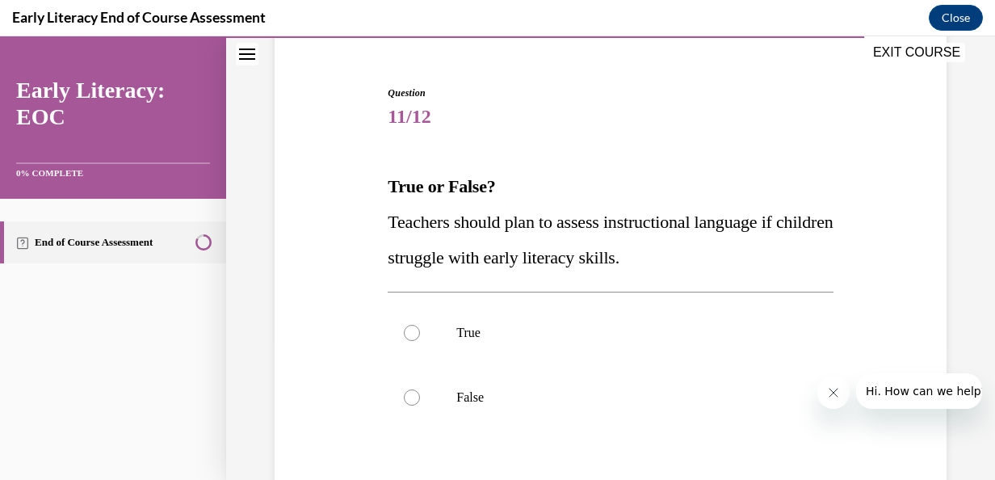
scroll to position [140, 0]
click at [413, 326] on div at bounding box center [412, 332] width 16 height 16
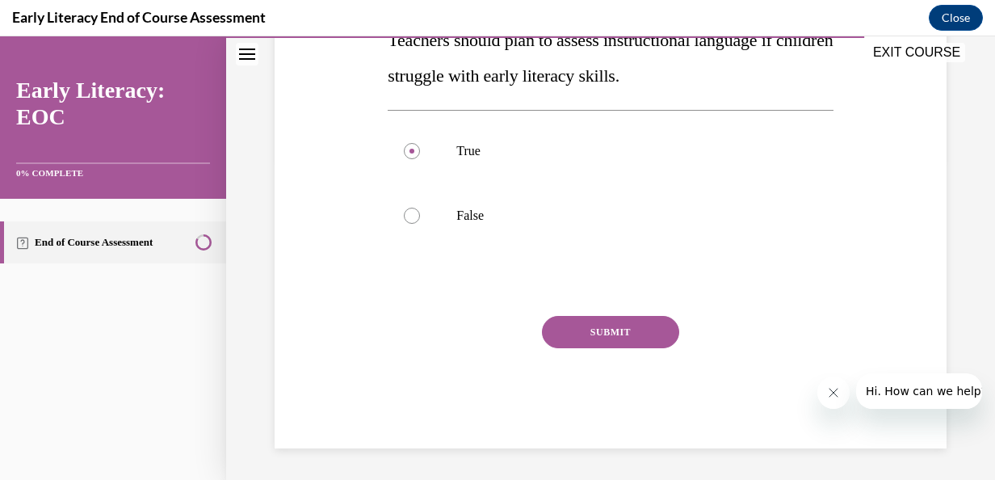
click at [597, 337] on button "SUBMIT" at bounding box center [610, 332] width 137 height 32
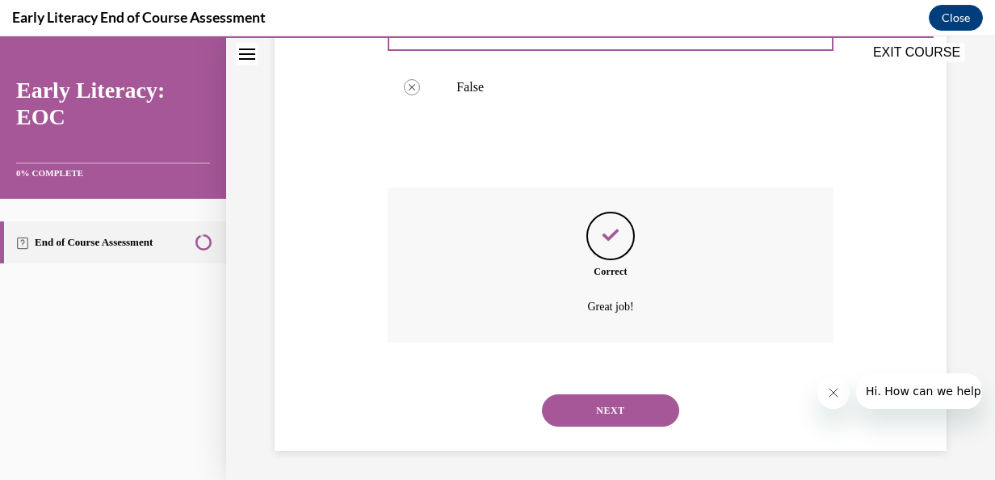
scroll to position [452, 0]
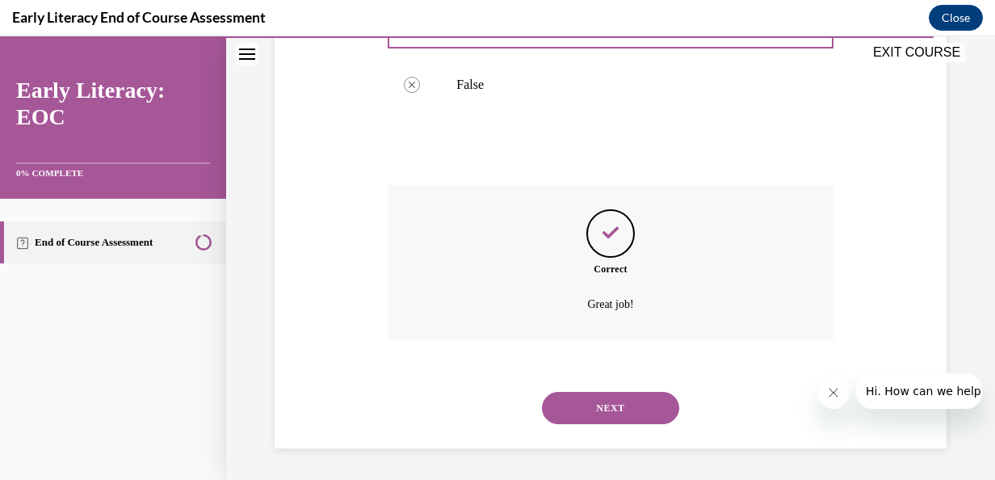
click at [603, 397] on button "NEXT" at bounding box center [610, 408] width 137 height 32
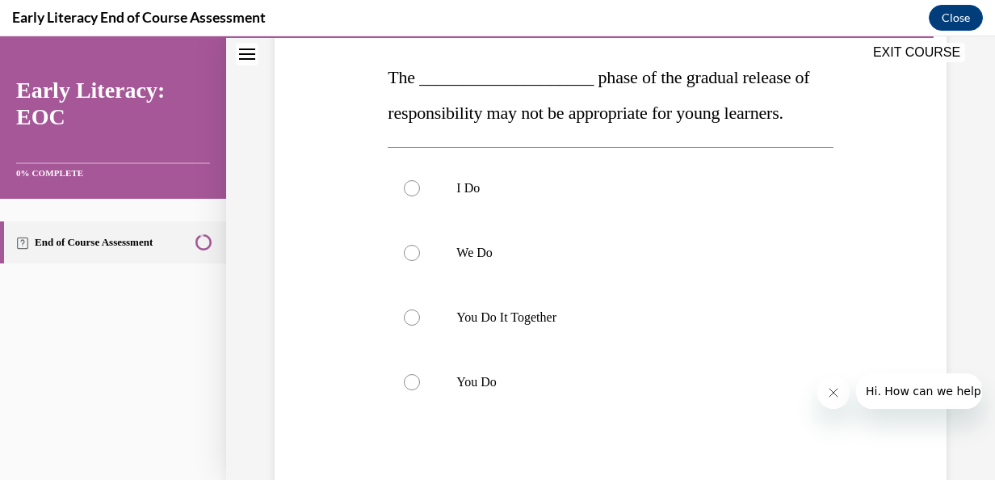
scroll to position [249, 0]
click at [410, 191] on div at bounding box center [412, 187] width 16 height 16
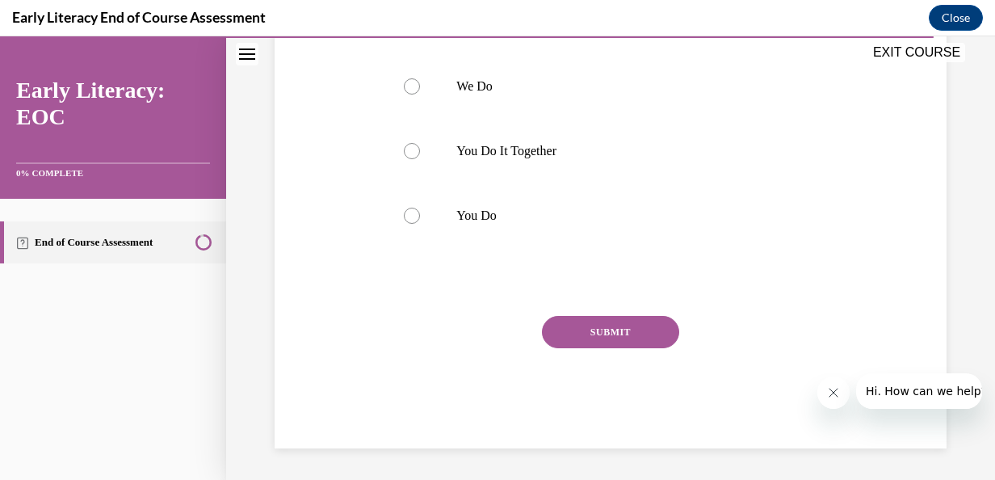
click at [629, 325] on button "SUBMIT" at bounding box center [610, 332] width 137 height 32
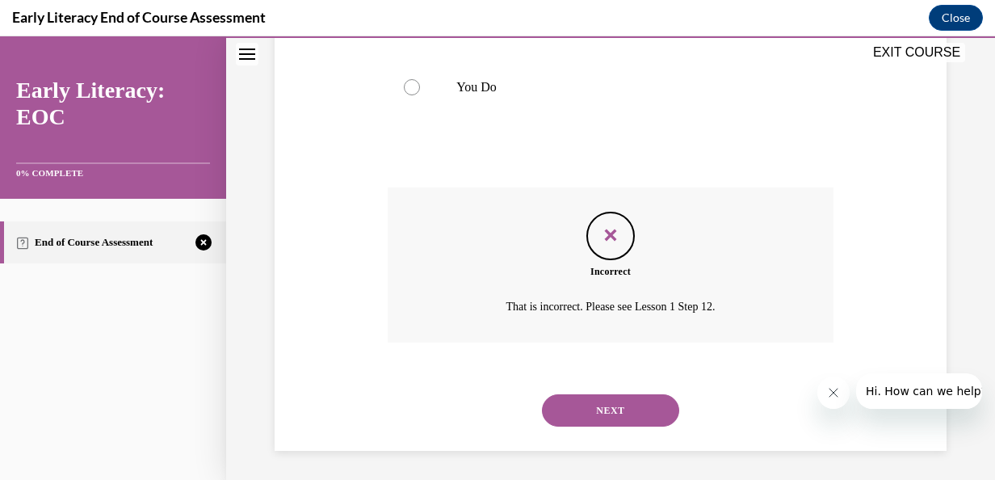
scroll to position [545, 0]
click at [611, 412] on button "NEXT" at bounding box center [610, 408] width 137 height 32
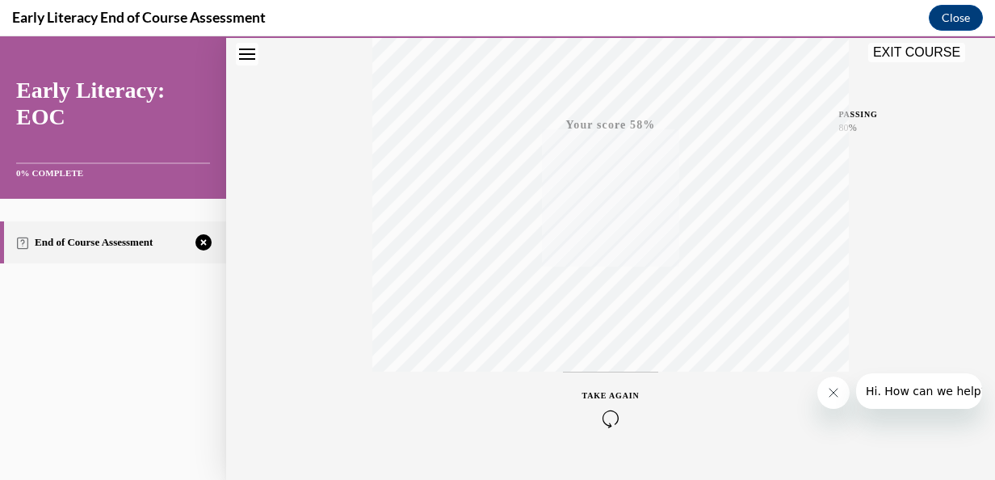
scroll to position [384, 0]
